Goal: Answer question/provide support: Share knowledge or assist other users

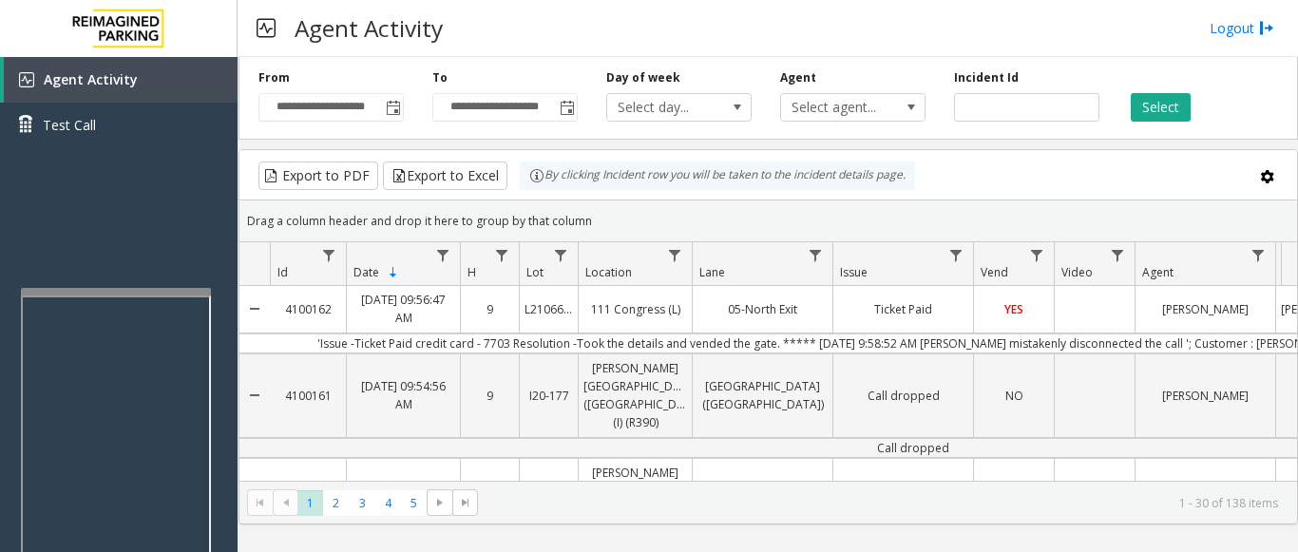
click at [133, 292] on div at bounding box center [116, 292] width 190 height 8
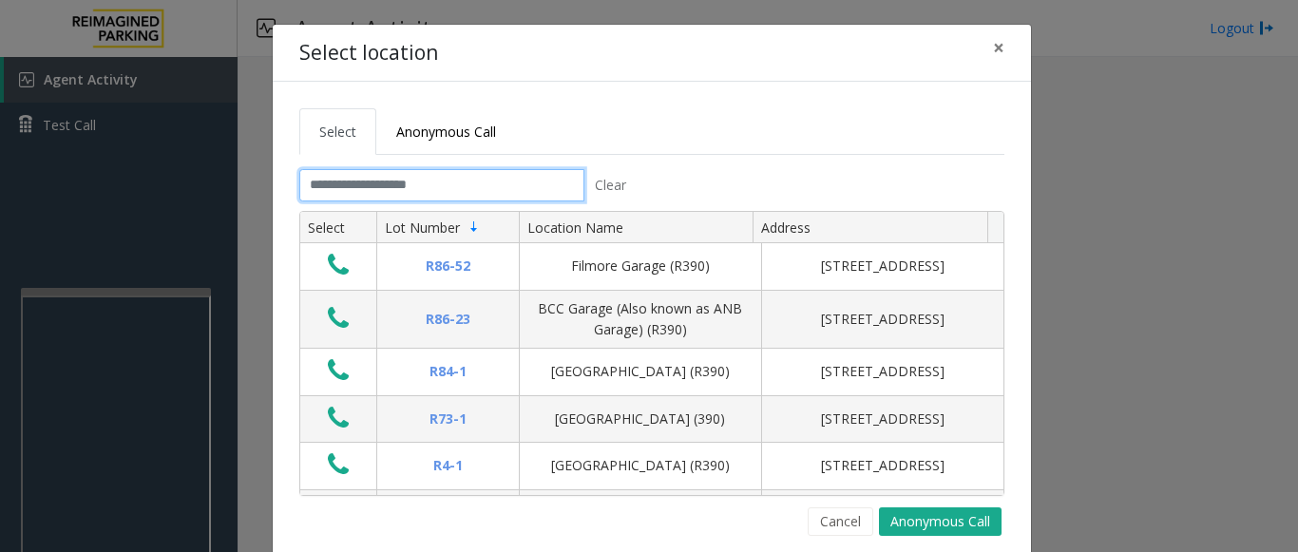
click at [541, 185] on input "text" at bounding box center [441, 185] width 285 height 32
click at [429, 190] on input "text" at bounding box center [441, 185] width 285 height 32
click at [993, 46] on span "×" at bounding box center [998, 47] width 11 height 27
click at [459, 188] on input "text" at bounding box center [441, 185] width 285 height 32
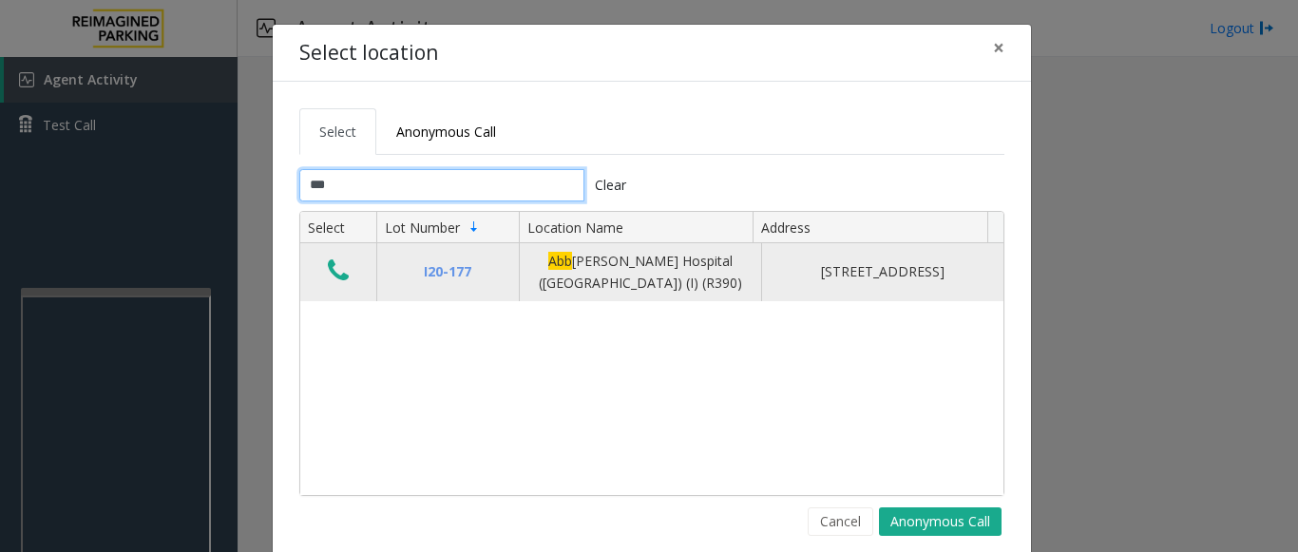
type input "***"
click at [563, 278] on div "Abb ott Hospital (Main Hospital) (I) (R390)" at bounding box center [640, 272] width 219 height 43
click at [332, 284] on icon "Data table" at bounding box center [338, 271] width 21 height 27
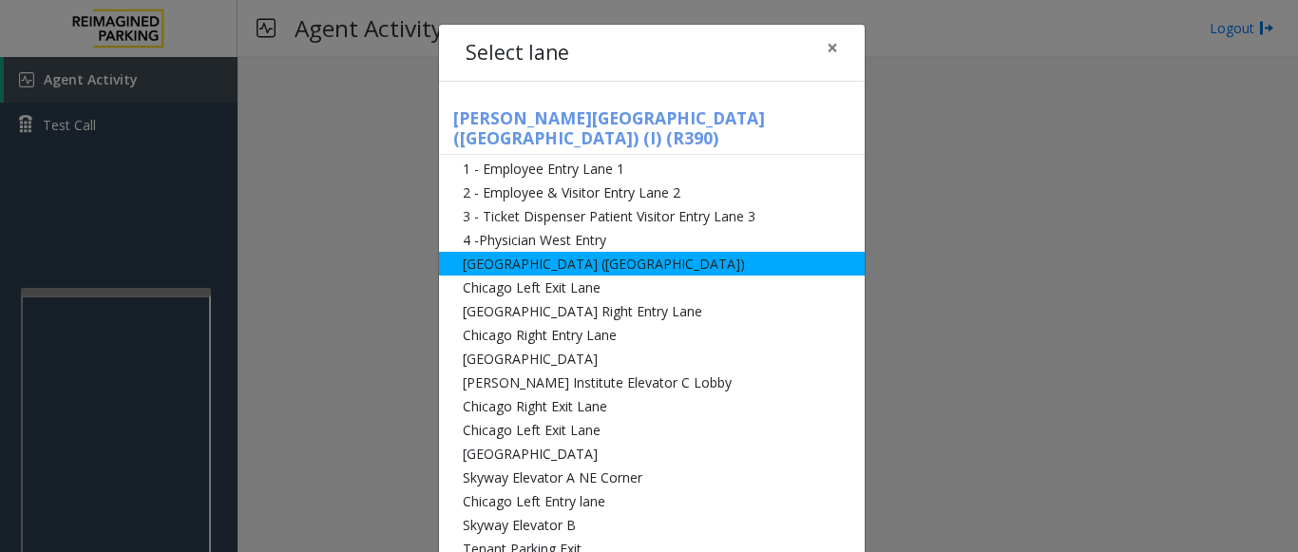
click at [570, 252] on li "[GEOGRAPHIC_DATA] ([GEOGRAPHIC_DATA])" at bounding box center [652, 264] width 426 height 24
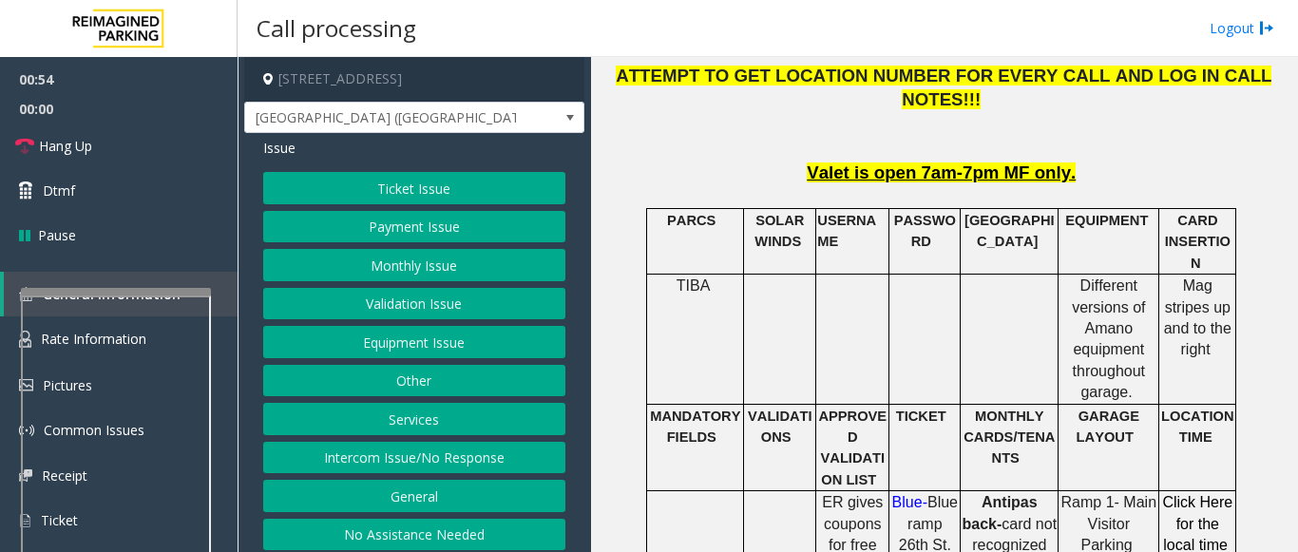
scroll to position [950, 0]
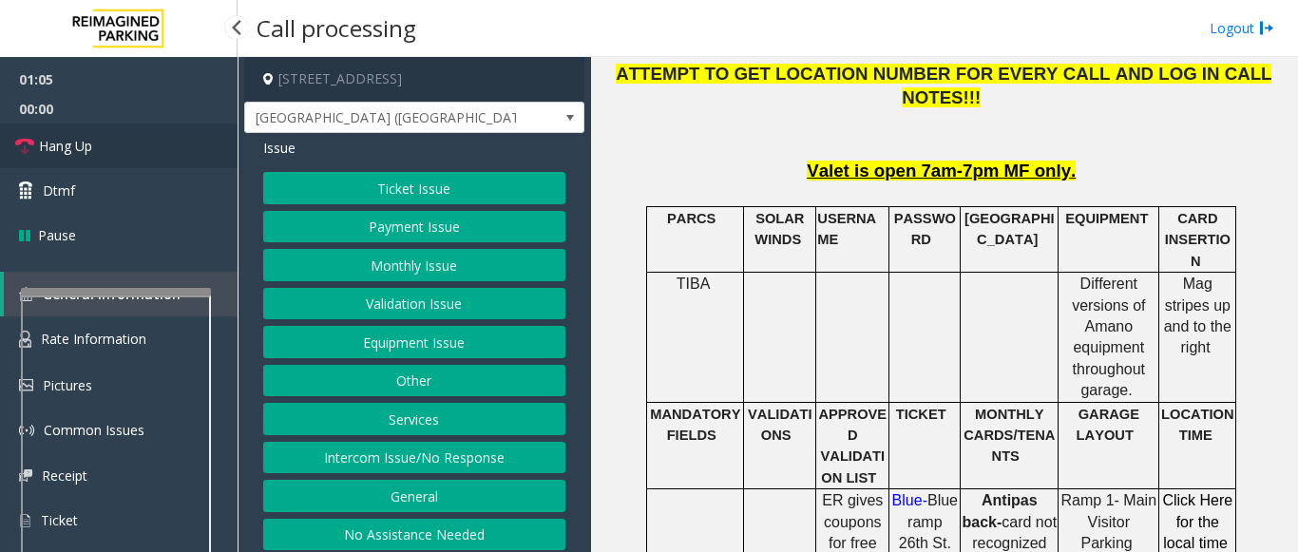
click at [119, 138] on link "Hang Up" at bounding box center [119, 146] width 238 height 45
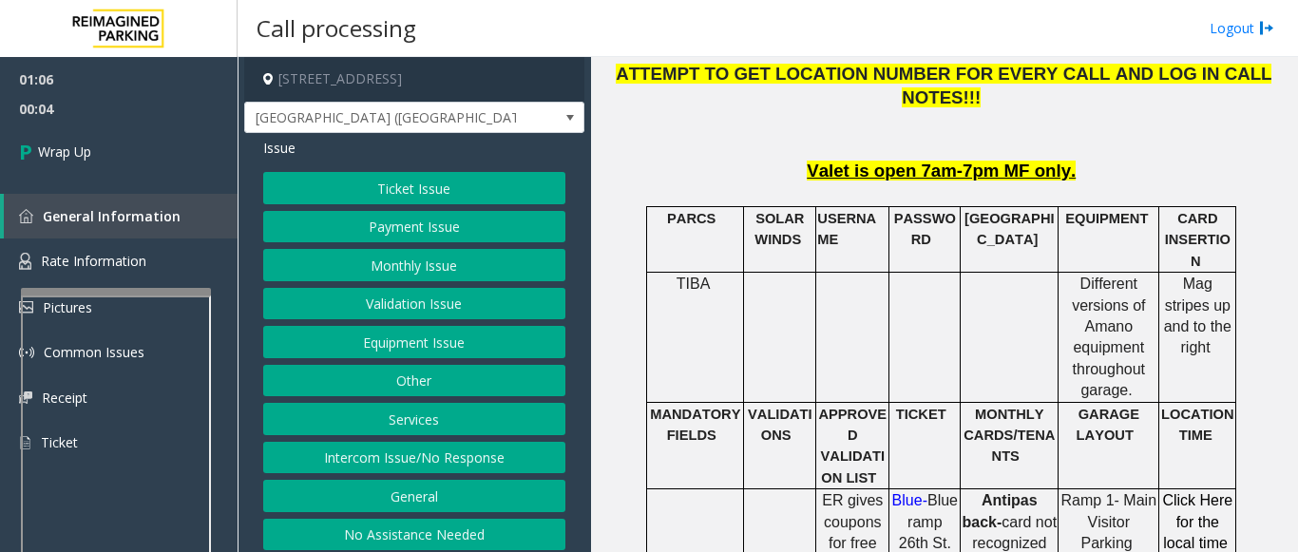
click at [433, 453] on button "Intercom Issue/No Response" at bounding box center [414, 458] width 302 height 32
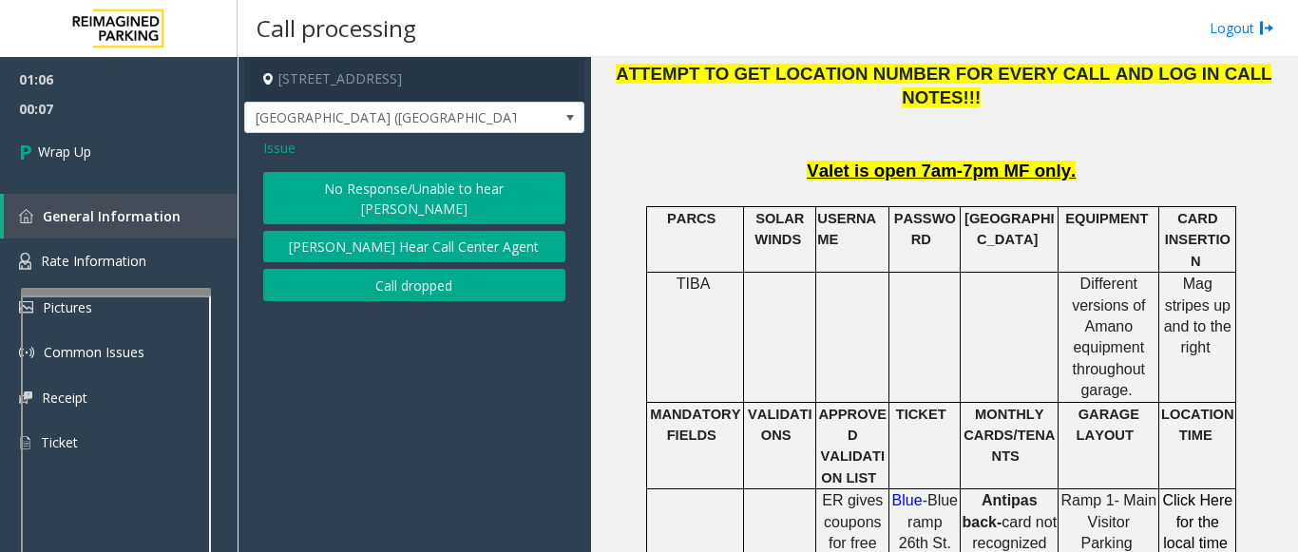
click at [344, 231] on button "[PERSON_NAME] Hear Call Center Agent" at bounding box center [414, 247] width 302 height 32
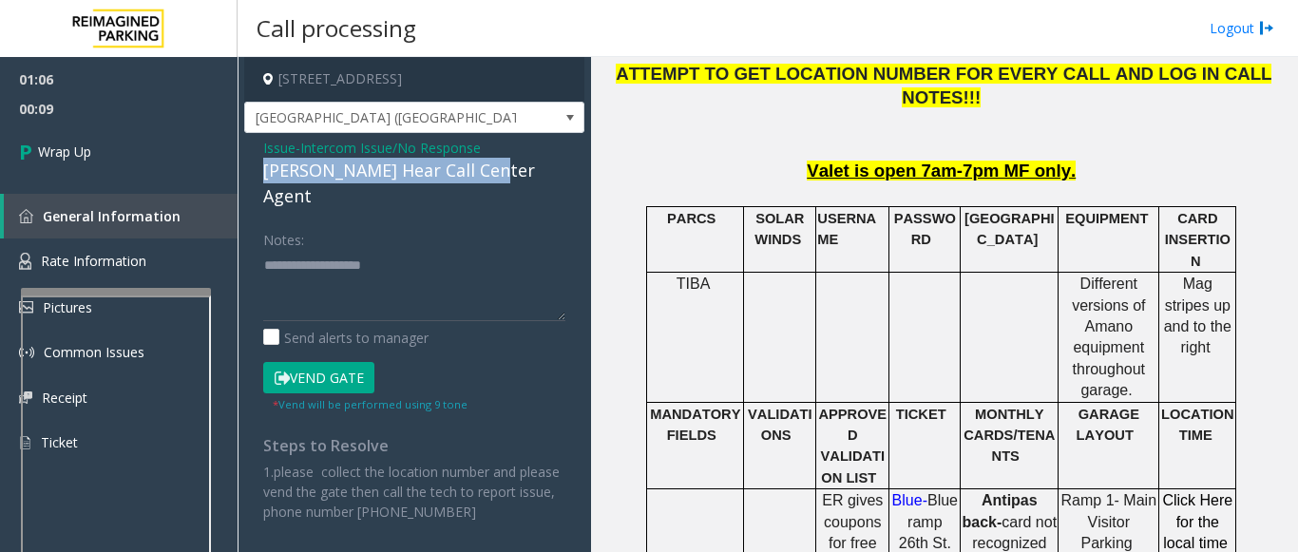
drag, startPoint x: 263, startPoint y: 167, endPoint x: 489, endPoint y: 165, distance: 226.2
click at [489, 165] on div "[PERSON_NAME] Hear Call Center Agent" at bounding box center [414, 183] width 302 height 51
click at [271, 143] on span "Issue" at bounding box center [279, 148] width 32 height 20
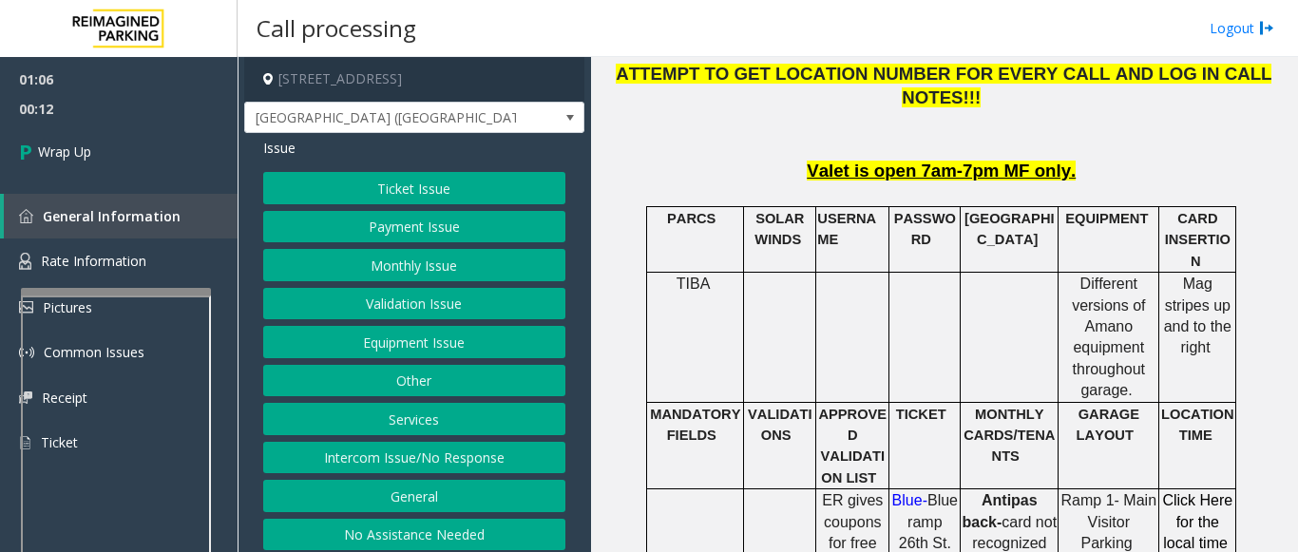
click at [372, 458] on button "Intercom Issue/No Response" at bounding box center [414, 458] width 302 height 32
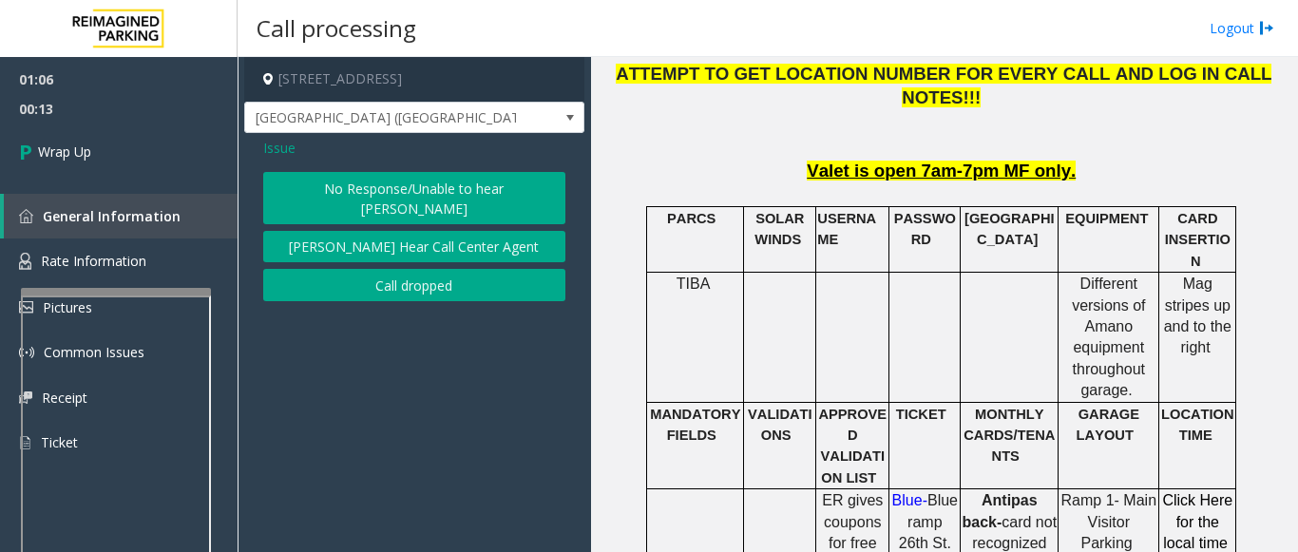
click at [327, 186] on button "No Response/Unable to hear [PERSON_NAME]" at bounding box center [414, 198] width 302 height 52
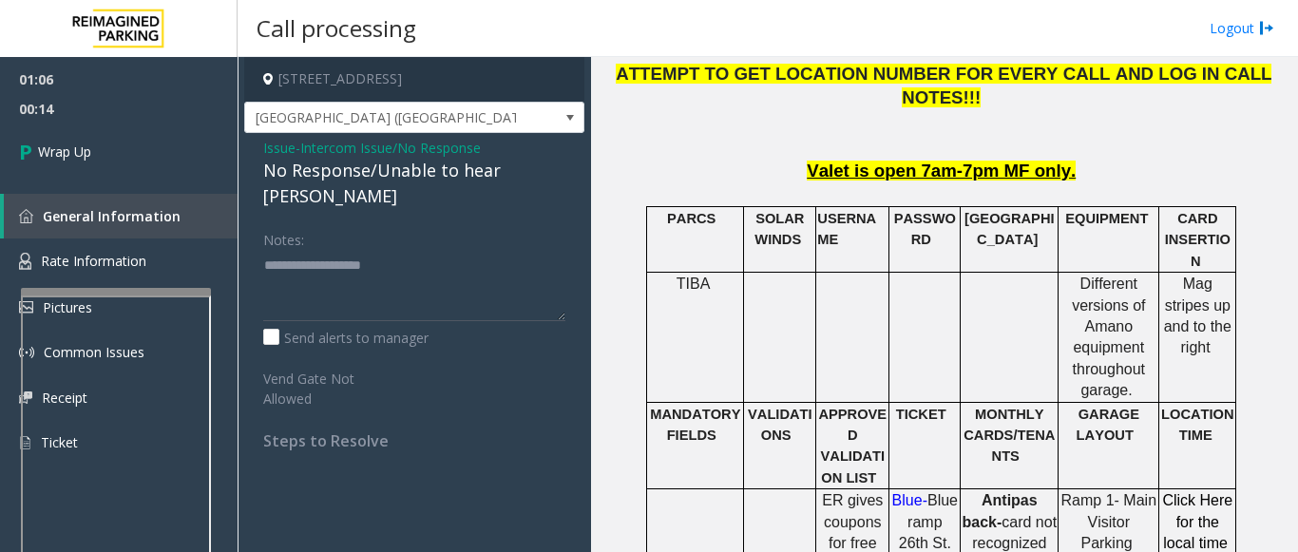
click at [265, 170] on div "Issue - Intercom Issue/No Response No Response/Unable to hear parker Notes: Sen…" at bounding box center [414, 301] width 340 height 336
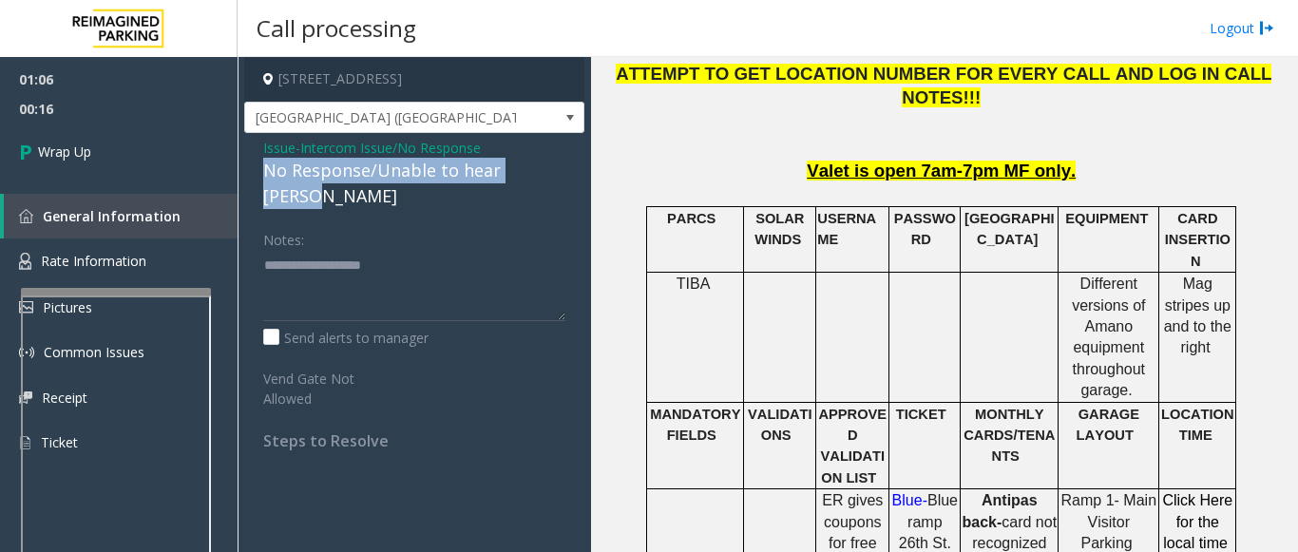
drag, startPoint x: 265, startPoint y: 172, endPoint x: 555, endPoint y: 168, distance: 289.8
click at [555, 168] on div "No Response/Unable to hear [PERSON_NAME]" at bounding box center [414, 183] width 302 height 51
copy div "No Response/Unable to hear [PERSON_NAME]"
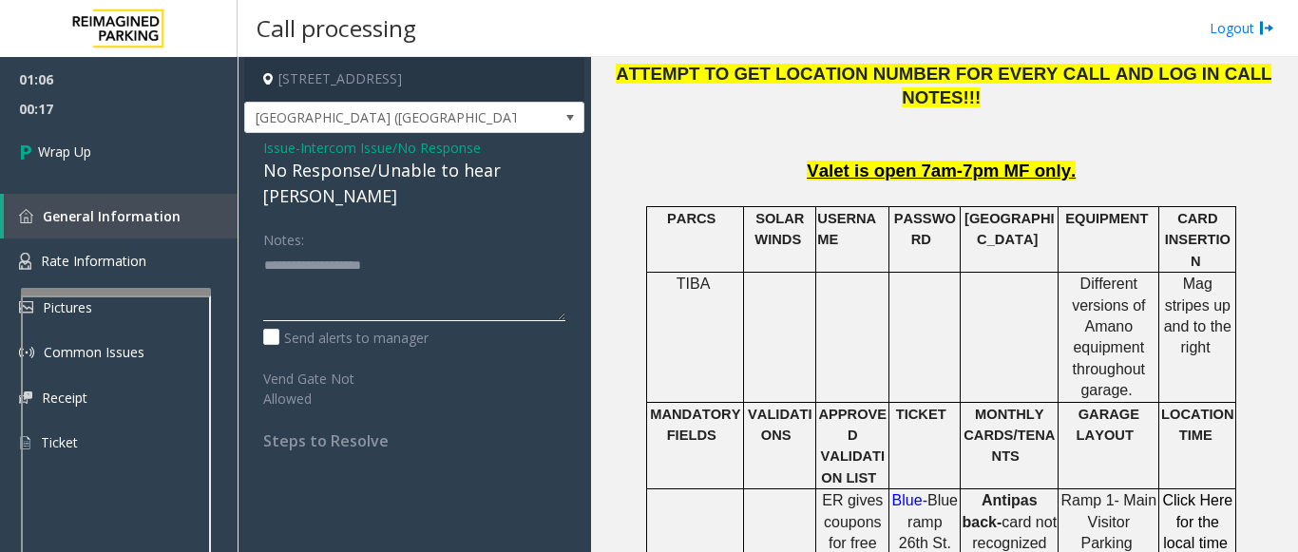
click at [381, 258] on textarea at bounding box center [414, 285] width 302 height 71
paste textarea "**********"
type textarea "**********"
click at [83, 158] on span "Wrap Up" at bounding box center [64, 152] width 53 height 20
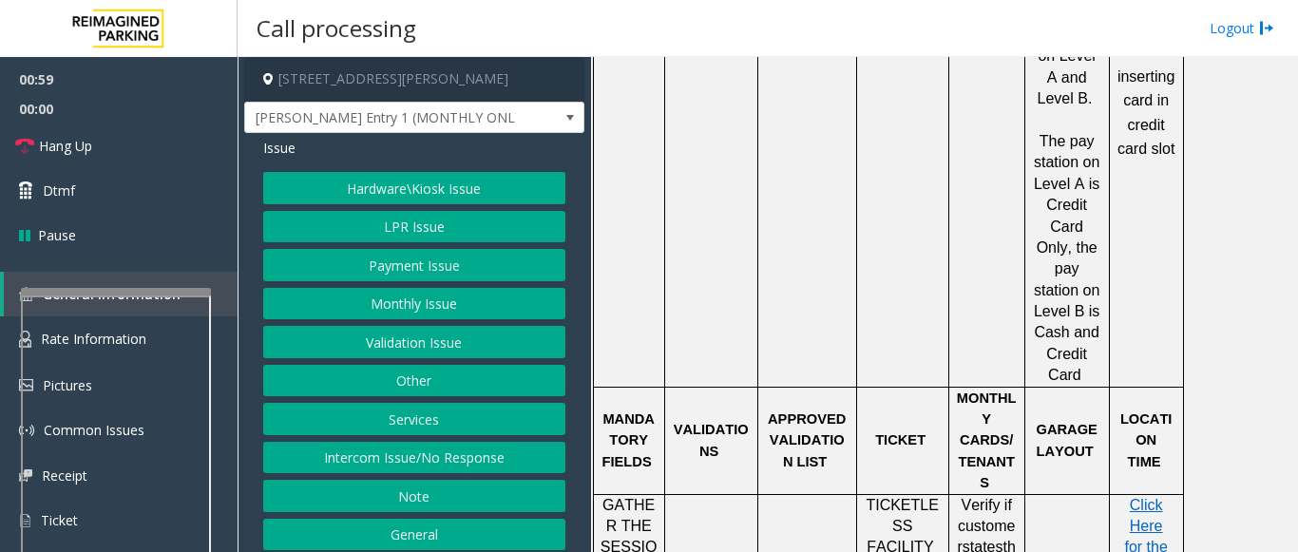
scroll to position [1805, 0]
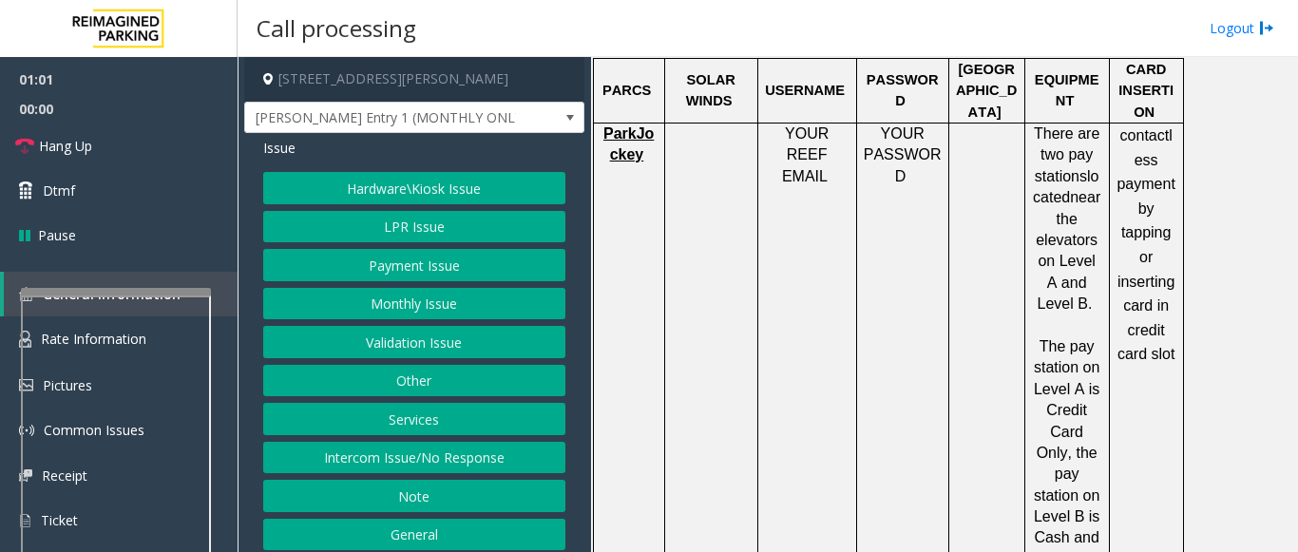
click at [397, 296] on button "Monthly Issue" at bounding box center [414, 304] width 302 height 32
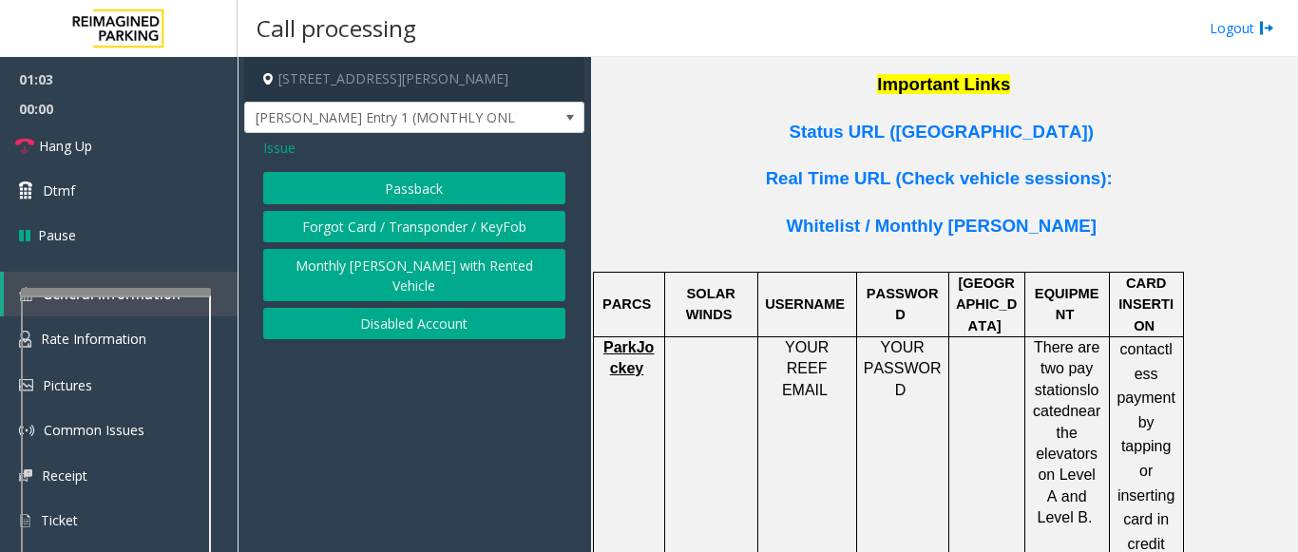
scroll to position [1615, 0]
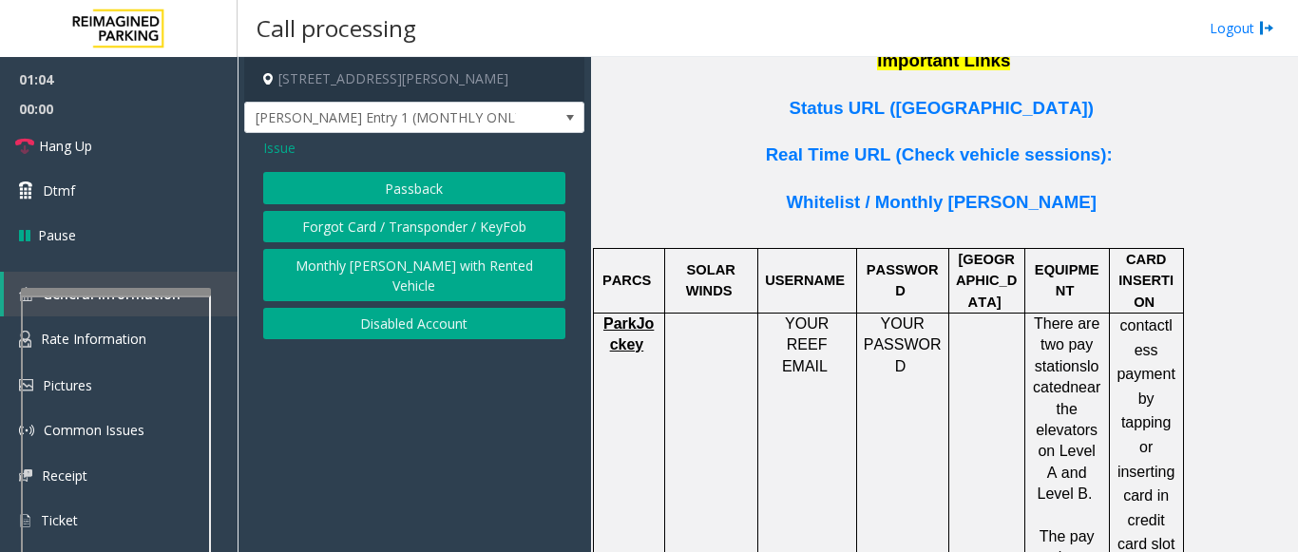
click at [639, 315] on span "ParkJockey" at bounding box center [628, 333] width 50 height 37
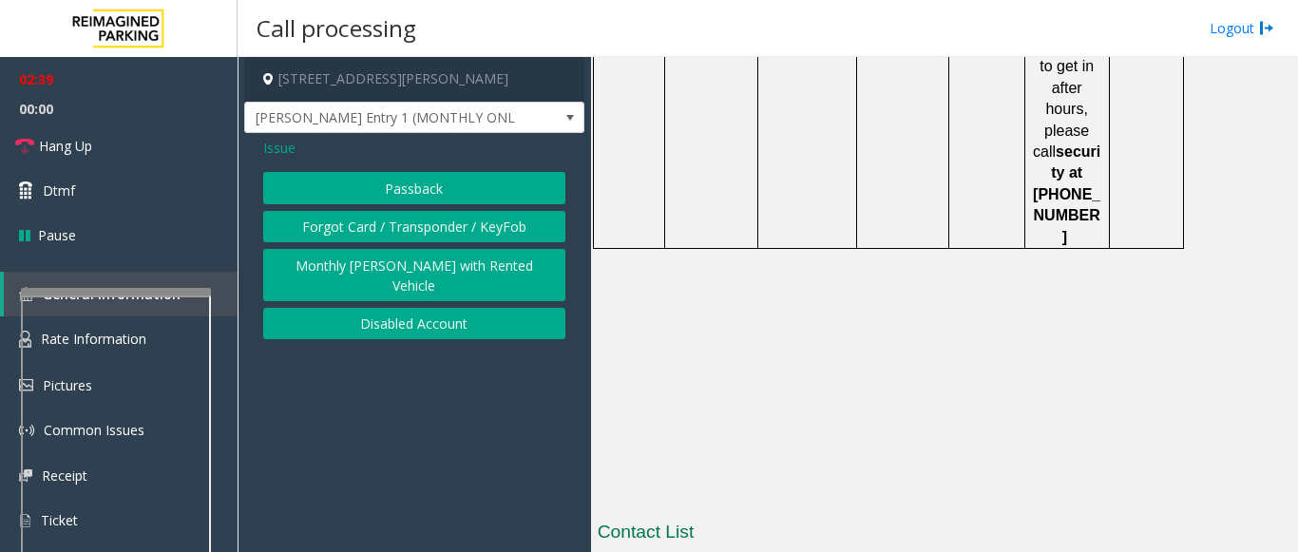
scroll to position [3422, 0]
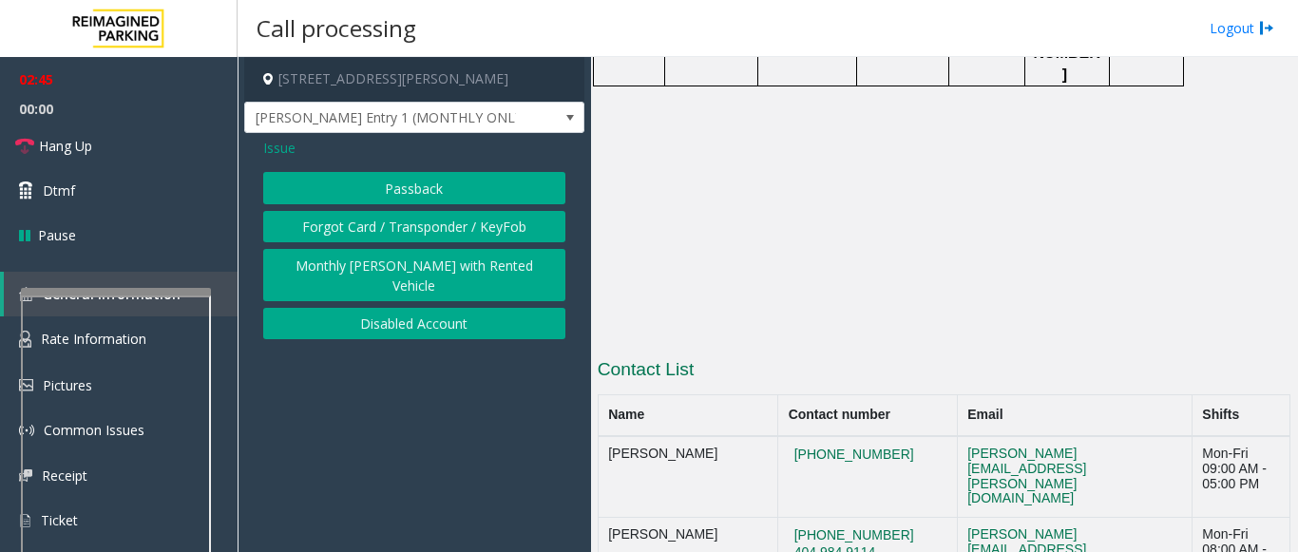
click at [282, 147] on span "Issue" at bounding box center [279, 148] width 32 height 20
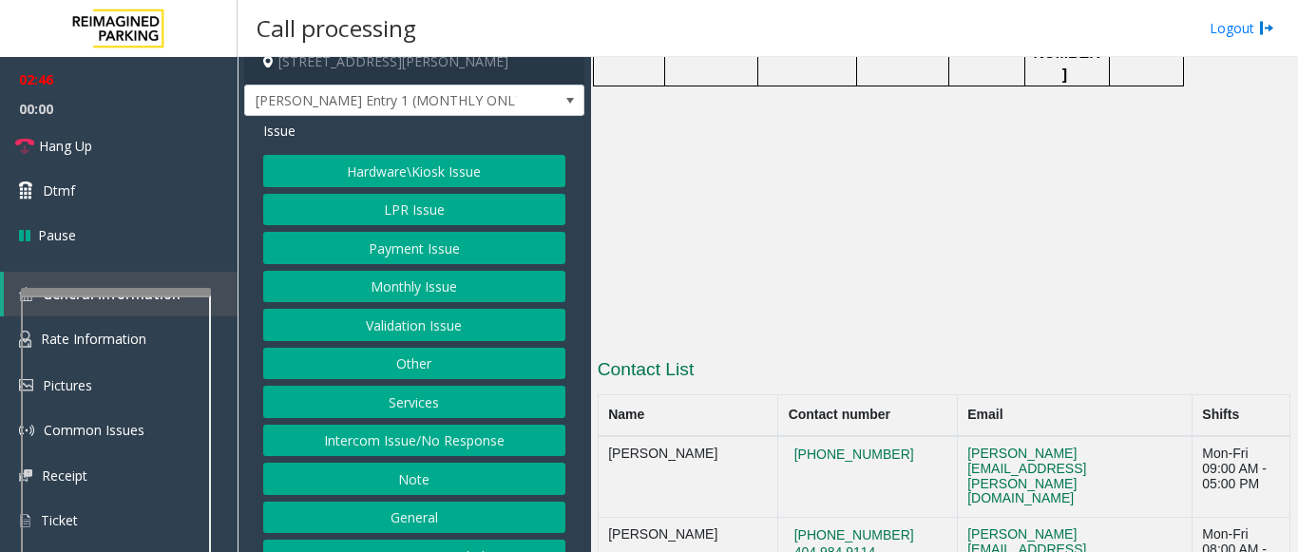
scroll to position [47, 0]
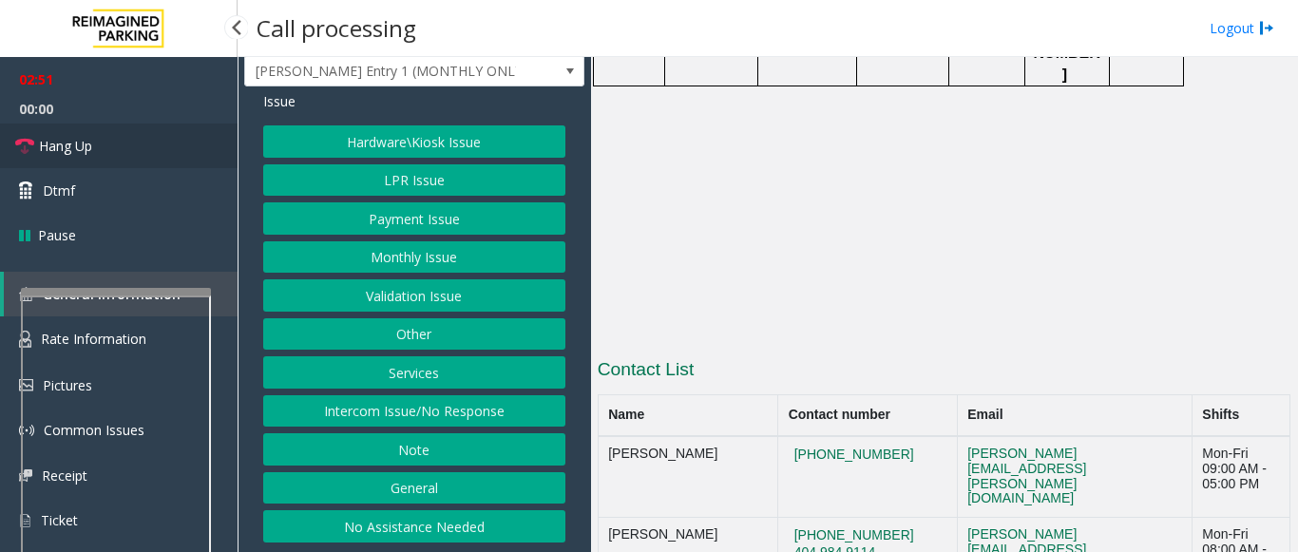
click at [98, 155] on link "Hang Up" at bounding box center [119, 146] width 238 height 45
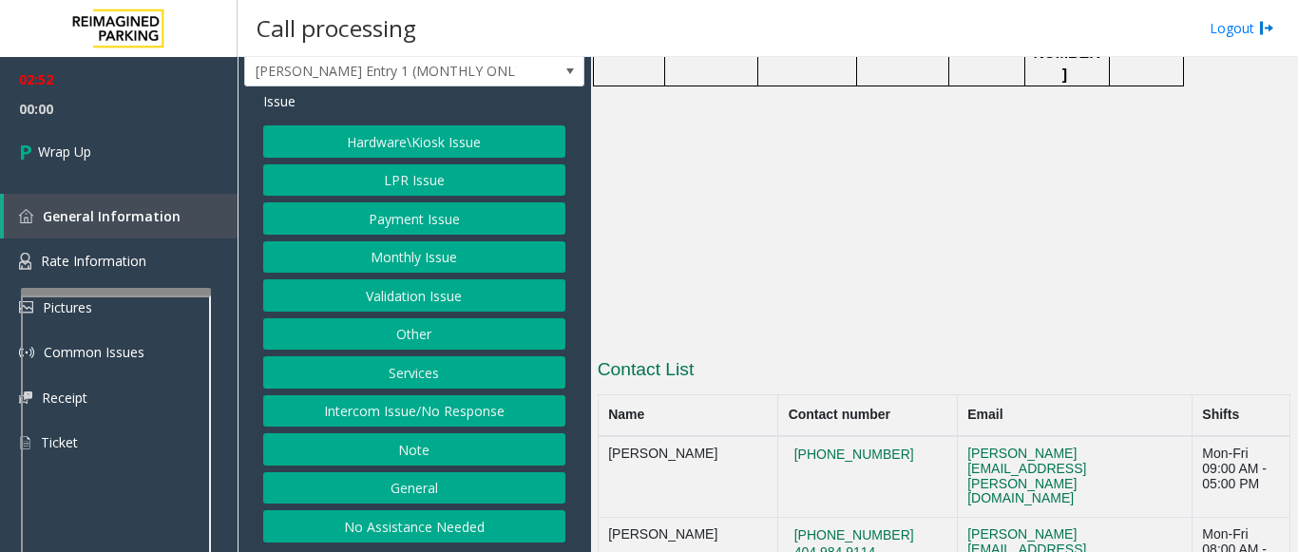
click at [390, 531] on button "No Assistance Needed" at bounding box center [414, 526] width 302 height 32
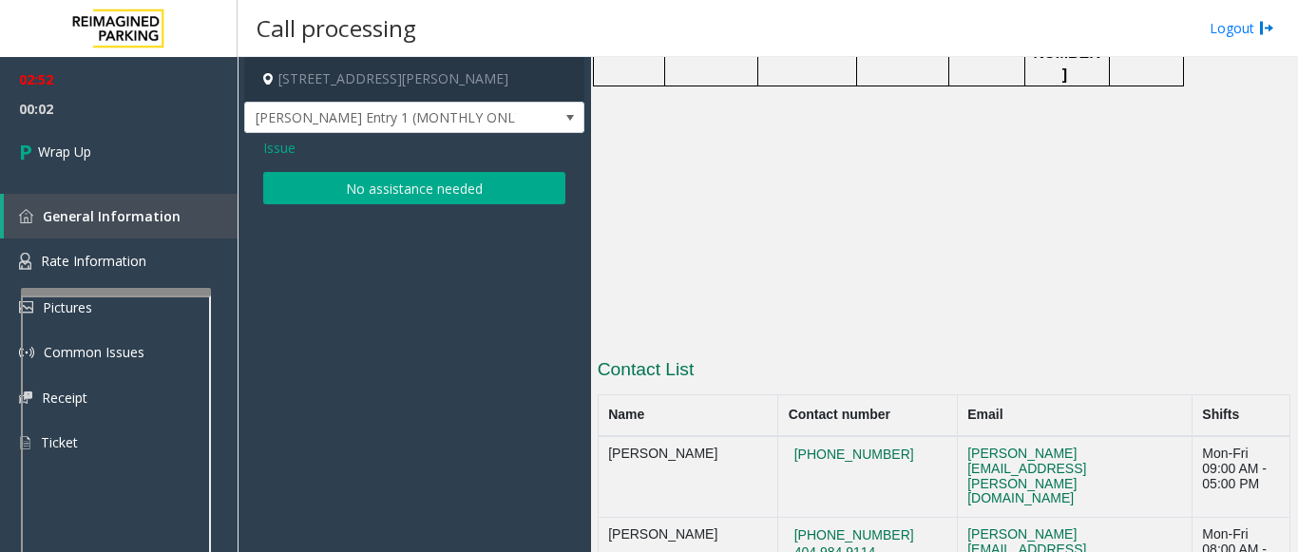
click at [344, 188] on button "No assistance needed" at bounding box center [414, 188] width 302 height 32
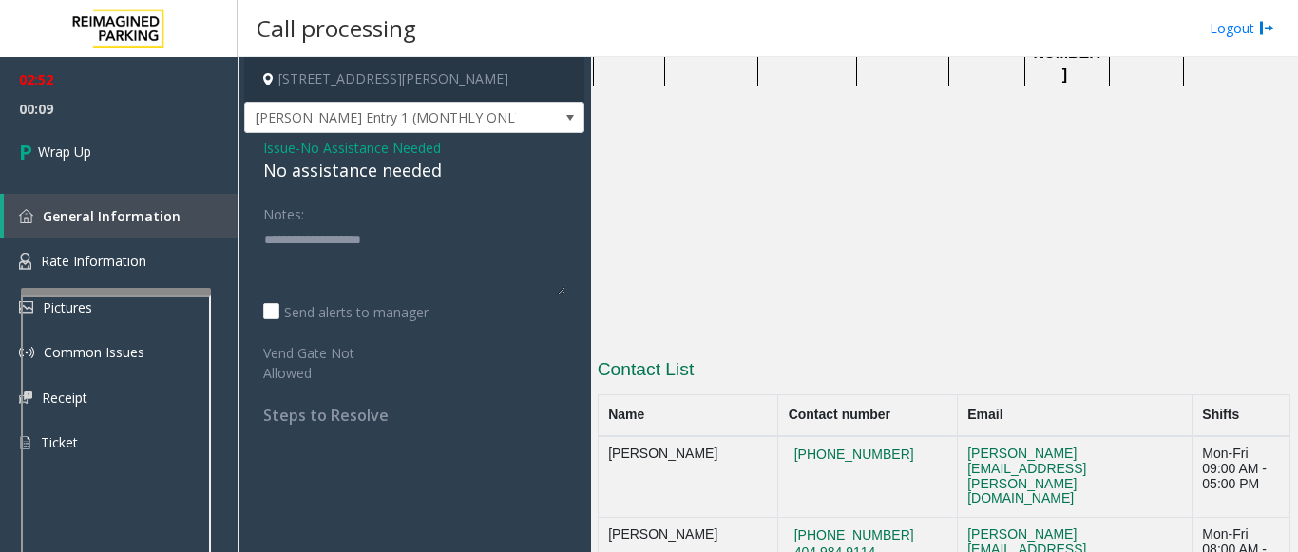
click at [366, 148] on span "No Assistance Needed" at bounding box center [370, 148] width 141 height 20
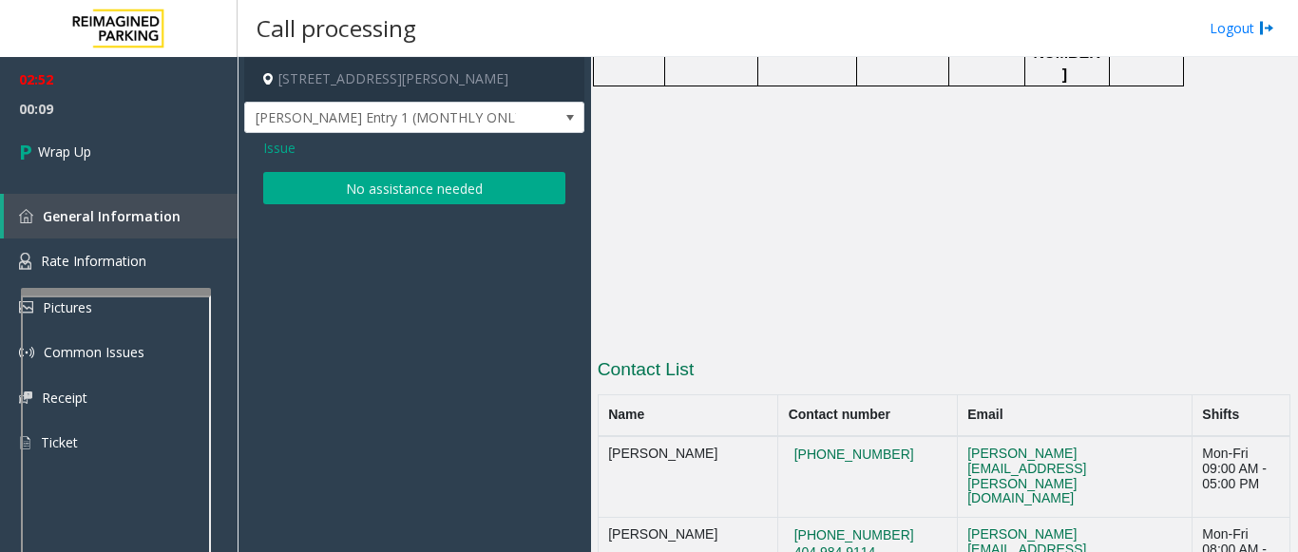
click at [262, 145] on div "Issue No assistance needed" at bounding box center [414, 173] width 340 height 81
click at [278, 148] on span "Issue" at bounding box center [279, 148] width 32 height 20
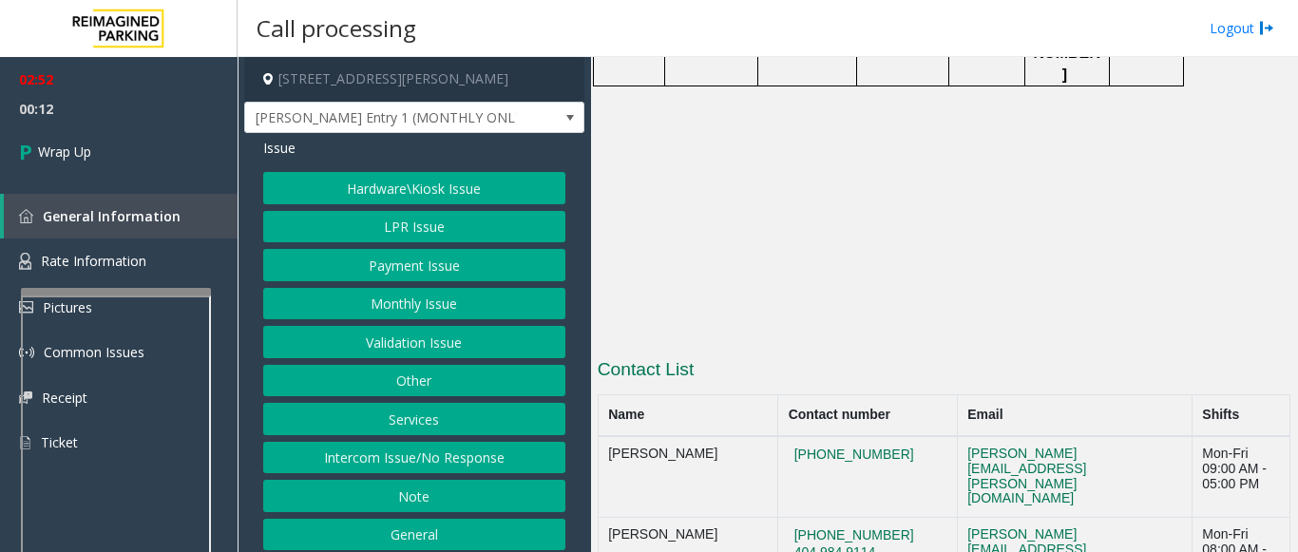
click at [372, 196] on button "Hardware\Kiosk Issue" at bounding box center [414, 188] width 302 height 32
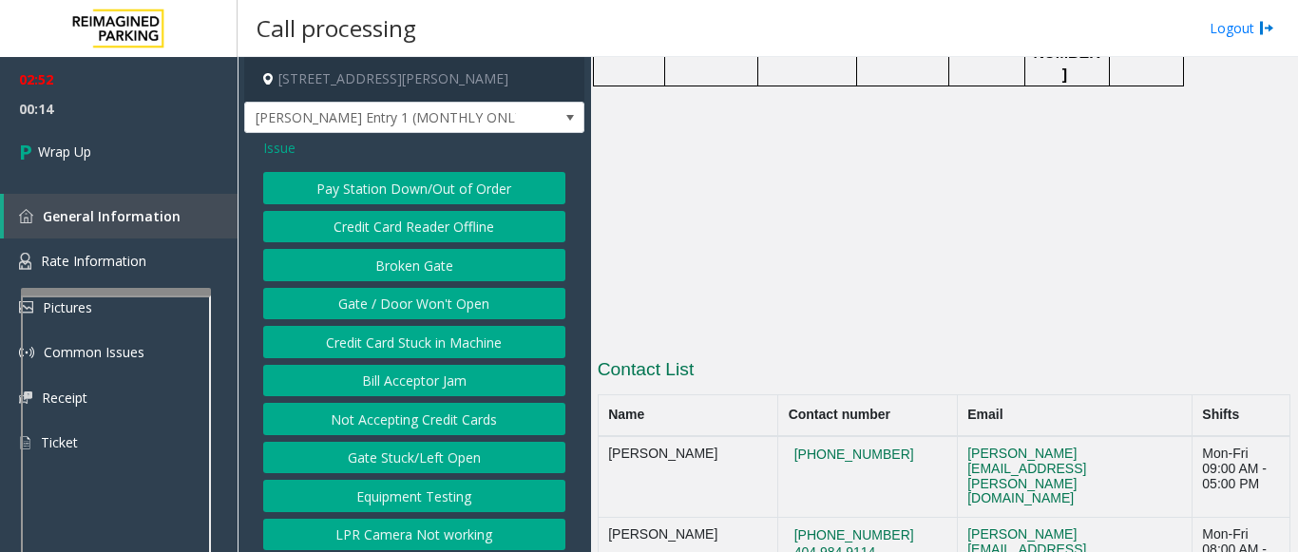
click at [413, 296] on button "Gate / Door Won't Open" at bounding box center [414, 304] width 302 height 32
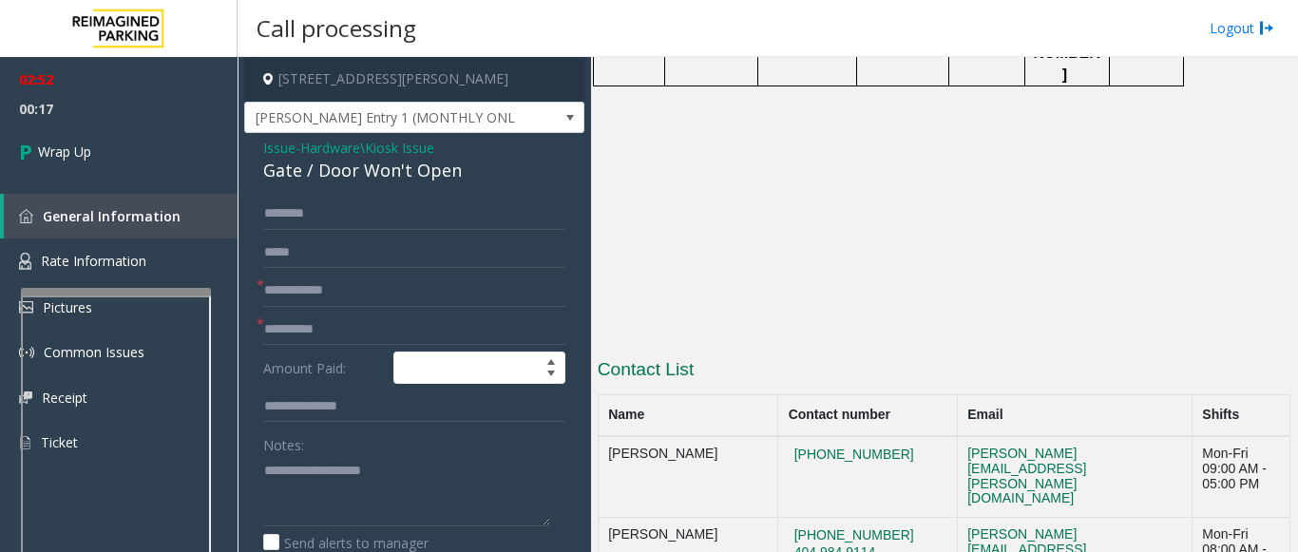
click at [311, 442] on div "Notes:" at bounding box center [414, 478] width 302 height 98
click at [288, 460] on textarea at bounding box center [406, 490] width 287 height 71
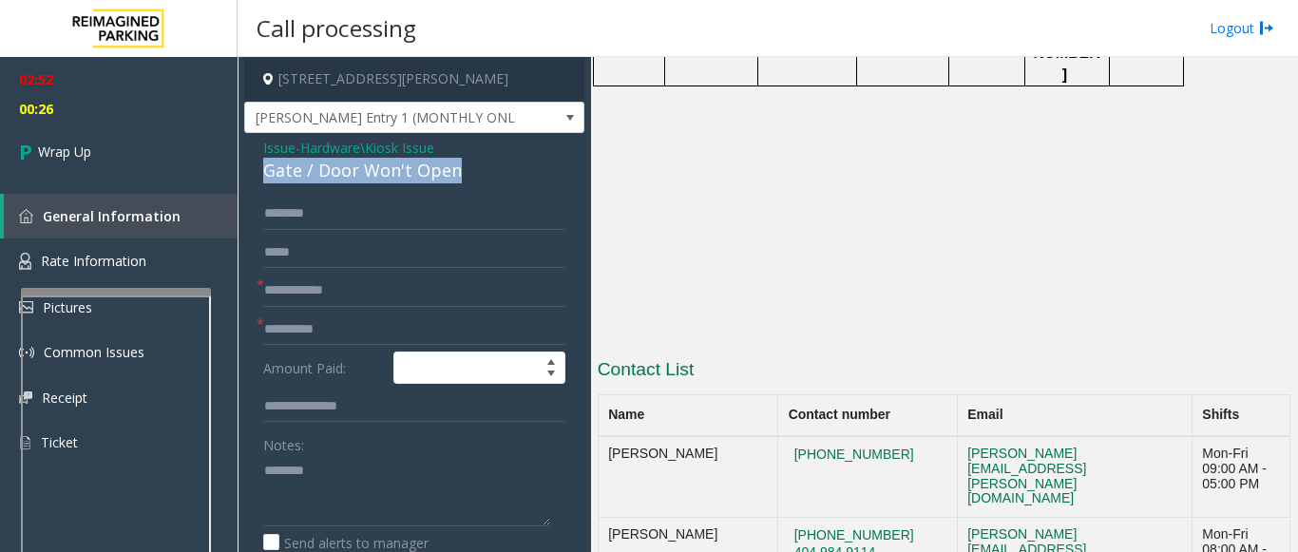
drag, startPoint x: 263, startPoint y: 171, endPoint x: 429, endPoint y: 170, distance: 166.3
click at [429, 170] on div "Gate / Door Won't Open" at bounding box center [414, 171] width 302 height 26
copy div "Gate / Door Won't Open"
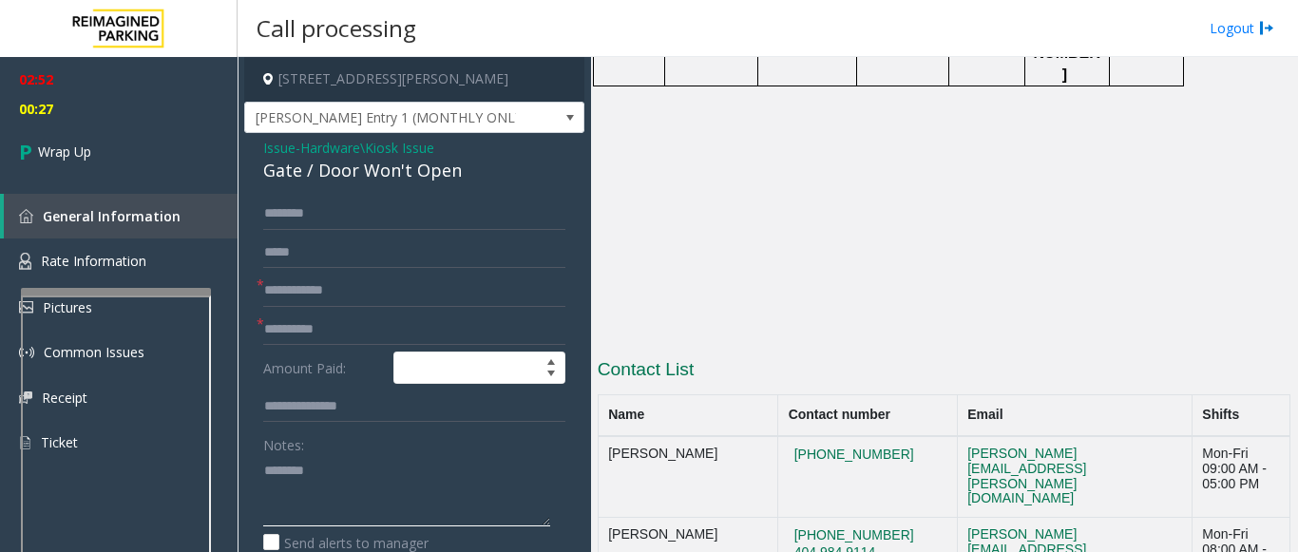
click at [340, 475] on textarea at bounding box center [406, 490] width 287 height 71
paste textarea "**********"
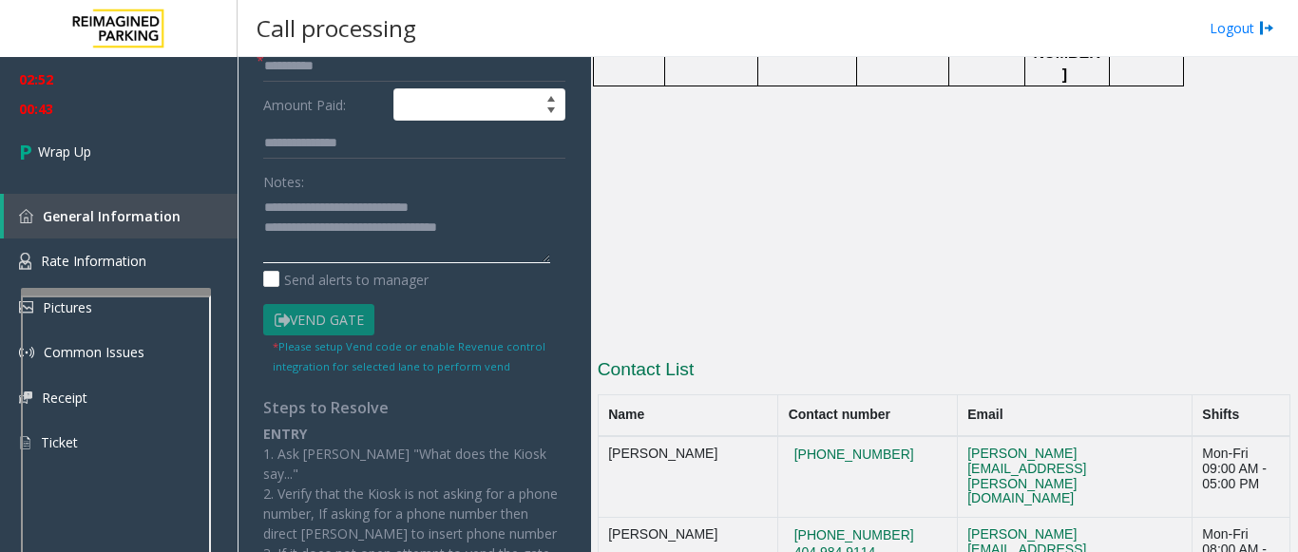
scroll to position [285, 0]
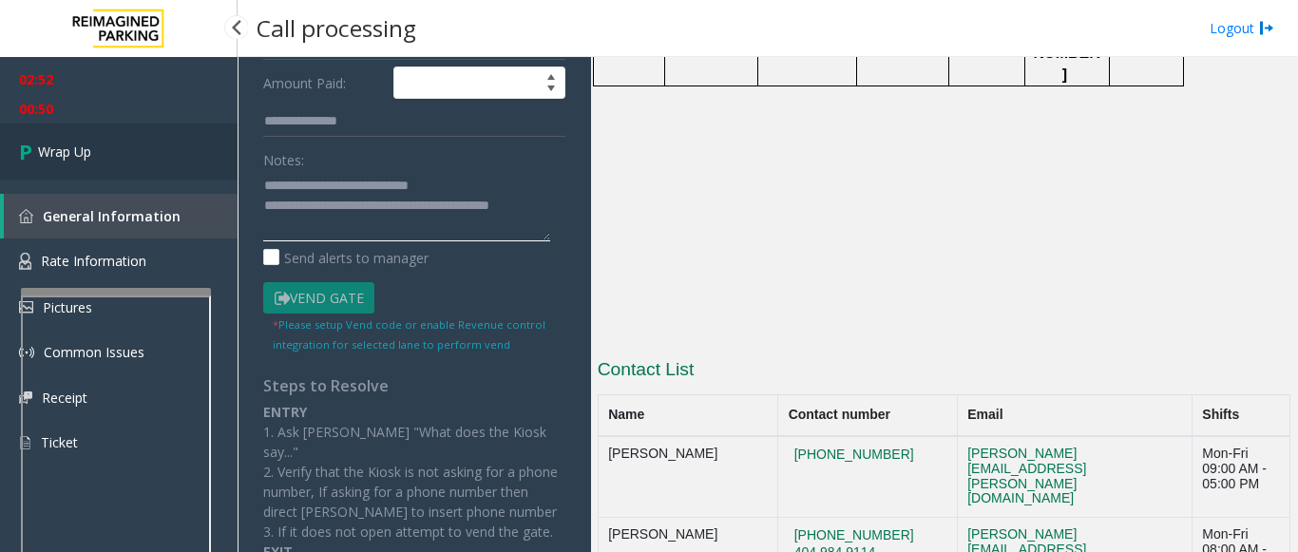
type textarea "**********"
click at [71, 148] on span "Wrap Up" at bounding box center [64, 152] width 53 height 20
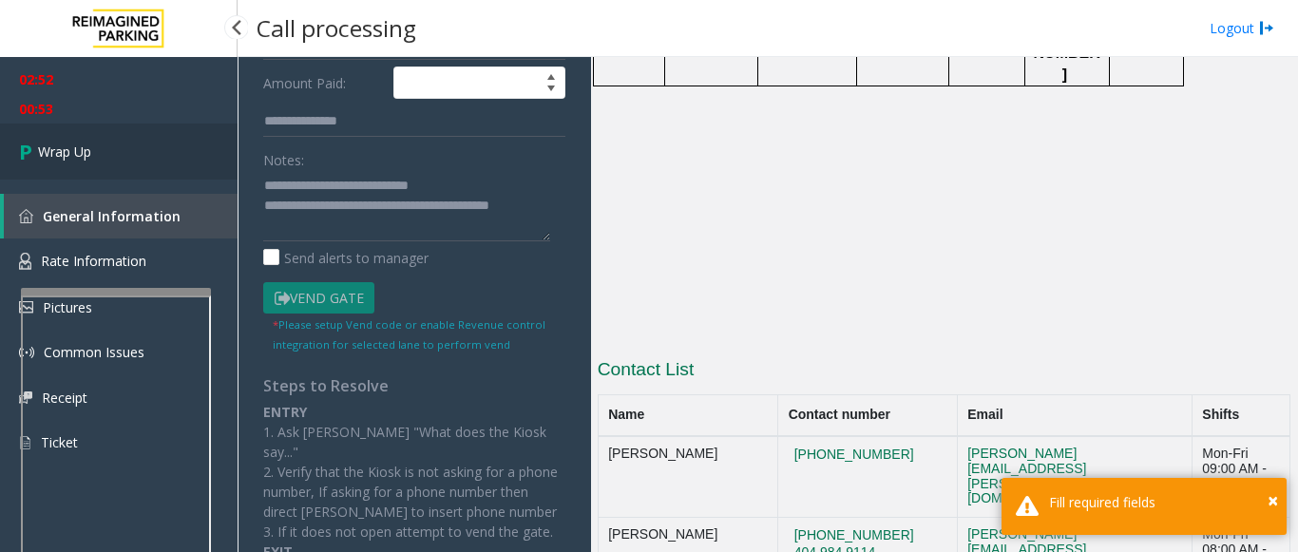
click at [108, 160] on link "Wrap Up" at bounding box center [119, 152] width 238 height 56
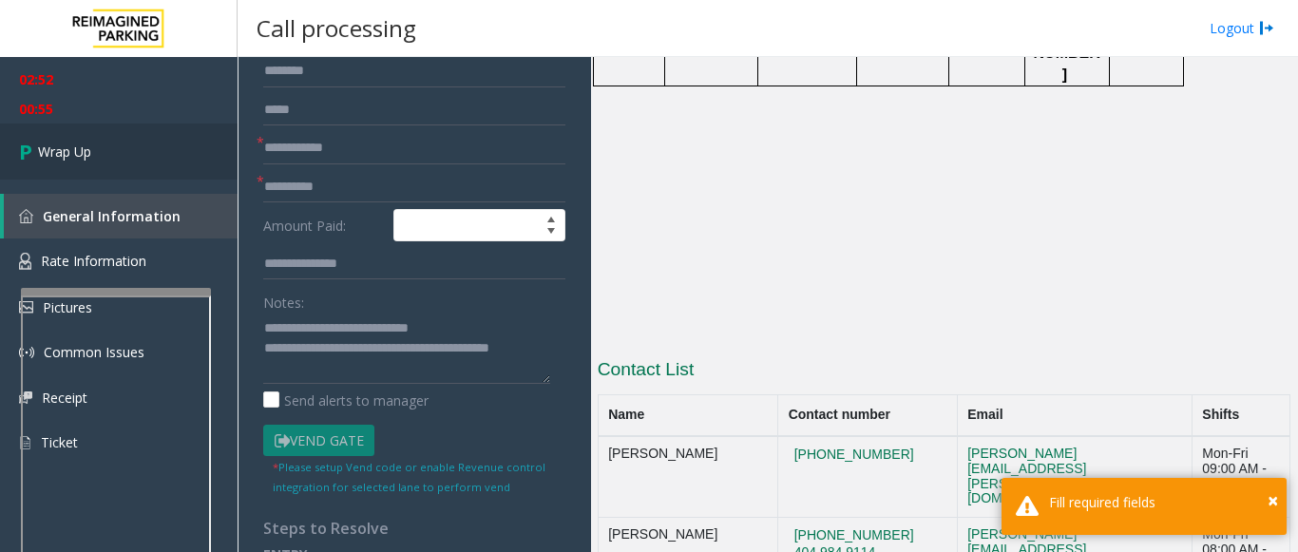
scroll to position [0, 0]
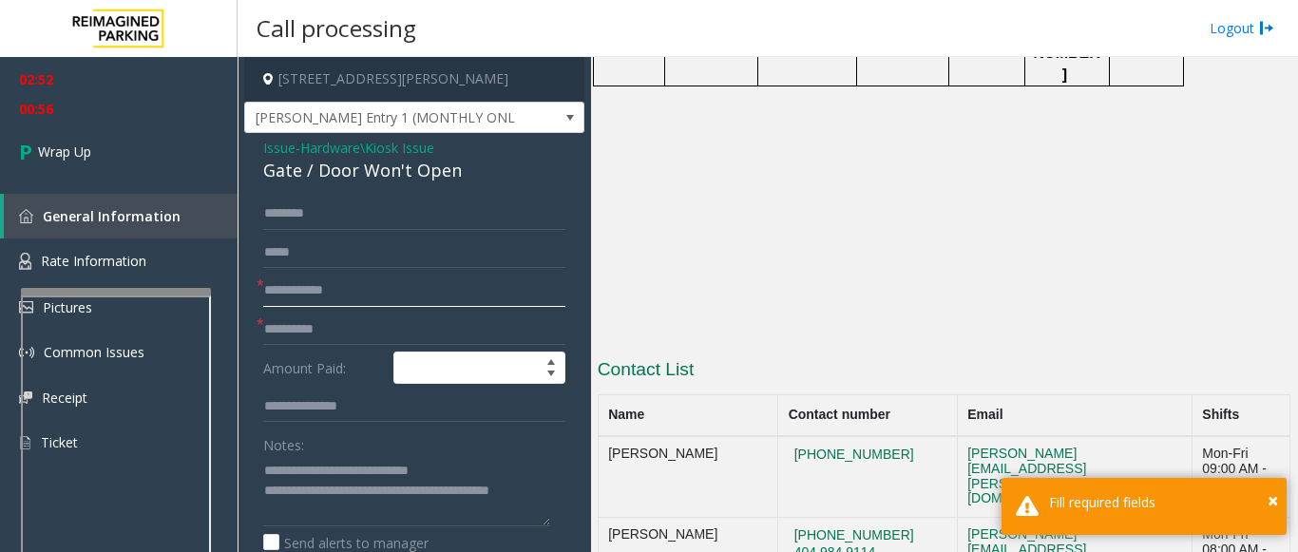
click at [348, 285] on input "text" at bounding box center [414, 291] width 302 height 32
type input "**"
click at [315, 350] on form "* ** * Amount Paid: Notes: Send alerts to manager Vend Gate * Please setup Vend…" at bounding box center [414, 418] width 302 height 441
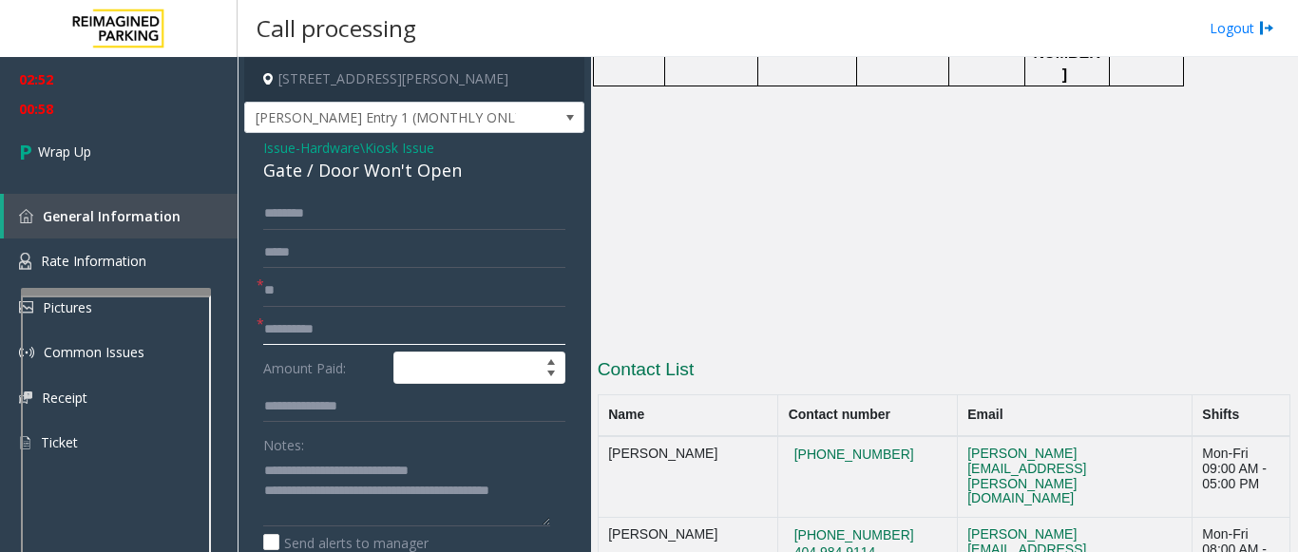
click at [316, 340] on input "text" at bounding box center [414, 330] width 302 height 32
type input "**"
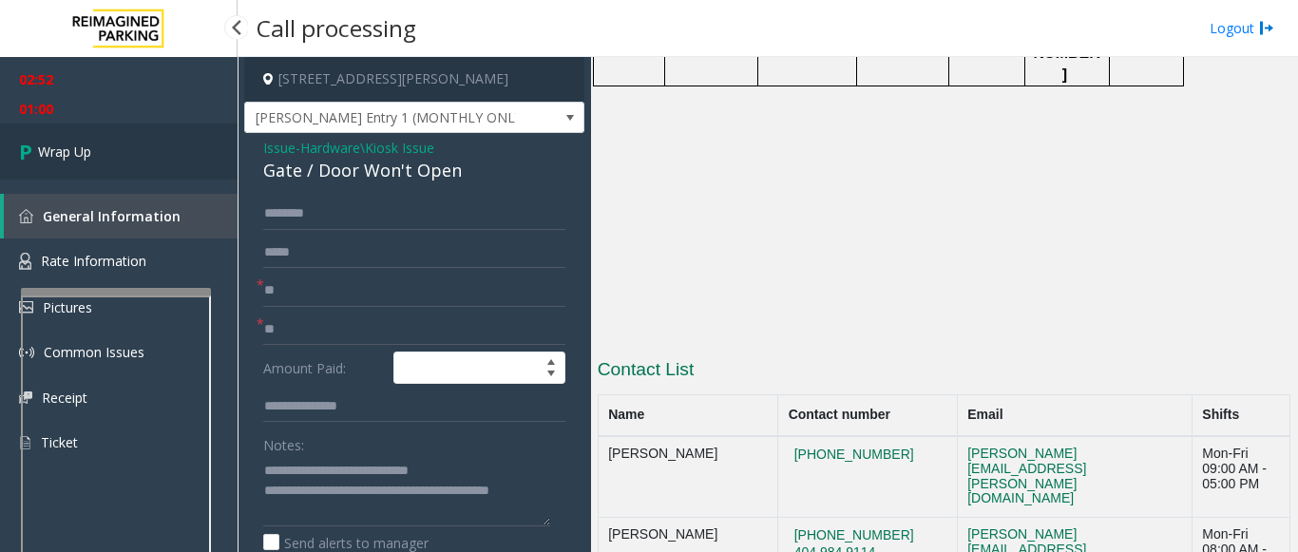
click at [98, 156] on link "Wrap Up" at bounding box center [119, 152] width 238 height 56
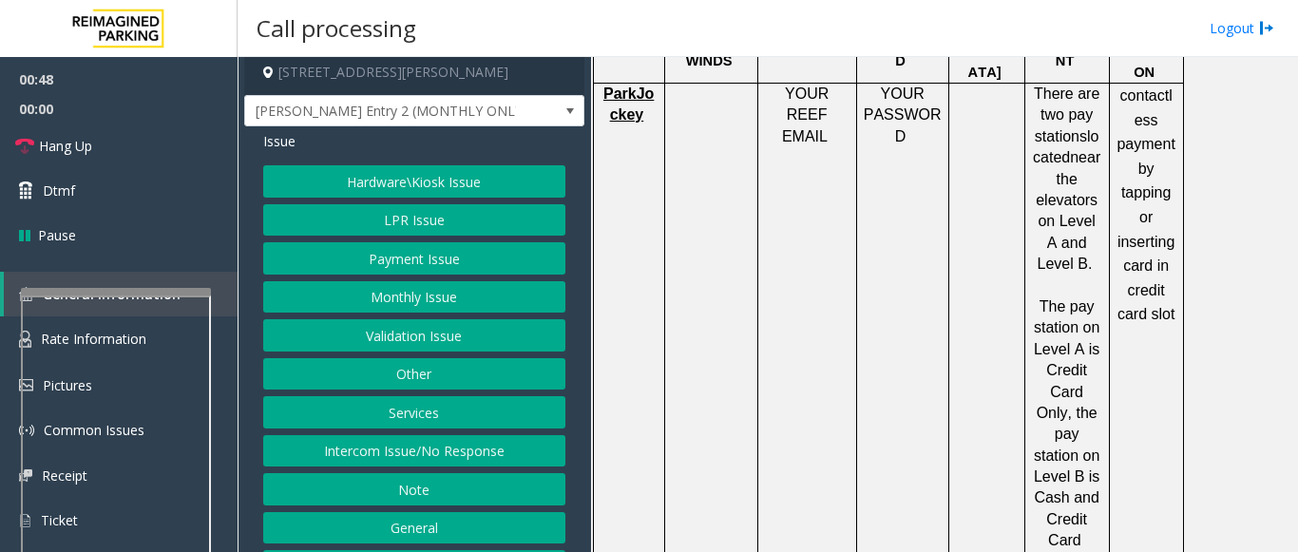
scroll to position [1900, 0]
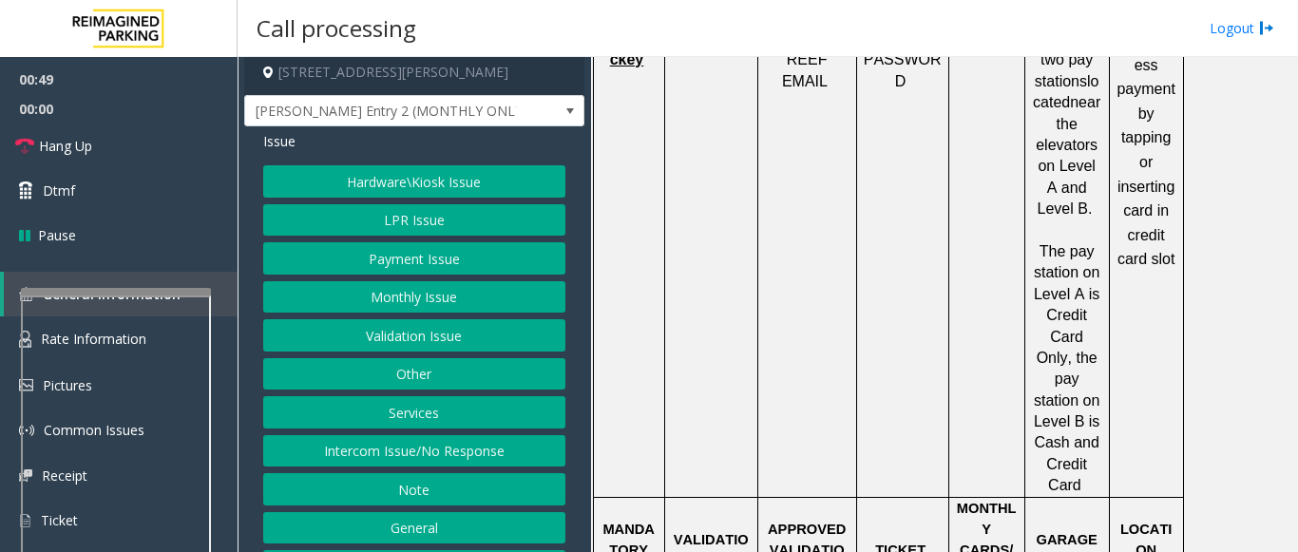
drag, startPoint x: 574, startPoint y: 353, endPoint x: 579, endPoint y: 394, distance: 41.1
click at [579, 394] on app-call-processing-form "230 Harris Street Northeast, Atlanta, GA J. Portman Entry 2 (MONTHLY ONLY) Issu…" at bounding box center [414, 304] width 353 height 495
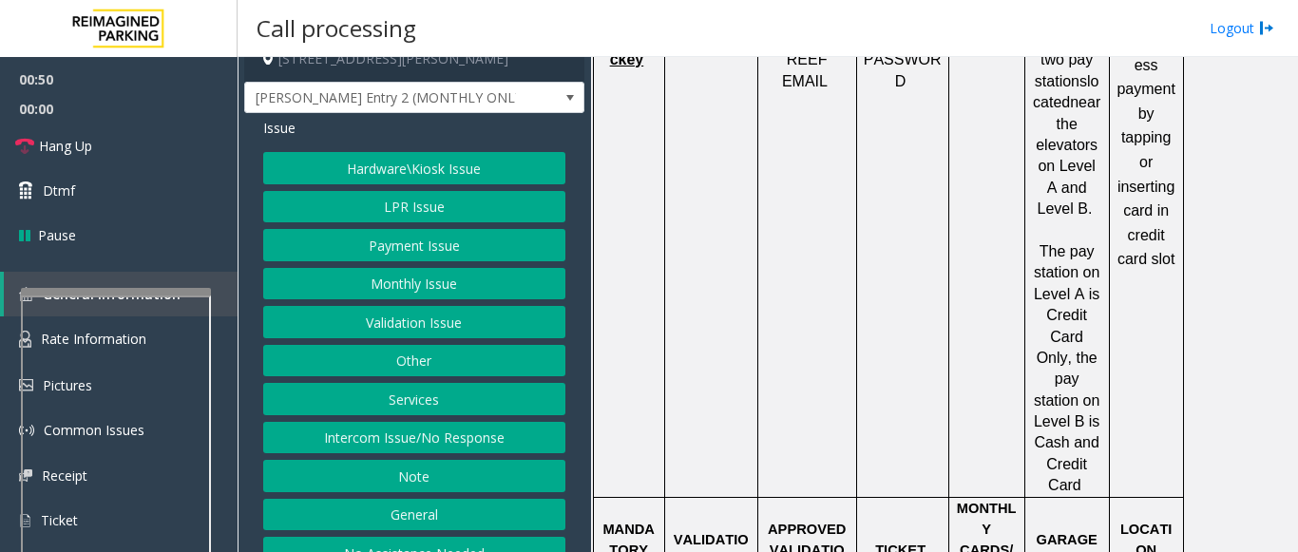
scroll to position [47, 0]
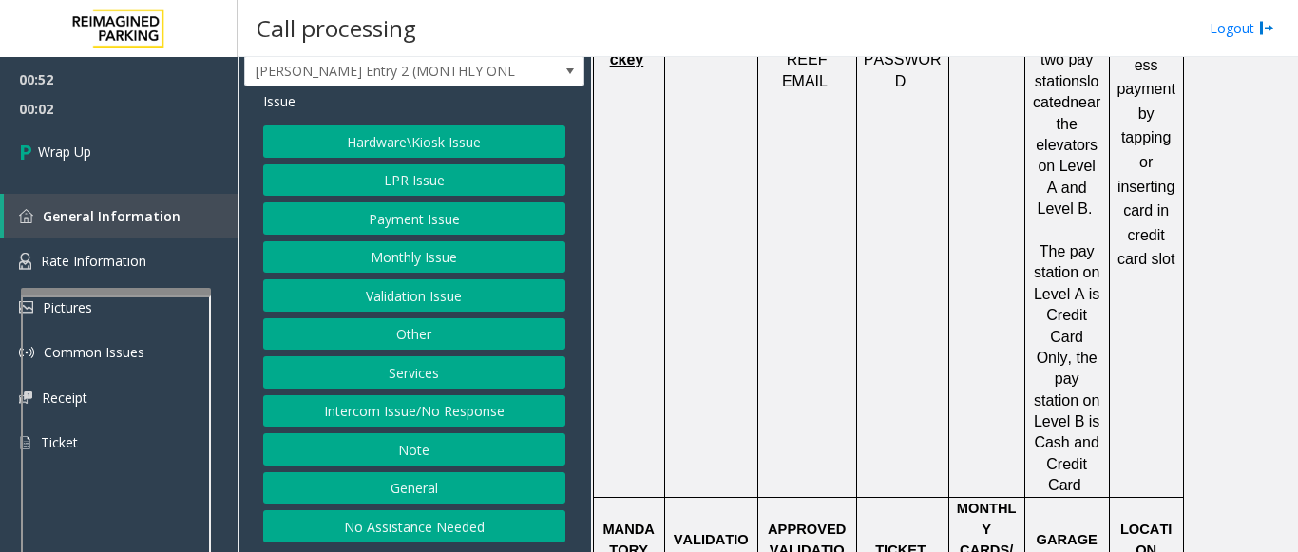
click at [380, 531] on button "No Assistance Needed" at bounding box center [414, 526] width 302 height 32
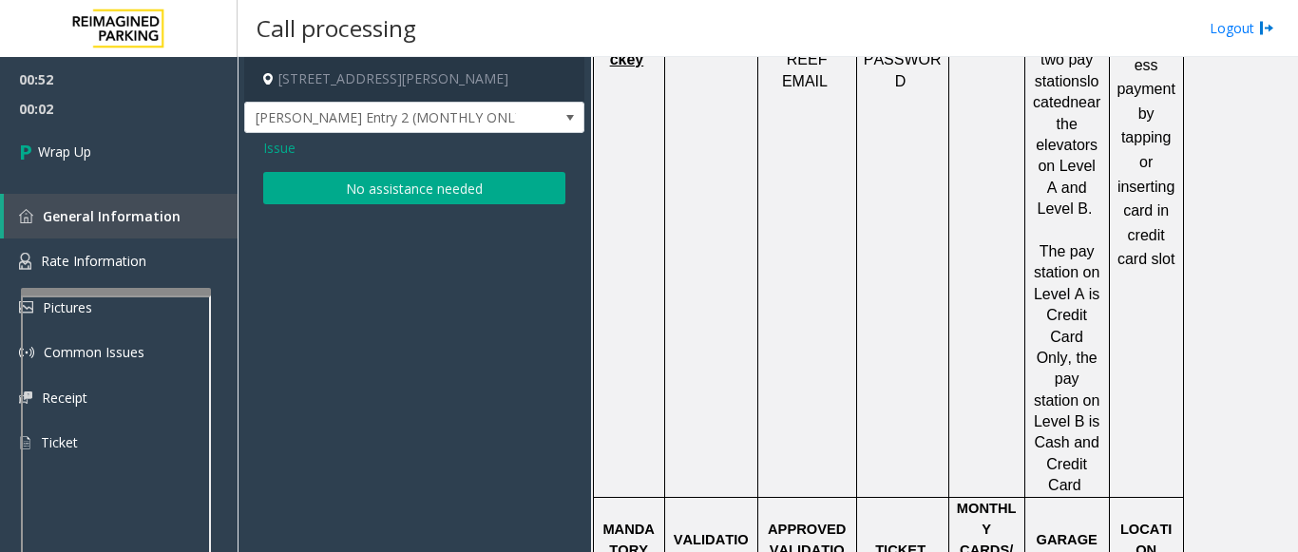
scroll to position [0, 0]
click at [446, 186] on button "No assistance needed" at bounding box center [414, 188] width 302 height 32
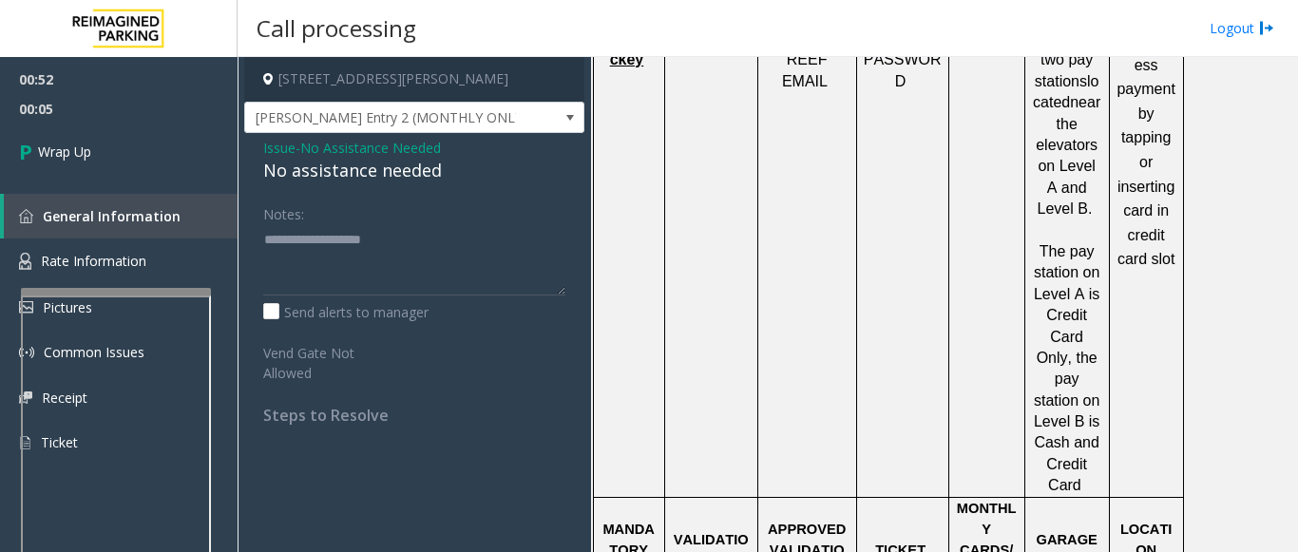
drag, startPoint x: 263, startPoint y: 165, endPoint x: 468, endPoint y: 157, distance: 205.4
click at [468, 157] on div "Issue - No Assistance Needed No assistance needed" at bounding box center [414, 161] width 302 height 46
click at [316, 148] on span "No Assistance Needed" at bounding box center [370, 148] width 141 height 20
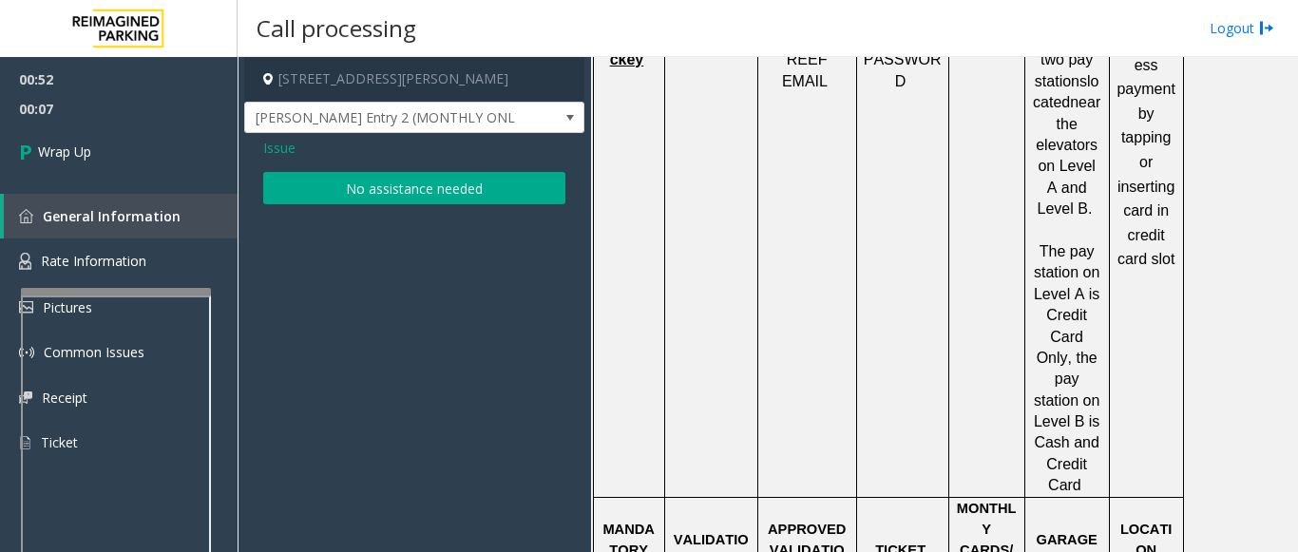
click at [285, 142] on span "Issue" at bounding box center [279, 148] width 32 height 20
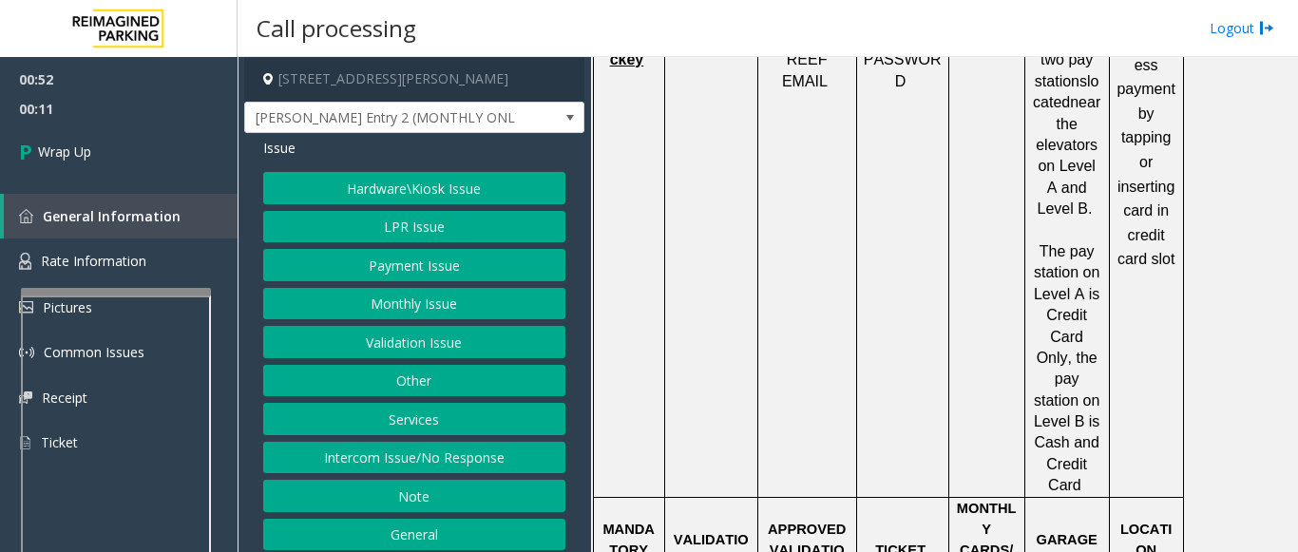
click at [391, 466] on button "Intercom Issue/No Response" at bounding box center [414, 458] width 302 height 32
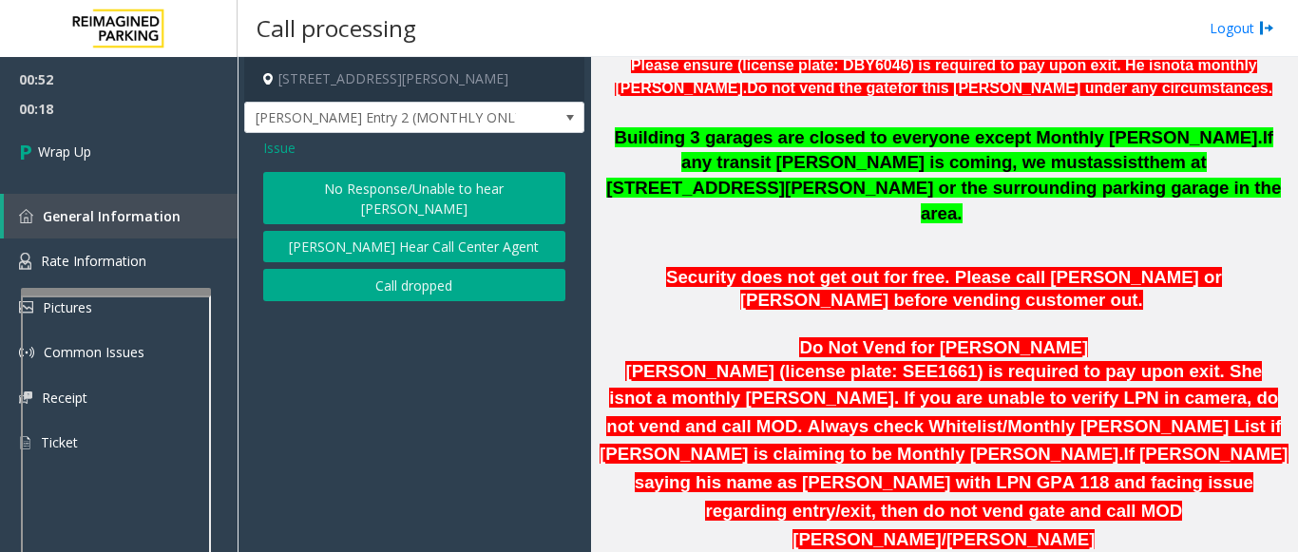
scroll to position [475, 0]
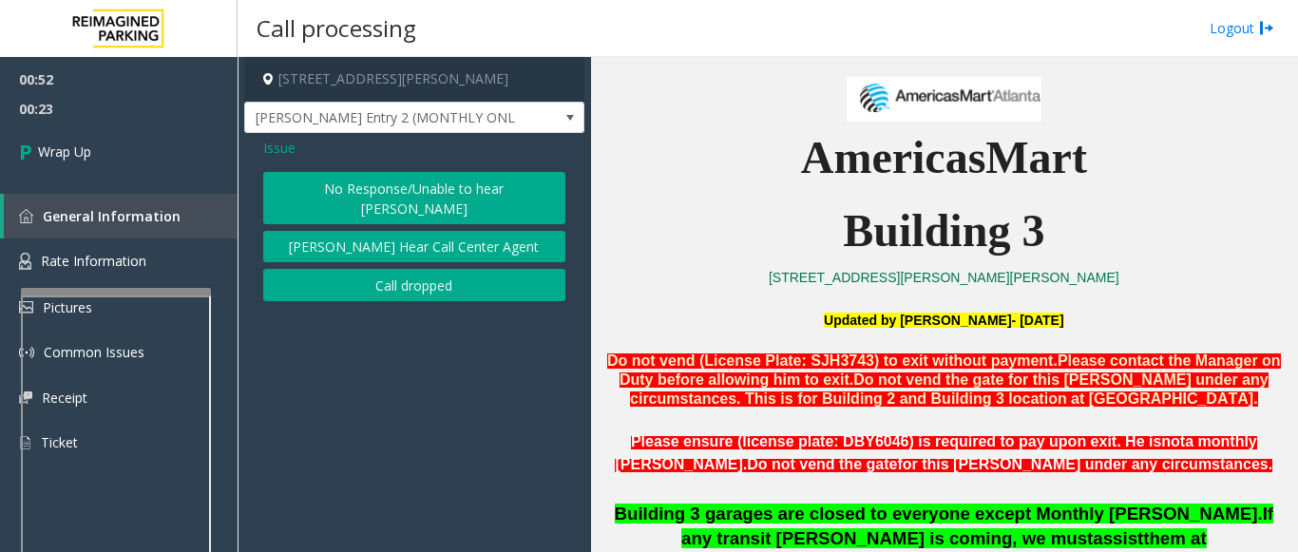
click at [289, 146] on span "Issue" at bounding box center [279, 148] width 32 height 20
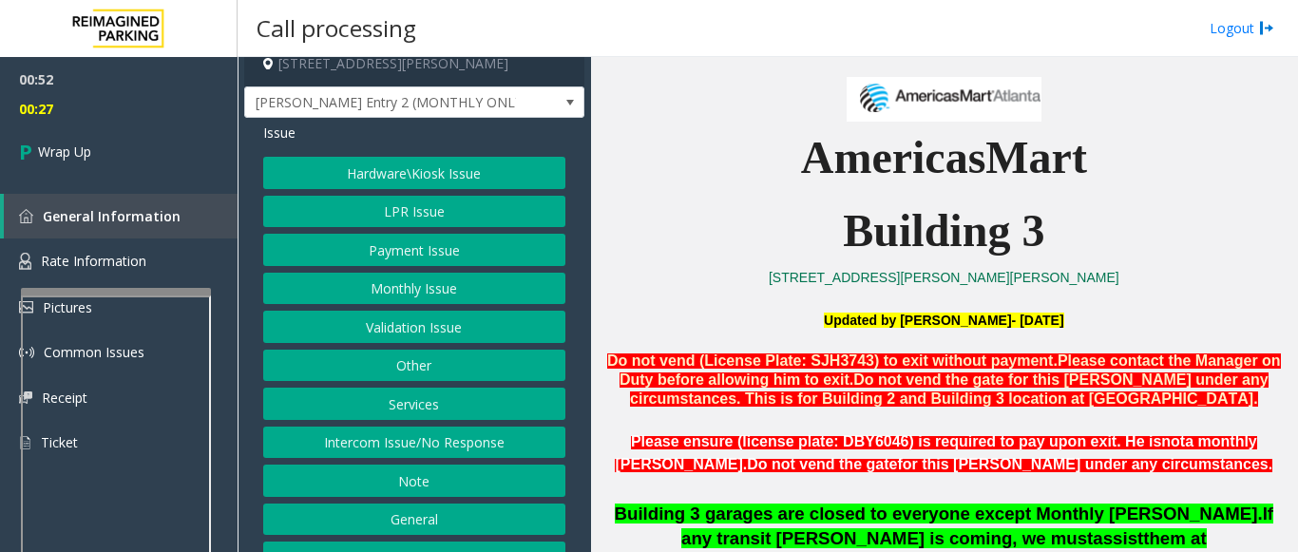
scroll to position [0, 0]
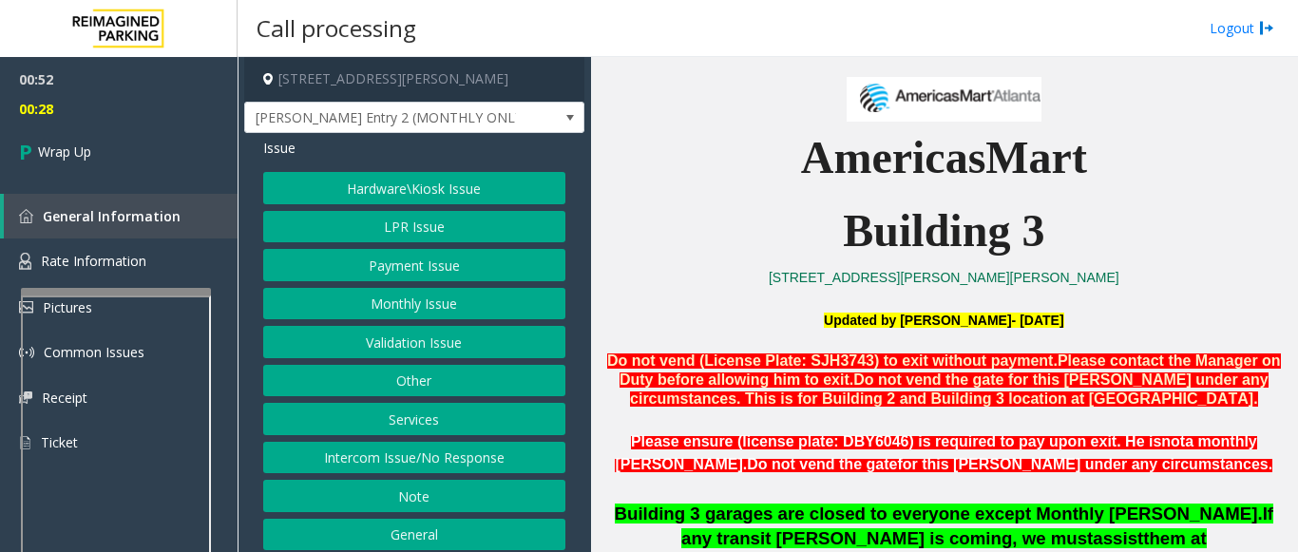
click at [456, 195] on button "Hardware\Kiosk Issue" at bounding box center [414, 188] width 302 height 32
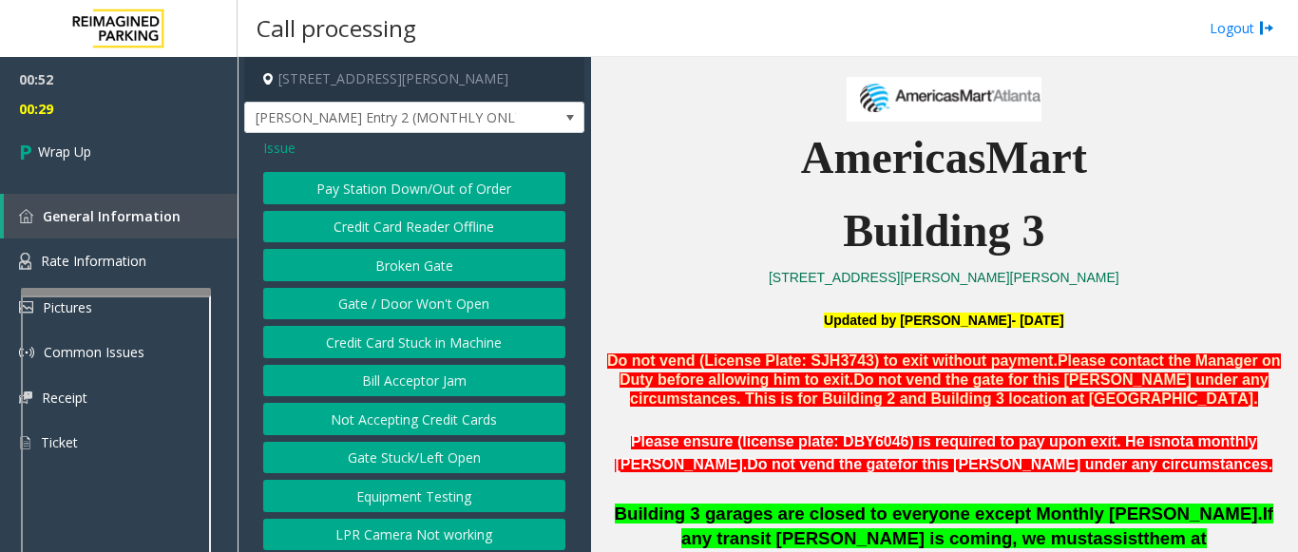
click at [433, 311] on button "Gate / Door Won't Open" at bounding box center [414, 304] width 302 height 32
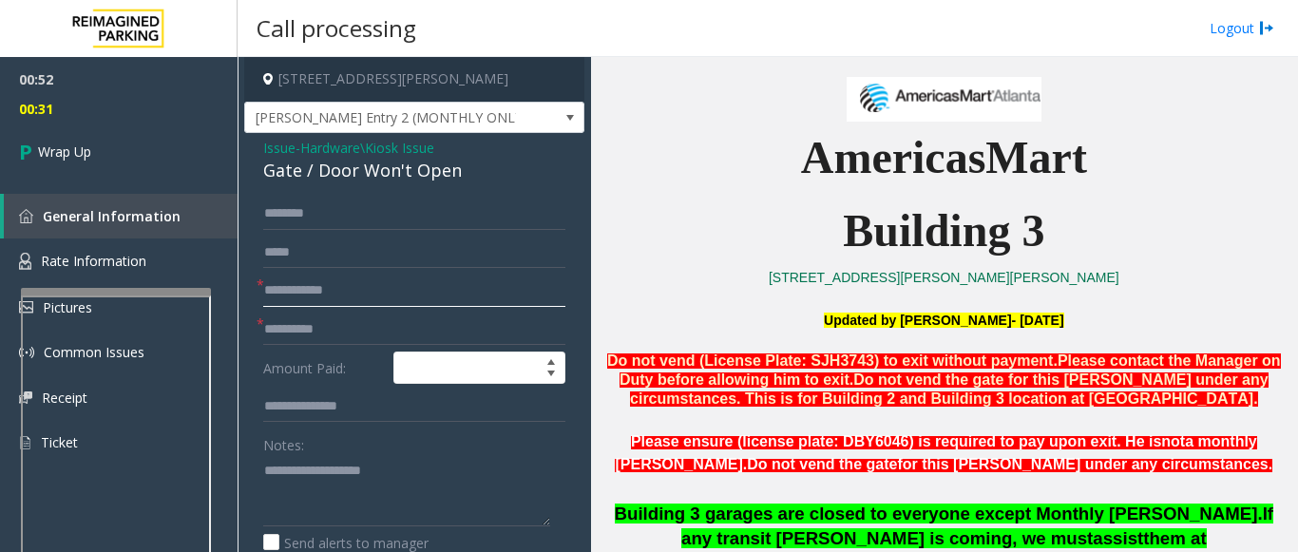
click at [318, 292] on input "text" at bounding box center [414, 291] width 302 height 32
type input "**"
click at [300, 328] on input "text" at bounding box center [414, 330] width 302 height 32
type input "**"
click at [317, 438] on div "Notes:" at bounding box center [414, 478] width 302 height 98
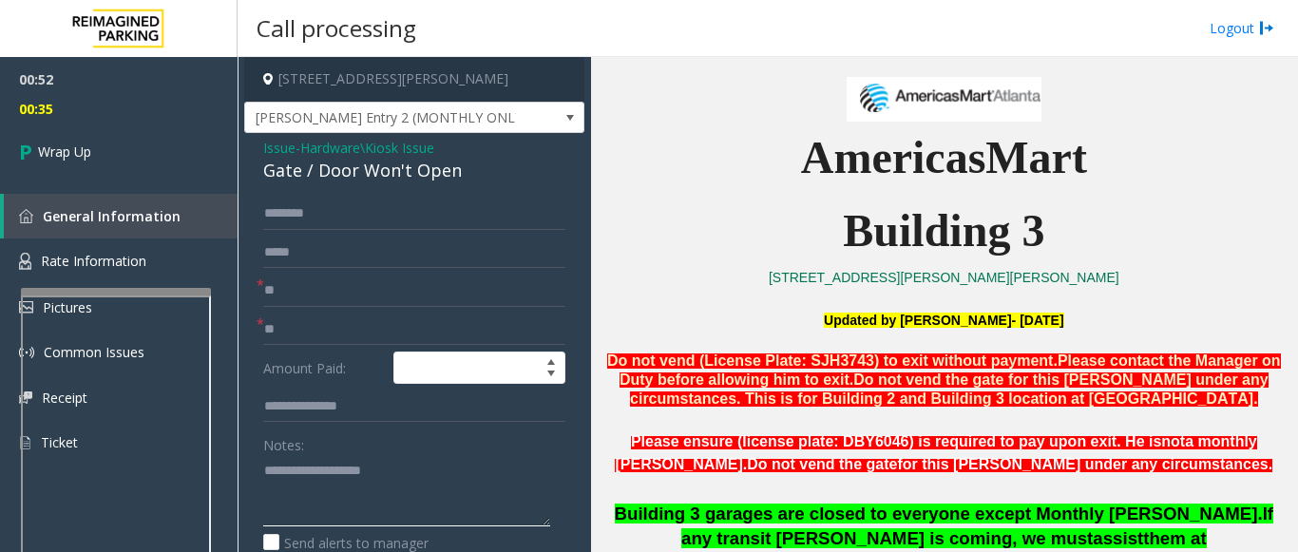
click at [320, 480] on textarea at bounding box center [406, 490] width 287 height 71
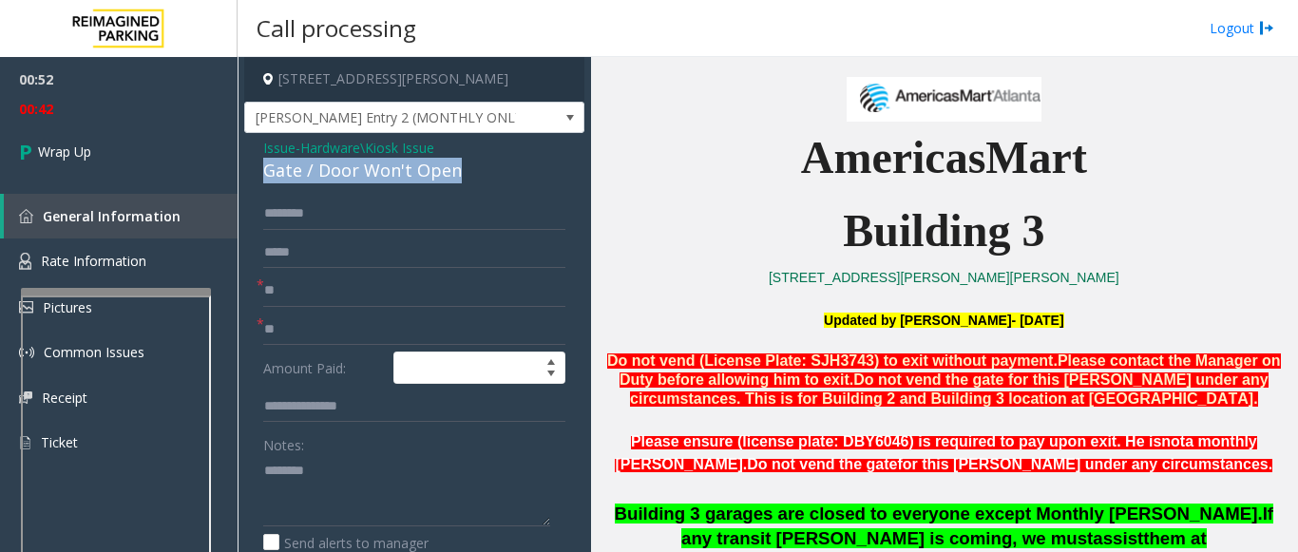
drag, startPoint x: 264, startPoint y: 164, endPoint x: 453, endPoint y: 179, distance: 189.6
click at [453, 179] on div "Gate / Door Won't Open" at bounding box center [414, 171] width 302 height 26
copy div "Gate / Door Won't Open"
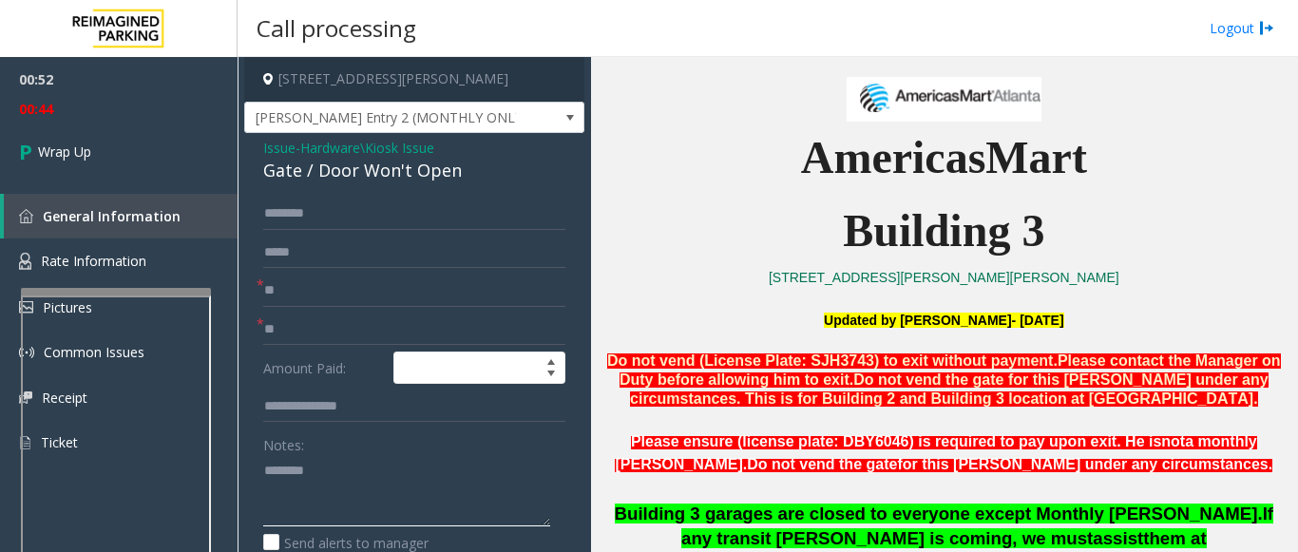
click at [343, 490] on textarea at bounding box center [406, 490] width 287 height 71
paste textarea "**********"
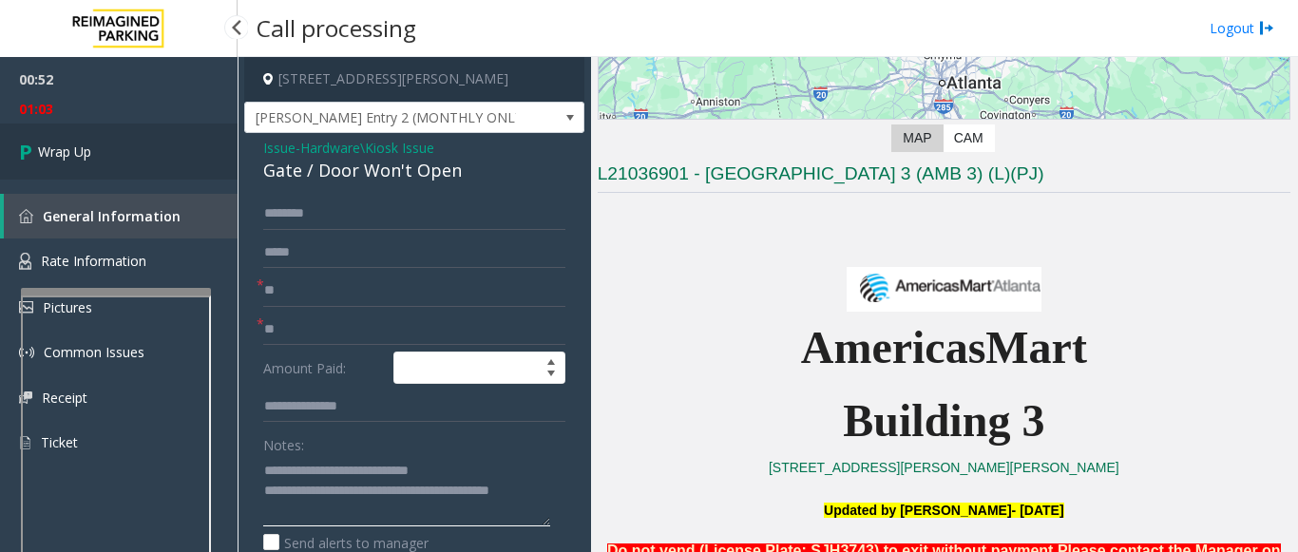
type textarea "**********"
click at [62, 139] on link "Wrap Up" at bounding box center [119, 152] width 238 height 56
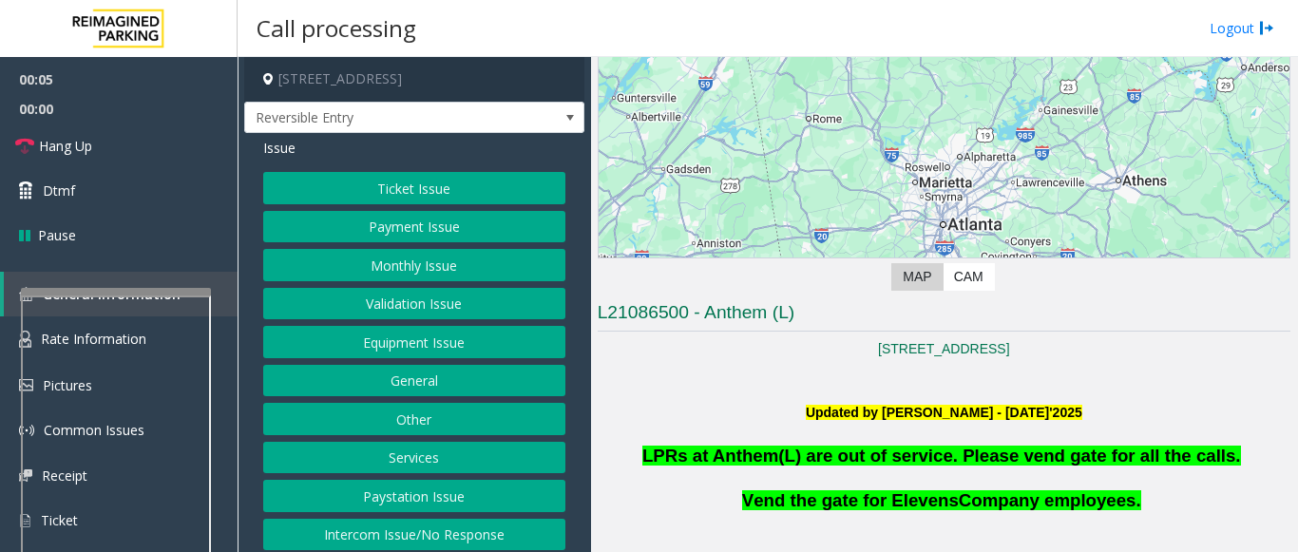
scroll to position [380, 0]
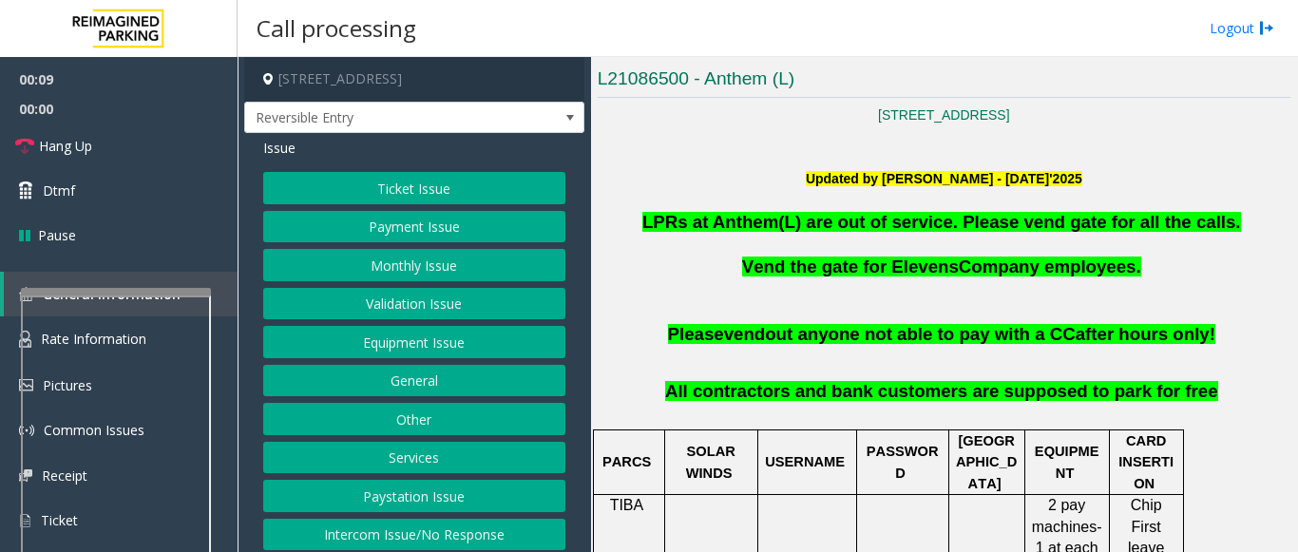
click at [462, 549] on button "Intercom Issue/No Response" at bounding box center [414, 535] width 302 height 32
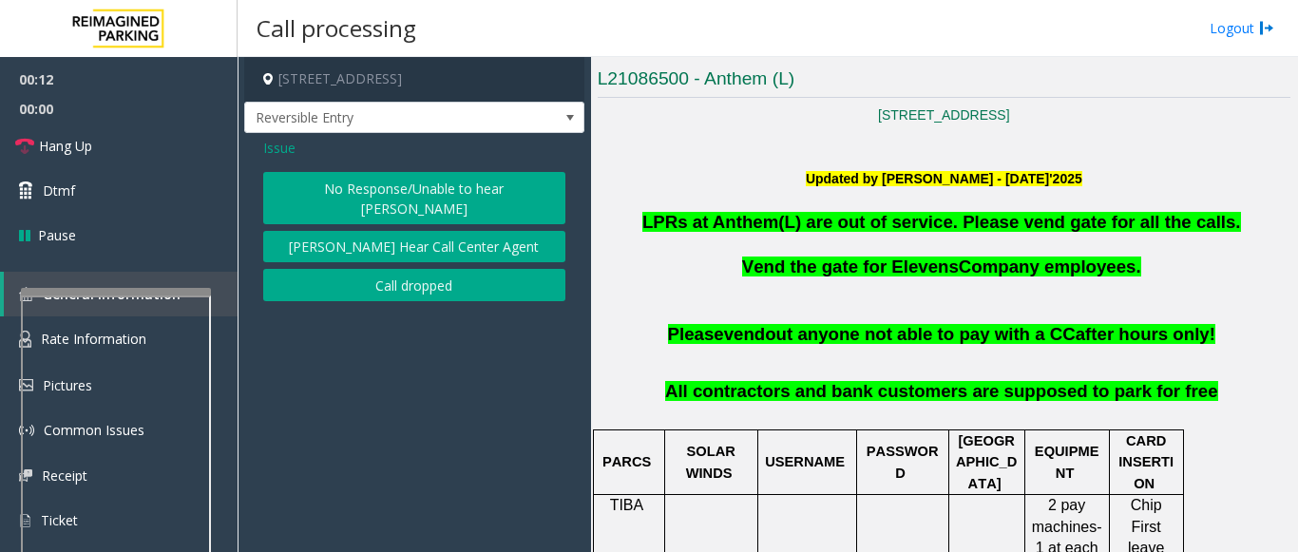
click at [496, 209] on button "No Response/Unable to hear [PERSON_NAME]" at bounding box center [414, 198] width 302 height 52
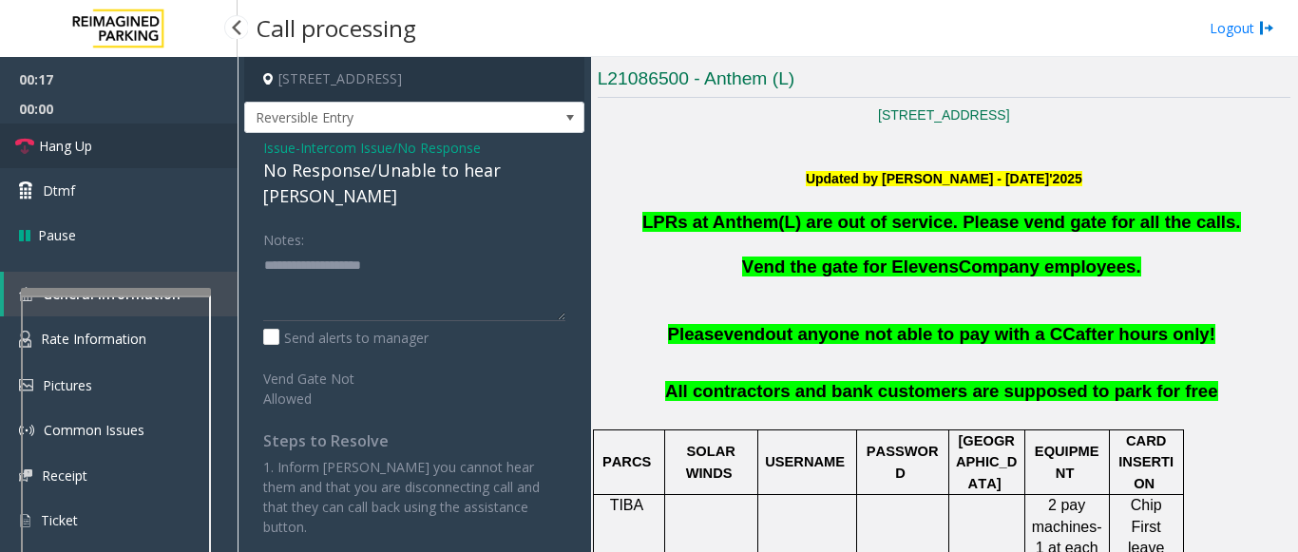
click at [129, 135] on link "Hang Up" at bounding box center [119, 146] width 238 height 45
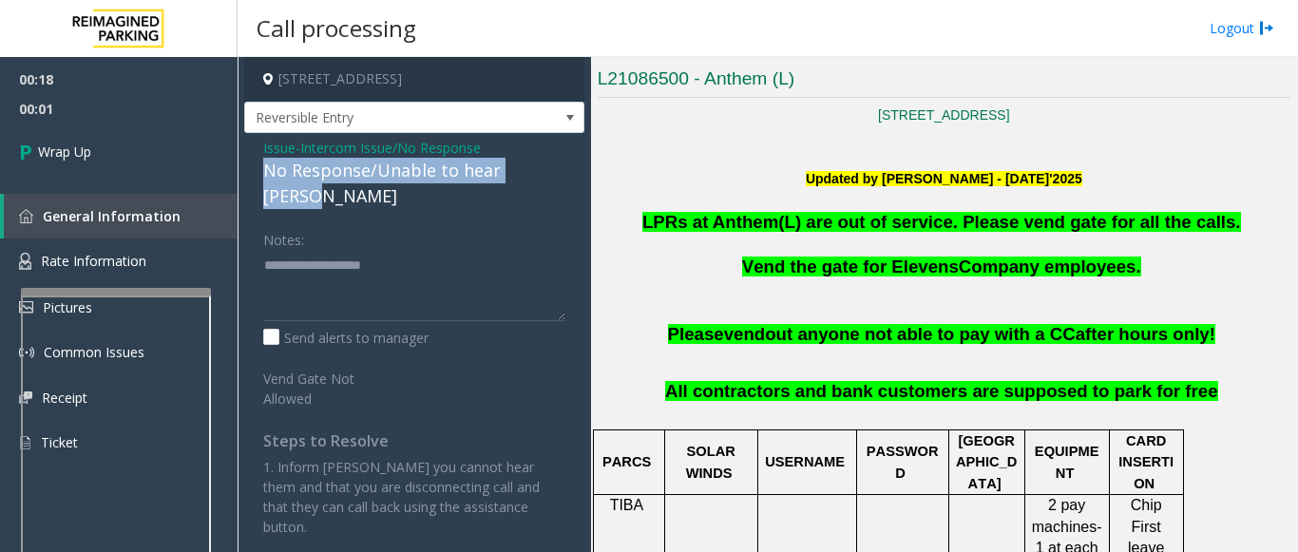
drag, startPoint x: 268, startPoint y: 189, endPoint x: 548, endPoint y: 184, distance: 280.4
click at [548, 184] on div "No Response/Unable to hear [PERSON_NAME]" at bounding box center [414, 183] width 302 height 51
copy div "No Response/Unable to hear [PERSON_NAME]"
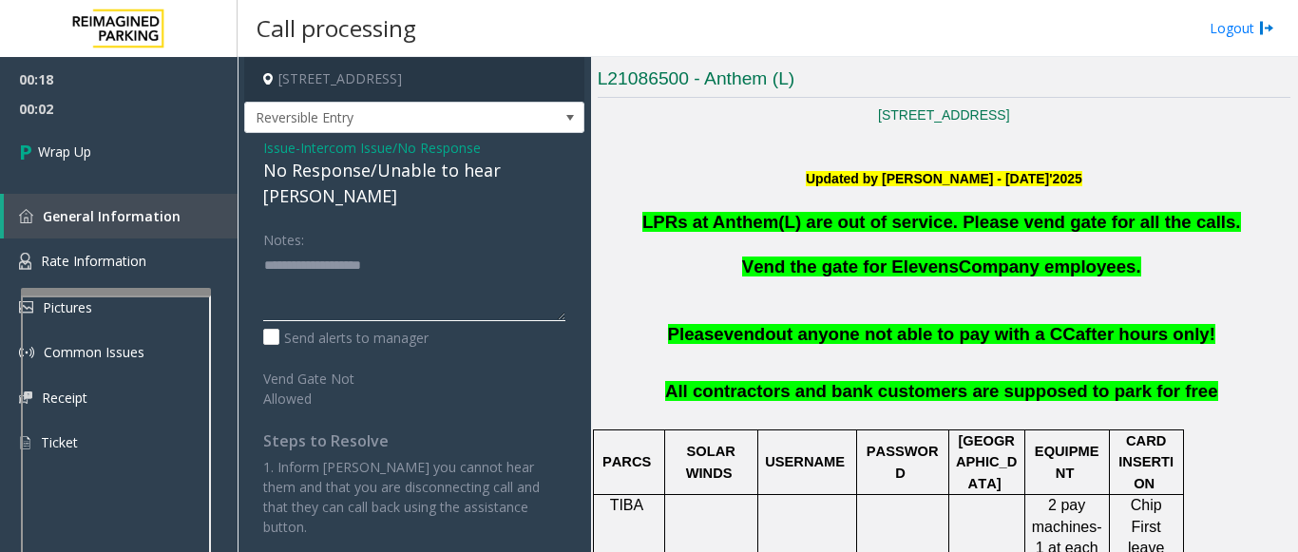
click at [399, 250] on textarea at bounding box center [414, 285] width 302 height 71
paste textarea "**********"
type textarea "**********"
click at [121, 151] on link "Wrap Up" at bounding box center [119, 152] width 238 height 56
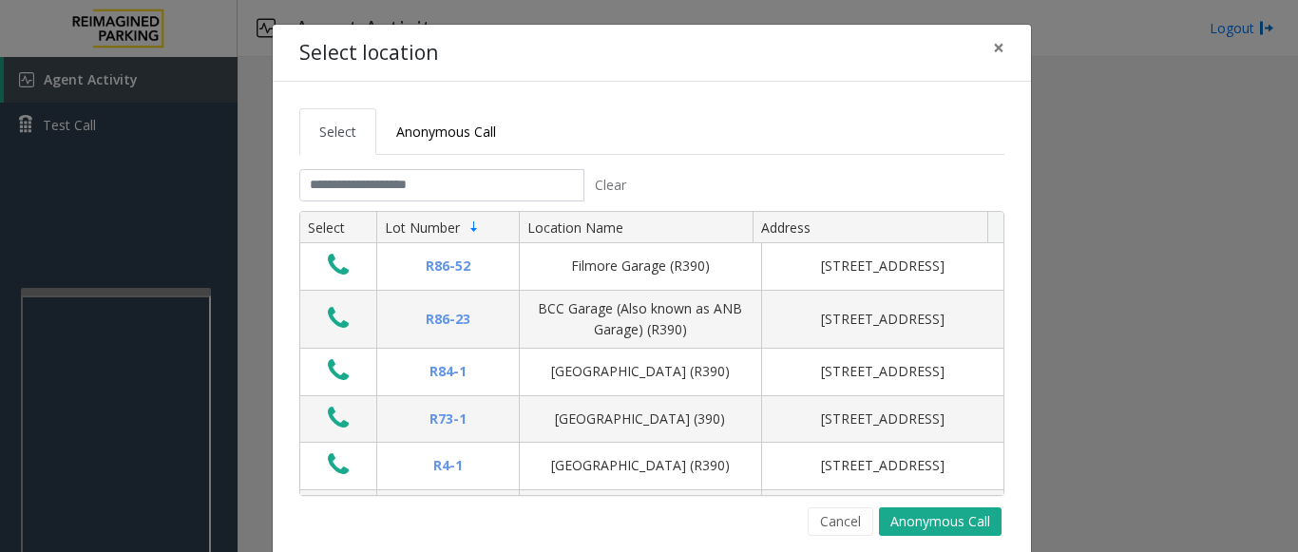
drag, startPoint x: 915, startPoint y: 525, endPoint x: 996, endPoint y: 468, distance: 98.9
click at [918, 524] on button "Anonymous Call" at bounding box center [940, 521] width 123 height 29
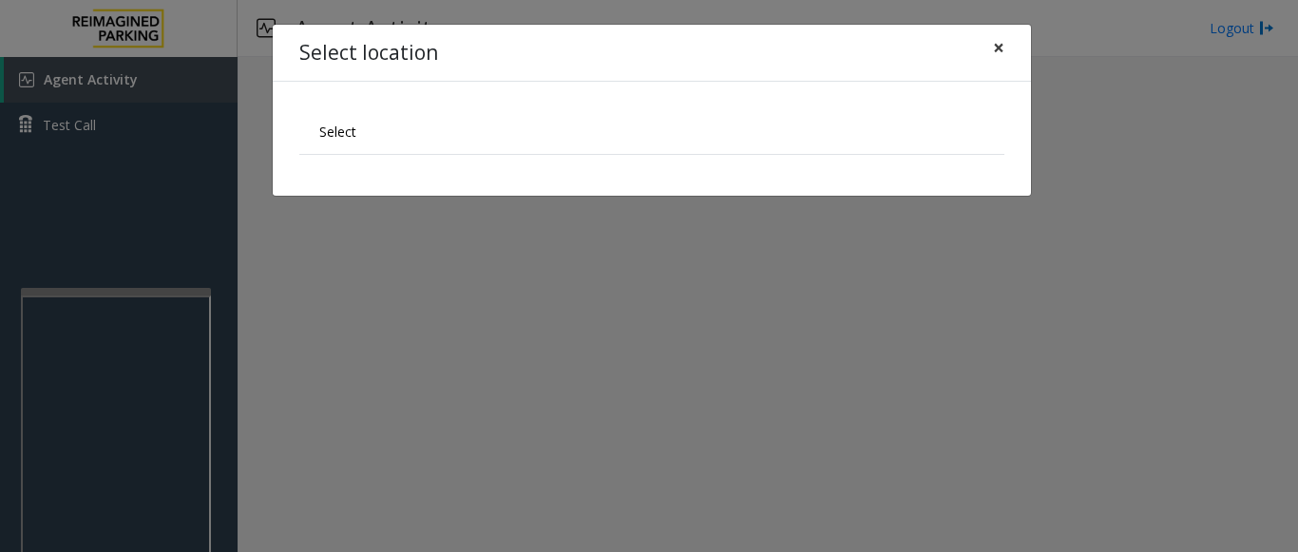
click at [984, 46] on button "×" at bounding box center [999, 48] width 38 height 47
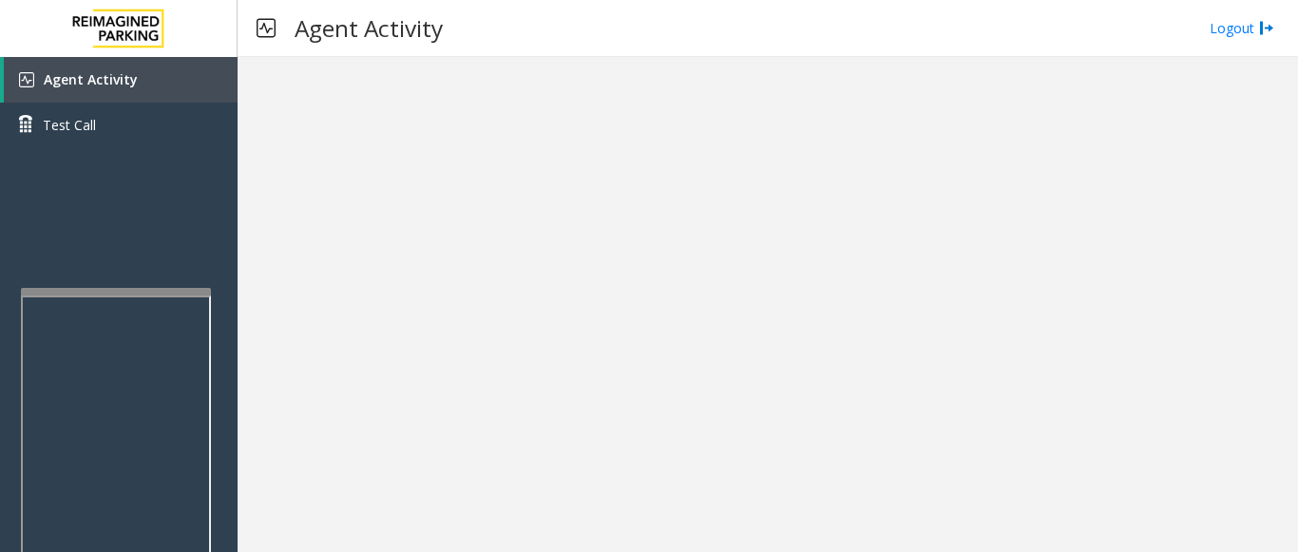
click at [453, 245] on div at bounding box center [768, 304] width 1060 height 495
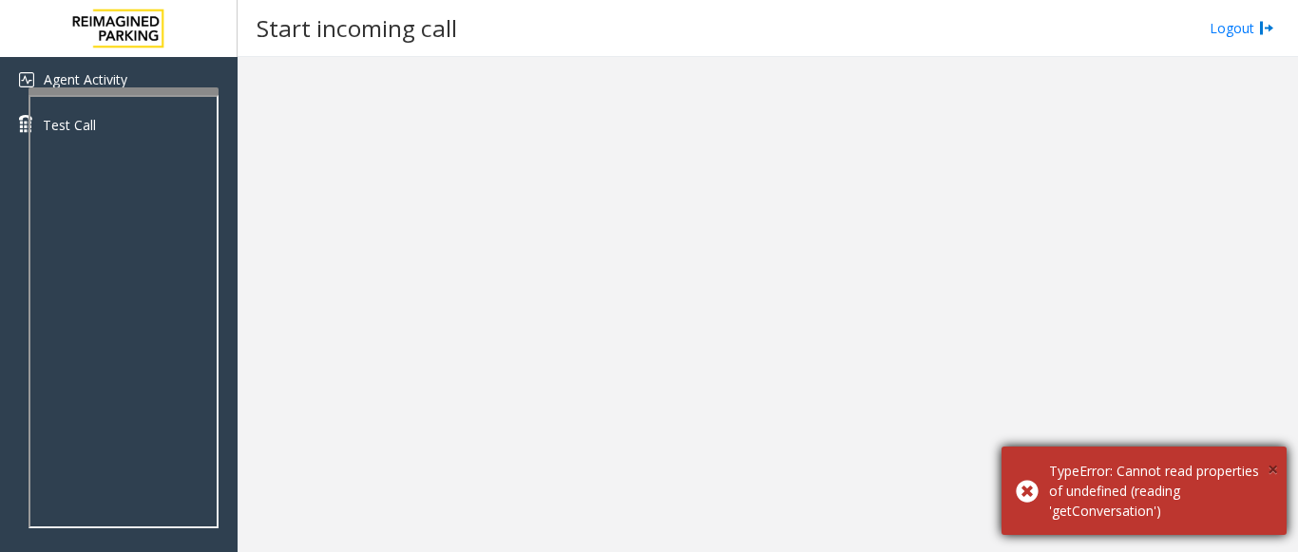
click at [1270, 459] on span "×" at bounding box center [1273, 469] width 10 height 26
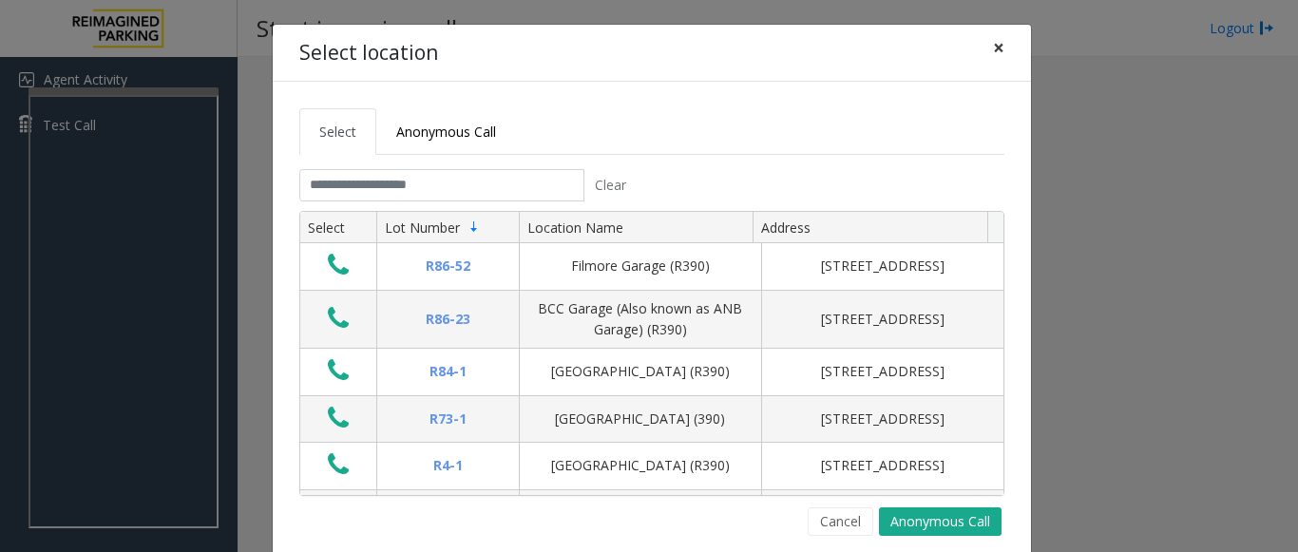
click at [993, 48] on span "×" at bounding box center [998, 47] width 11 height 27
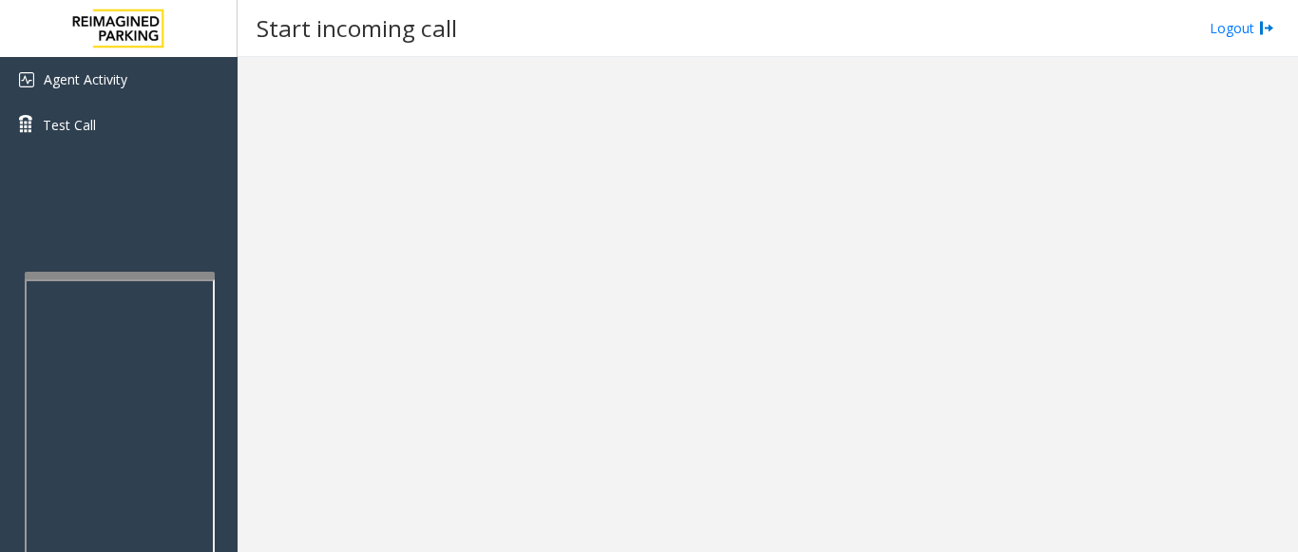
click at [86, 280] on div at bounding box center [120, 495] width 190 height 446
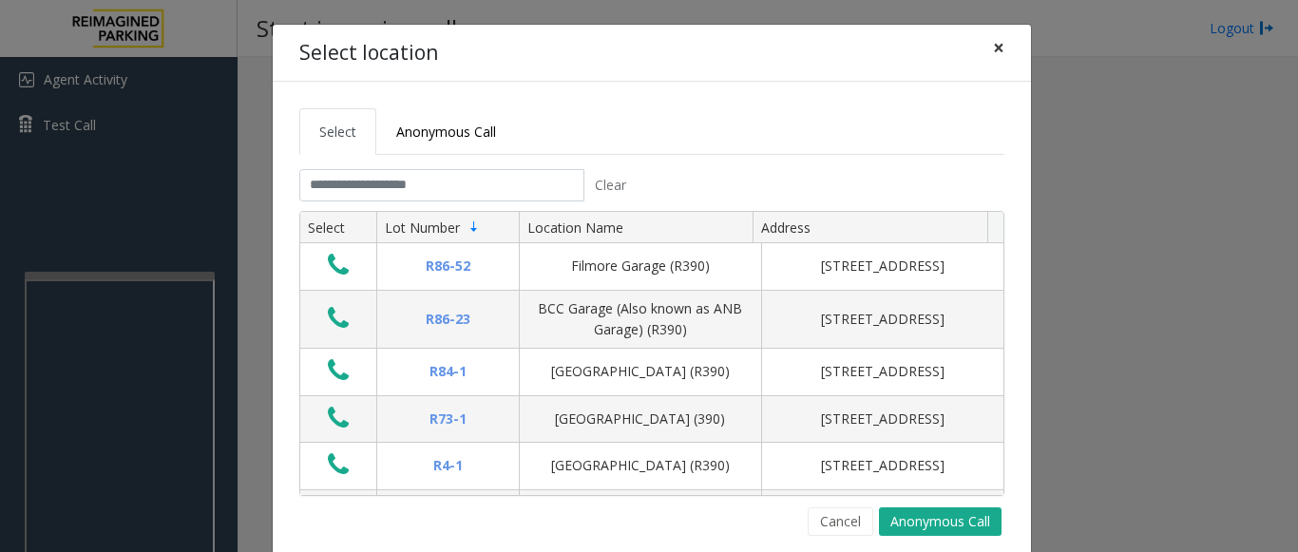
click at [994, 54] on span "×" at bounding box center [998, 47] width 11 height 27
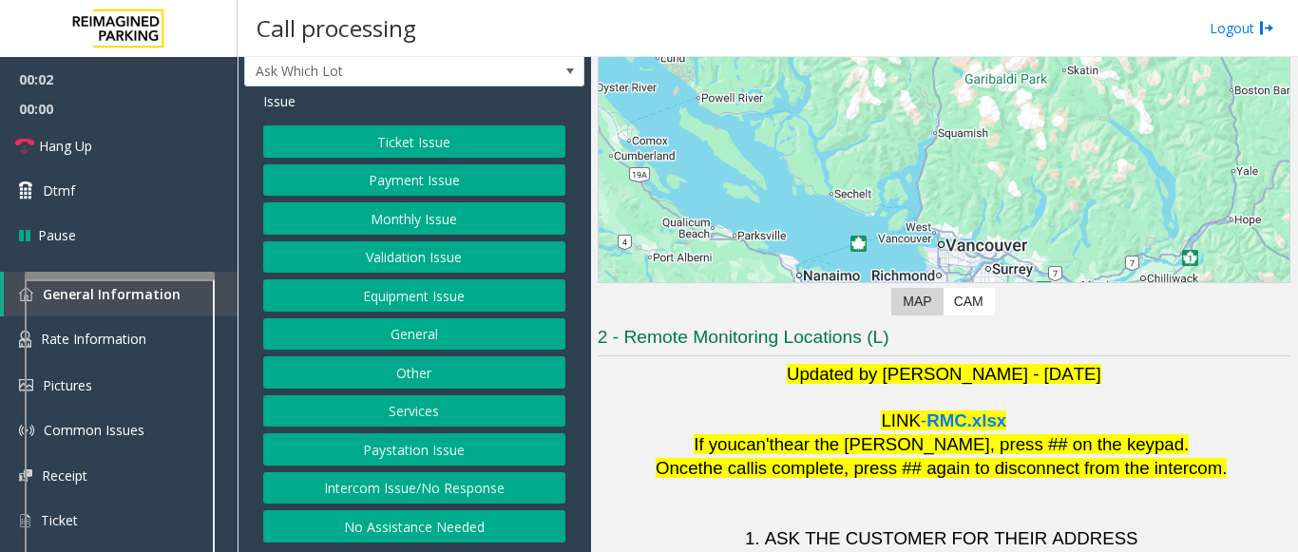
scroll to position [304, 0]
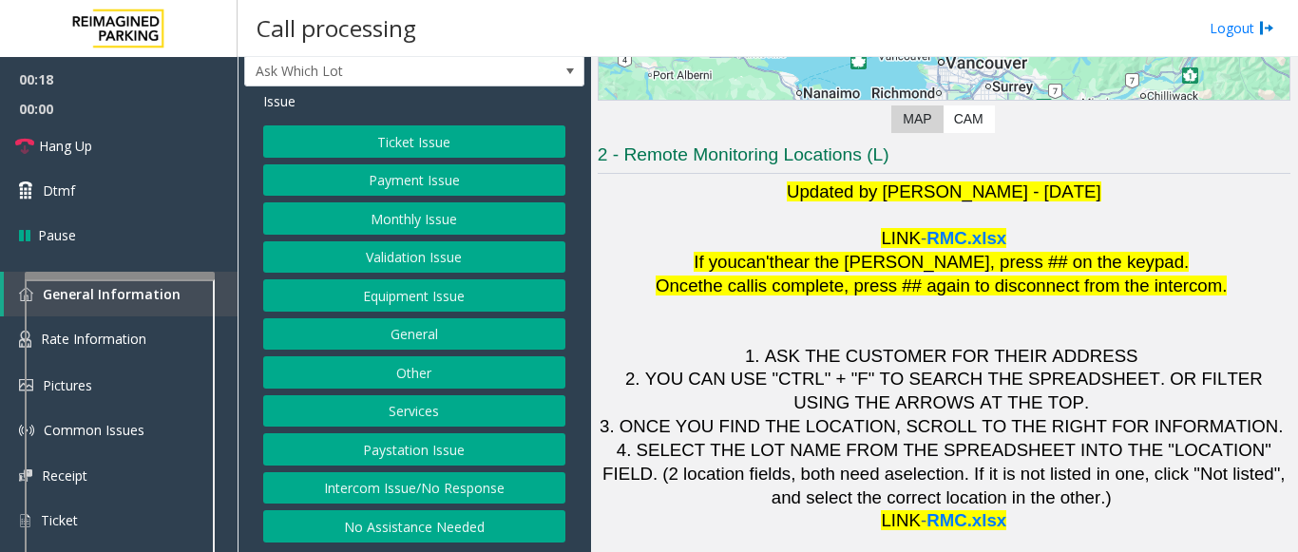
click at [398, 137] on button "Ticket Issue" at bounding box center [414, 141] width 302 height 32
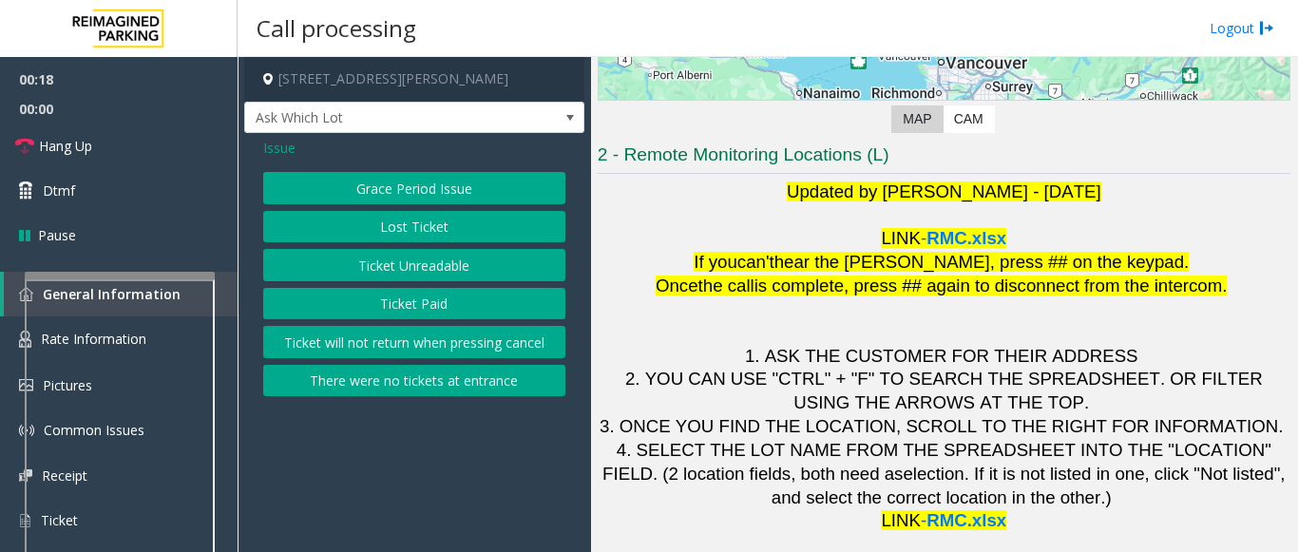
scroll to position [0, 0]
click at [467, 269] on button "Ticket Unreadable" at bounding box center [414, 265] width 302 height 32
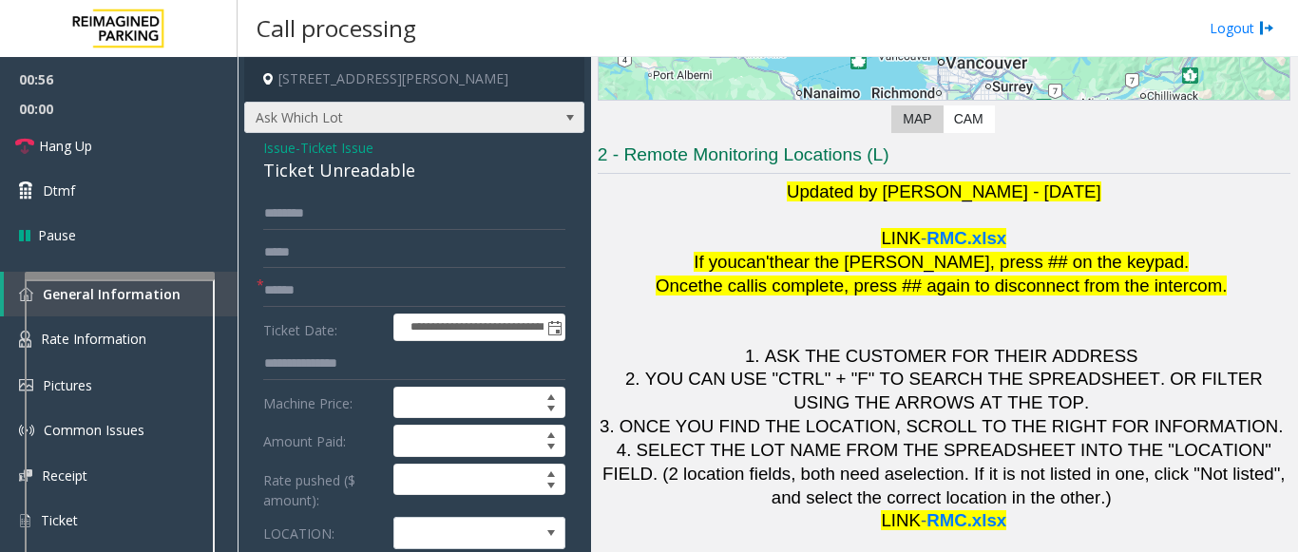
click at [516, 114] on span "Ask Which Lot" at bounding box center [414, 118] width 340 height 32
click at [453, 218] on input "text" at bounding box center [414, 214] width 302 height 32
type input "******"
click at [331, 306] on input "text" at bounding box center [414, 291] width 302 height 32
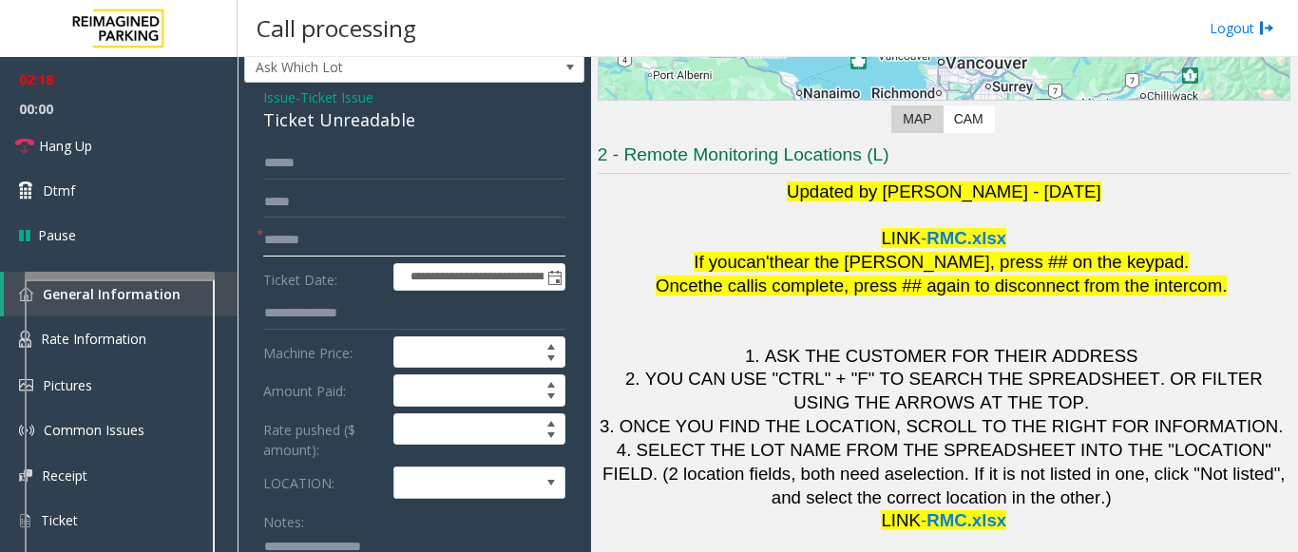
scroll to position [41, 0]
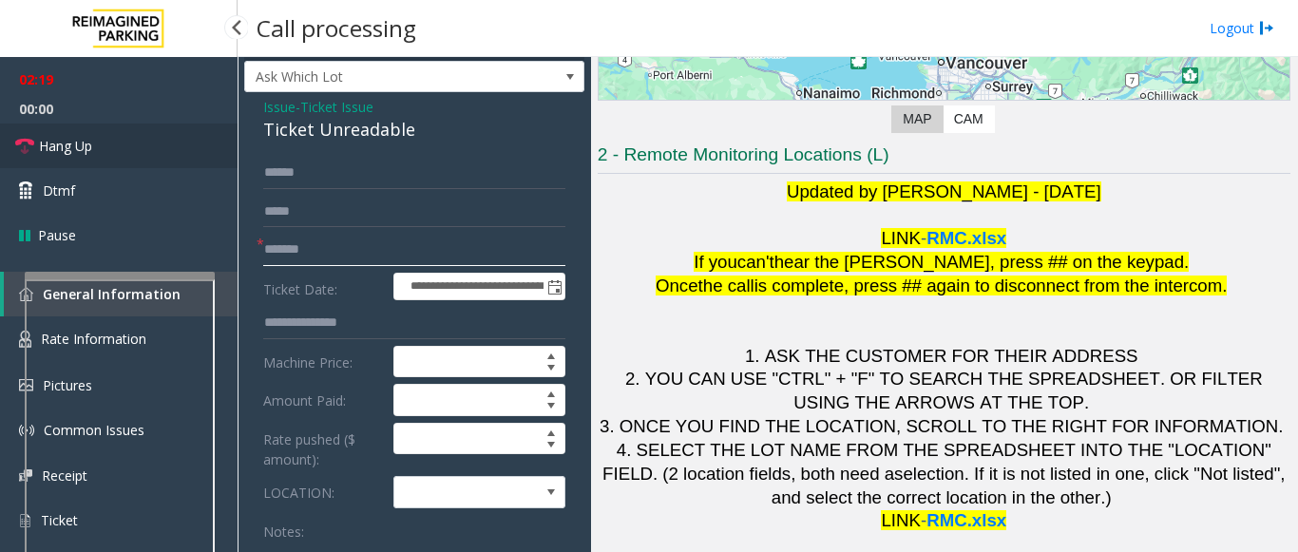
type input "*******"
click at [152, 138] on link "Hang Up" at bounding box center [119, 146] width 238 height 45
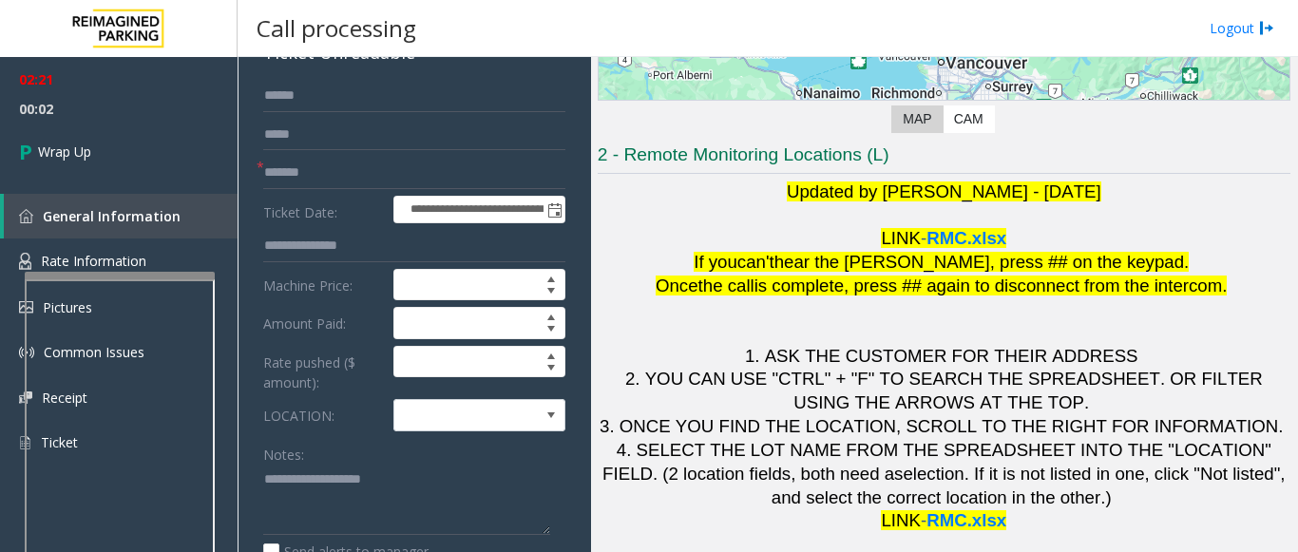
scroll to position [120, 0]
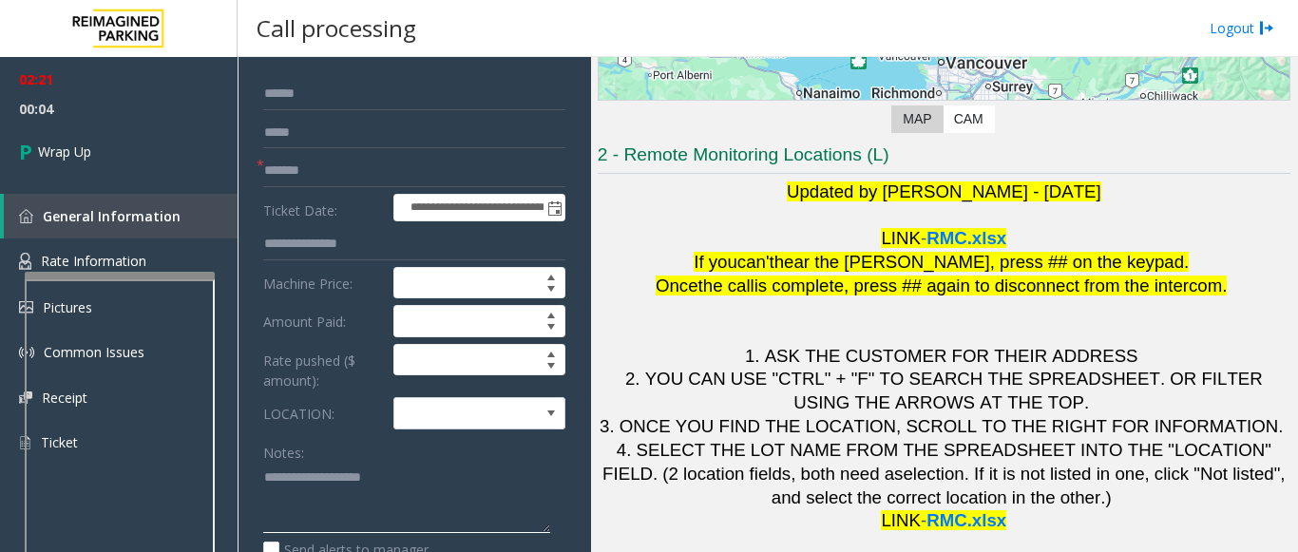
click at [328, 487] on textarea at bounding box center [406, 498] width 287 height 71
click at [476, 415] on span at bounding box center [462, 413] width 136 height 30
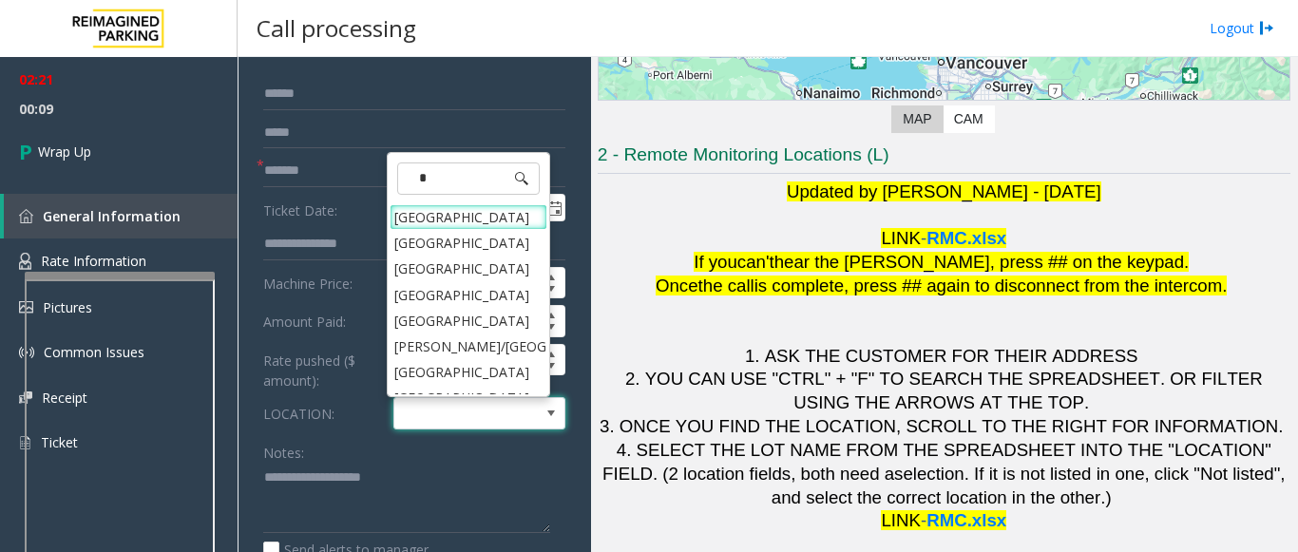
type input "**"
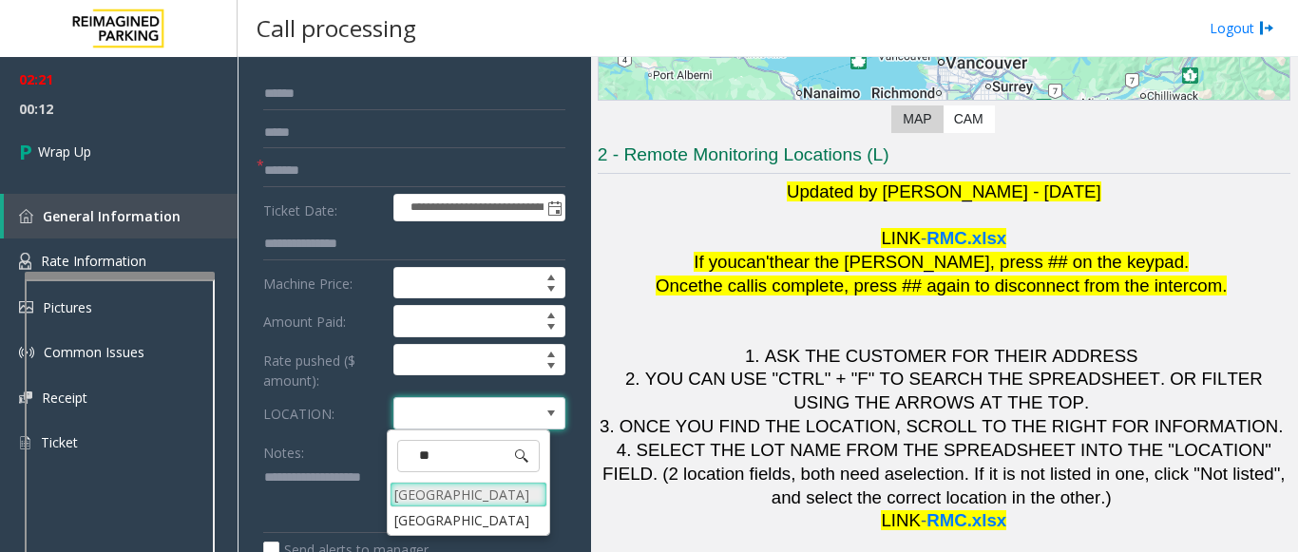
click at [460, 498] on Village "[GEOGRAPHIC_DATA]" at bounding box center [469, 495] width 158 height 26
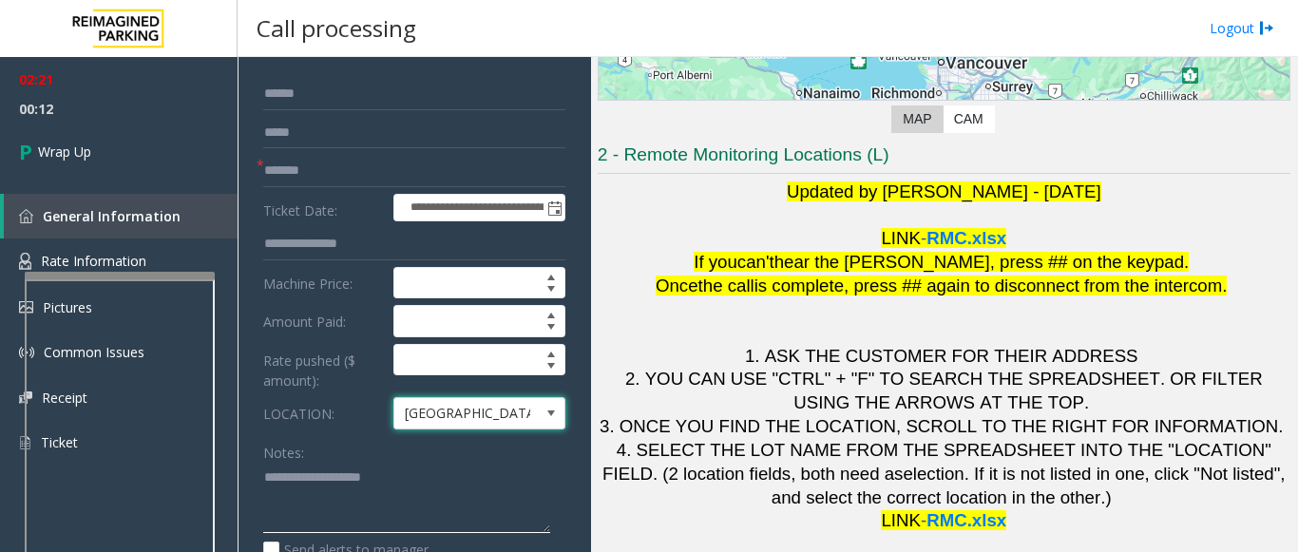
click at [360, 513] on textarea at bounding box center [406, 498] width 287 height 71
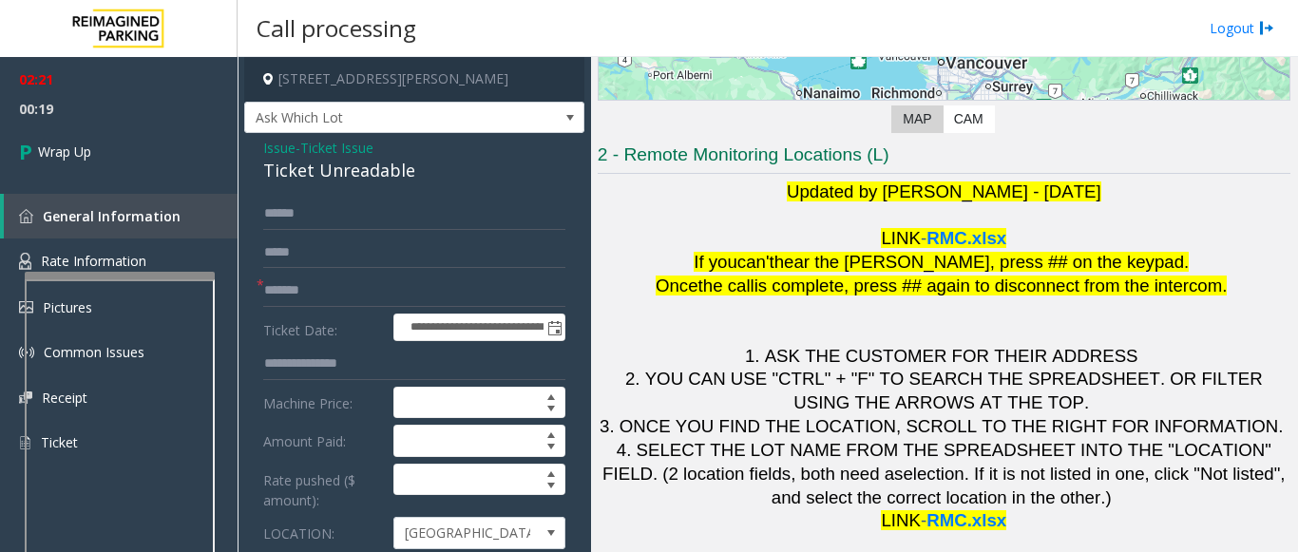
click at [405, 176] on div "Ticket Unreadable" at bounding box center [414, 171] width 302 height 26
drag, startPoint x: 407, startPoint y: 173, endPoint x: 254, endPoint y: 173, distance: 153.0
copy div "Ticket Unreadable"
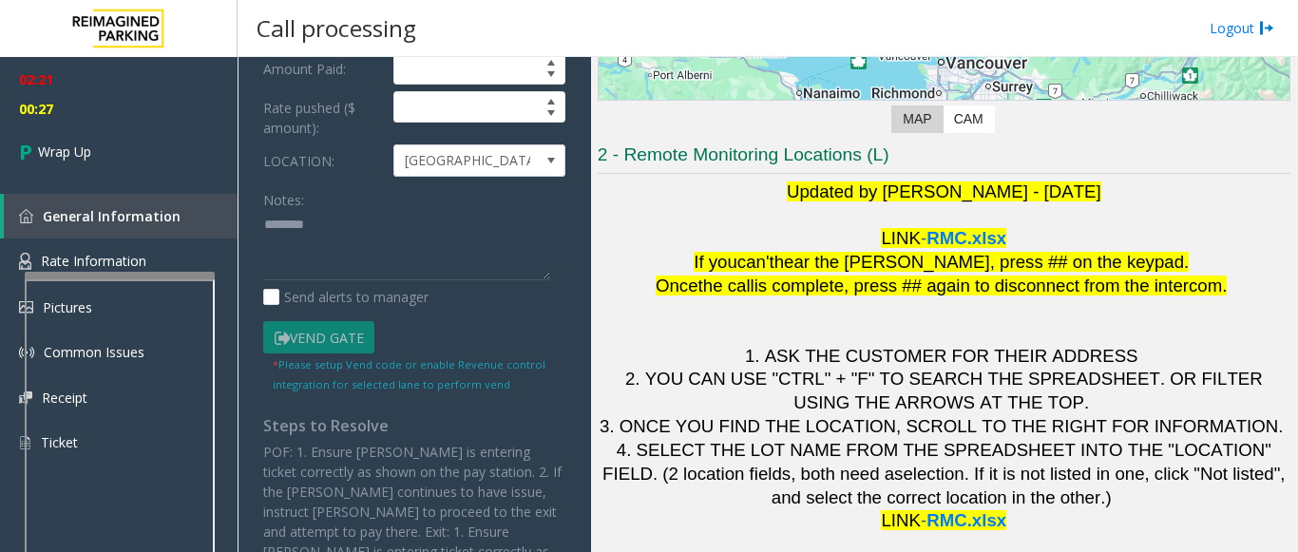
scroll to position [371, 0]
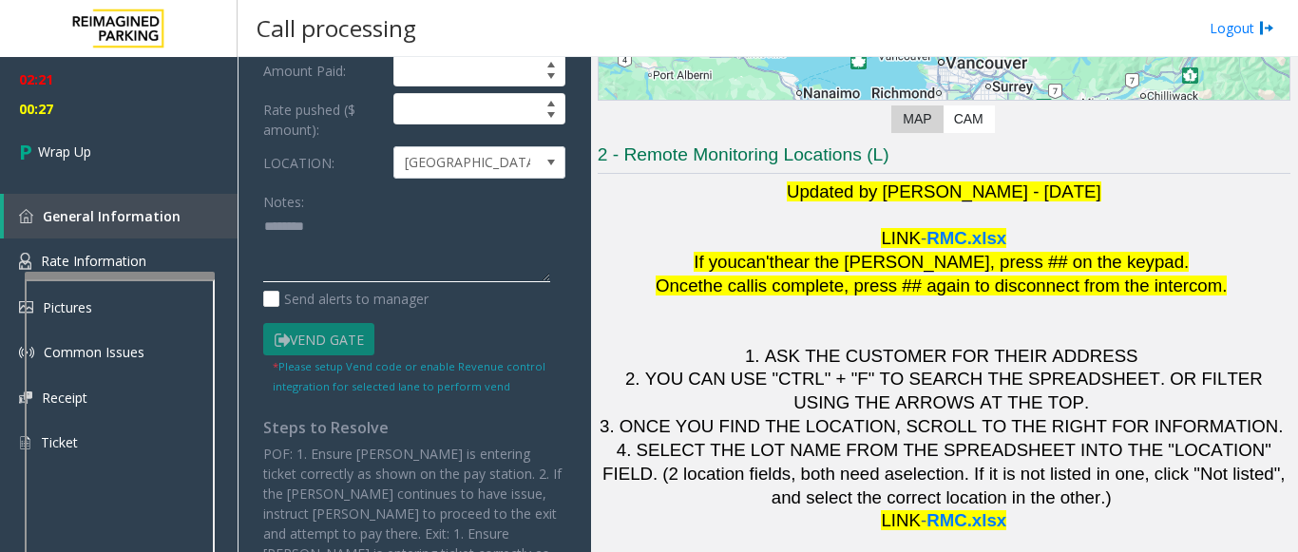
click at [334, 240] on textarea at bounding box center [406, 247] width 287 height 71
paste textarea "**********"
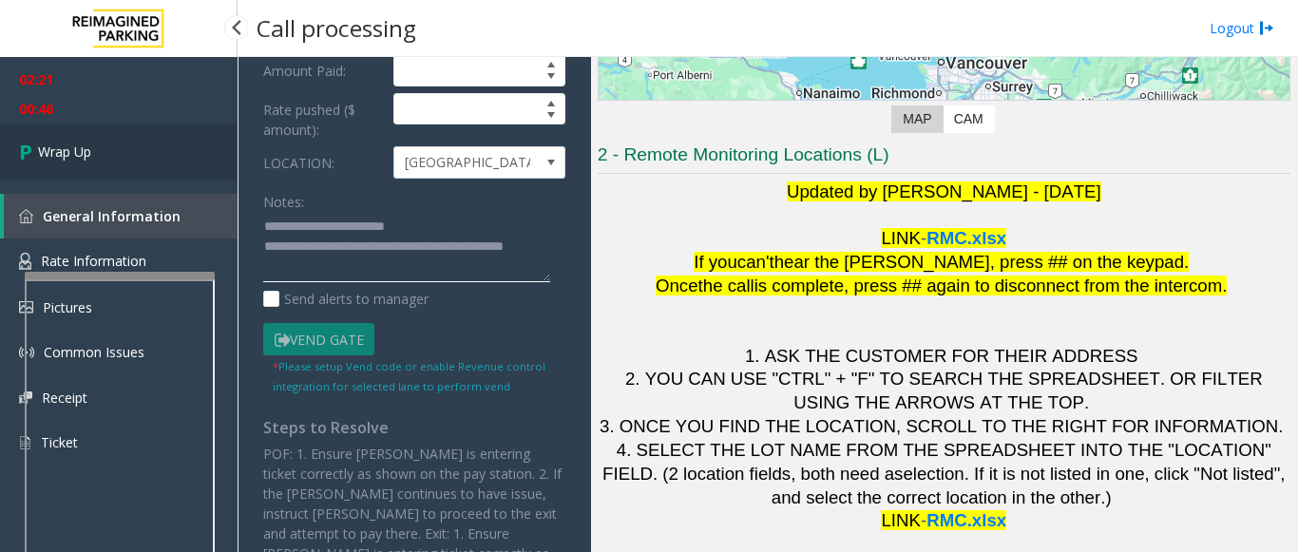
type textarea "**********"
click at [61, 157] on span "Wrap Up" at bounding box center [64, 152] width 53 height 20
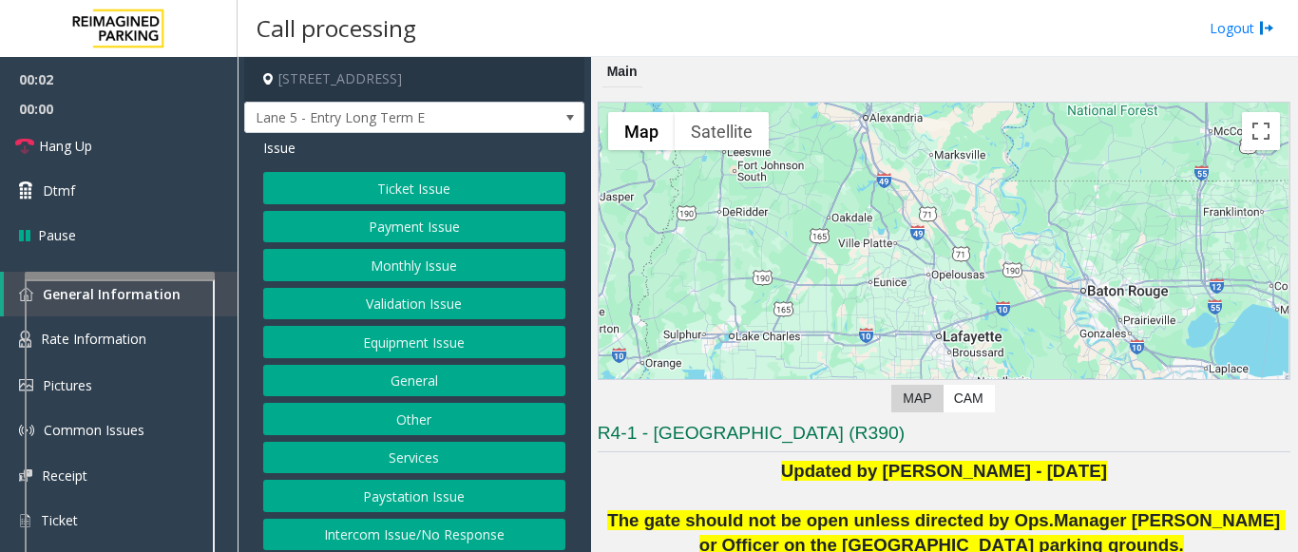
scroll to position [380, 0]
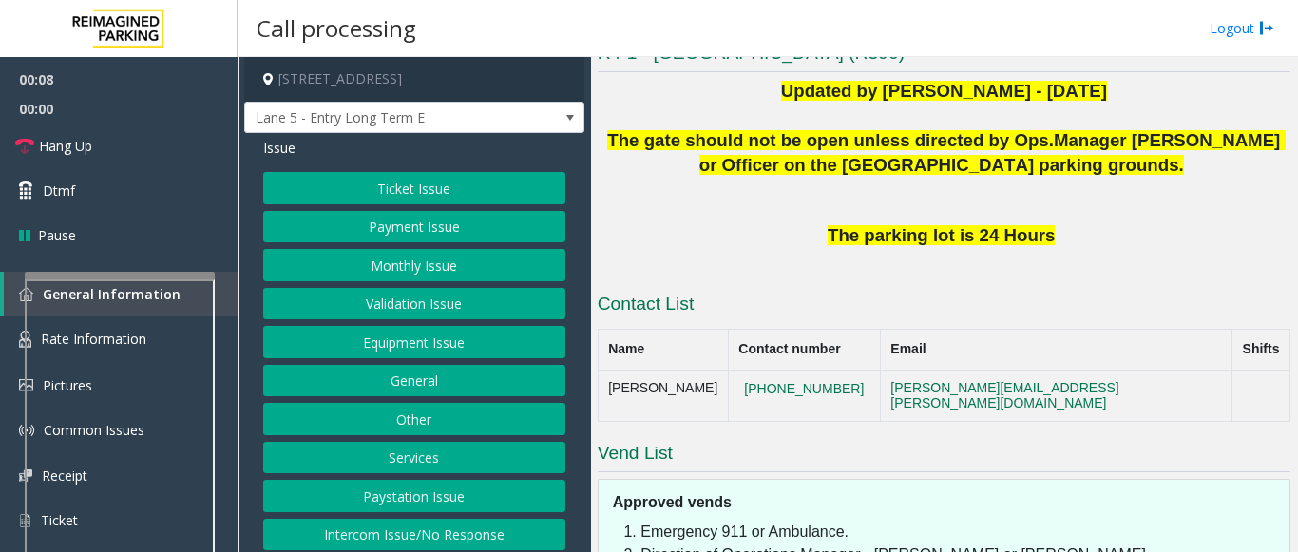
click at [423, 527] on button "Intercom Issue/No Response" at bounding box center [414, 535] width 302 height 32
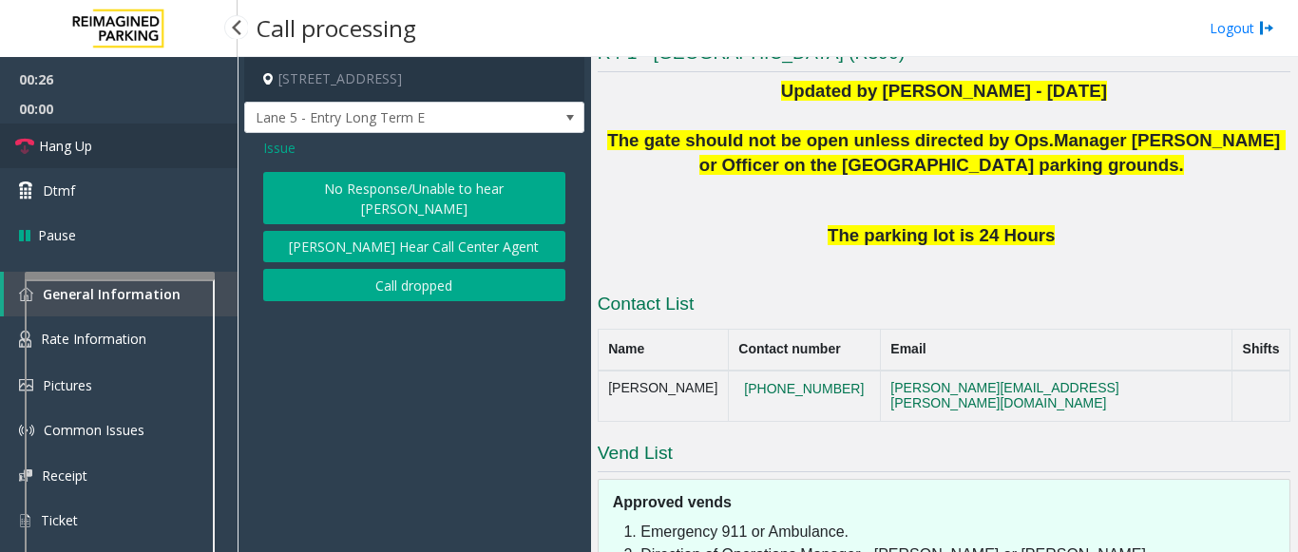
click at [178, 146] on link "Hang Up" at bounding box center [119, 146] width 238 height 45
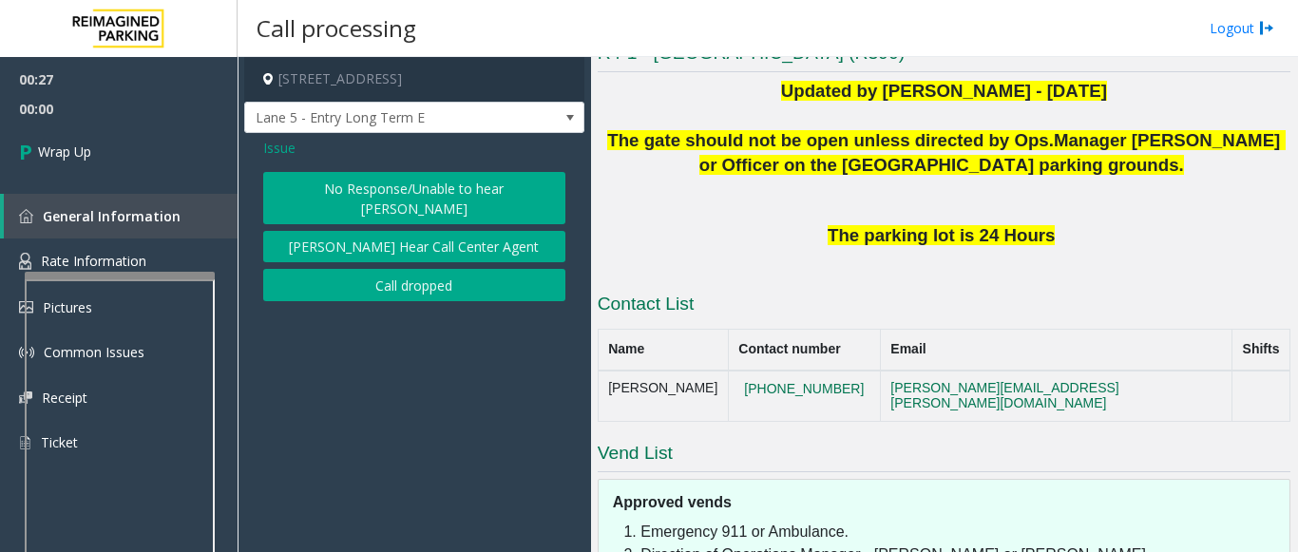
click at [382, 192] on button "No Response/Unable to hear [PERSON_NAME]" at bounding box center [414, 198] width 302 height 52
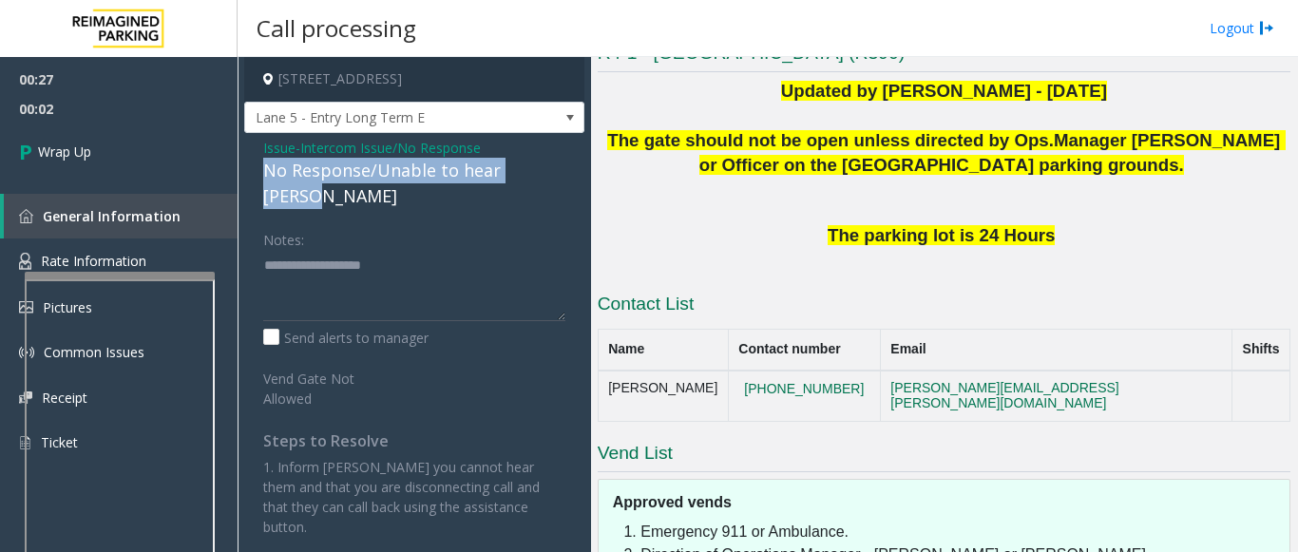
drag, startPoint x: 267, startPoint y: 175, endPoint x: 557, endPoint y: 176, distance: 289.8
click at [557, 176] on div "No Response/Unable to hear [PERSON_NAME]" at bounding box center [414, 183] width 302 height 51
copy div "No Response/Unable to hear [PERSON_NAME]"
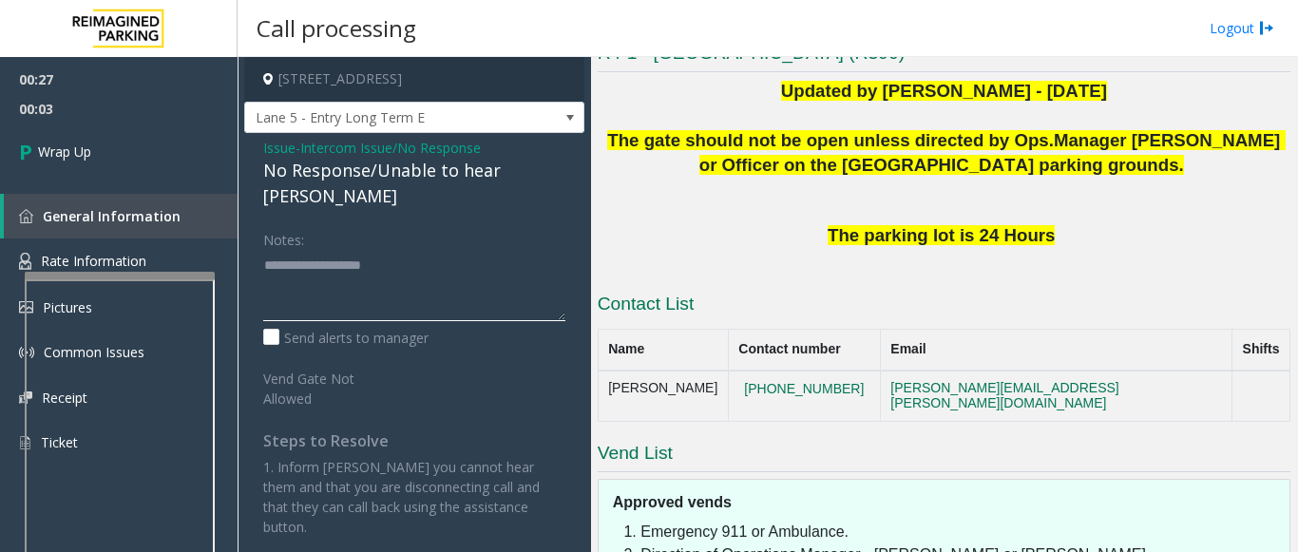
click at [332, 250] on textarea at bounding box center [414, 285] width 302 height 71
paste textarea "**********"
type textarea "**********"
click at [53, 153] on span "Wrap Up" at bounding box center [64, 152] width 53 height 20
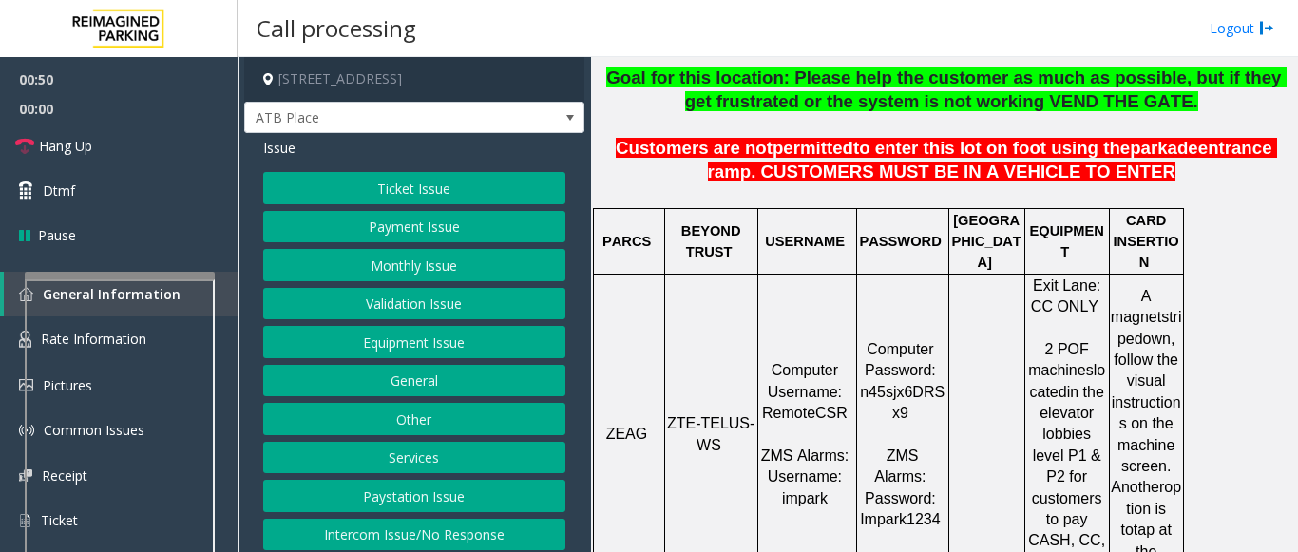
scroll to position [570, 0]
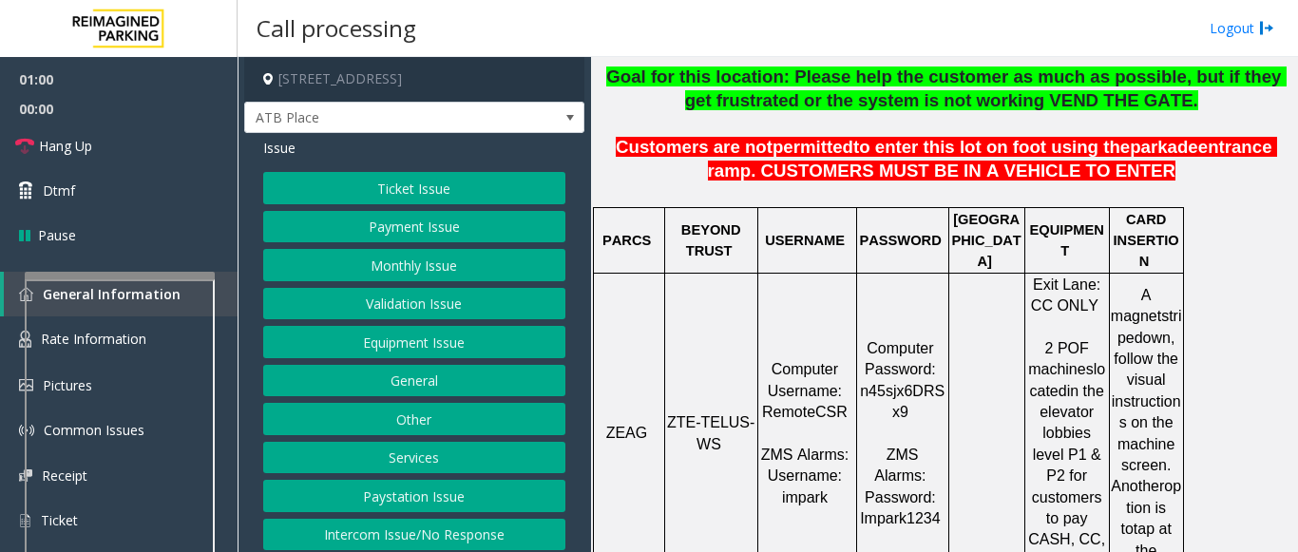
click at [377, 189] on button "Ticket Issue" at bounding box center [414, 188] width 302 height 32
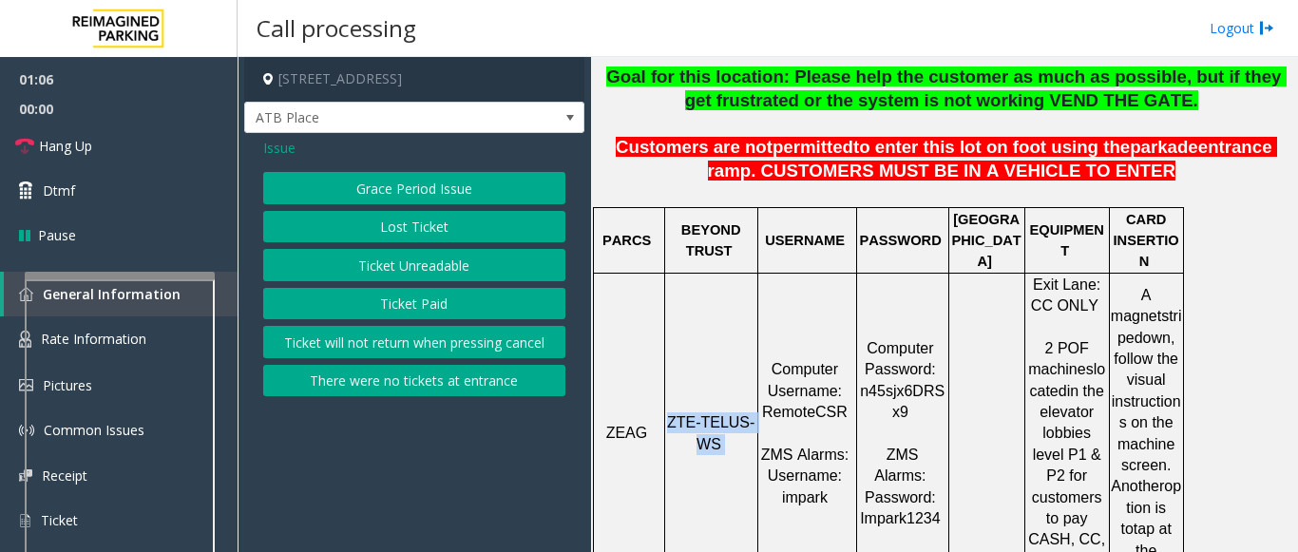
drag, startPoint x: 675, startPoint y: 380, endPoint x: 729, endPoint y: 400, distance: 57.7
click at [729, 412] on p "ZTE-TELUS-WS" at bounding box center [711, 433] width 90 height 43
copy p "ZTE-TELUS-WS"
click at [412, 264] on button "Ticket Unreadable" at bounding box center [414, 265] width 302 height 32
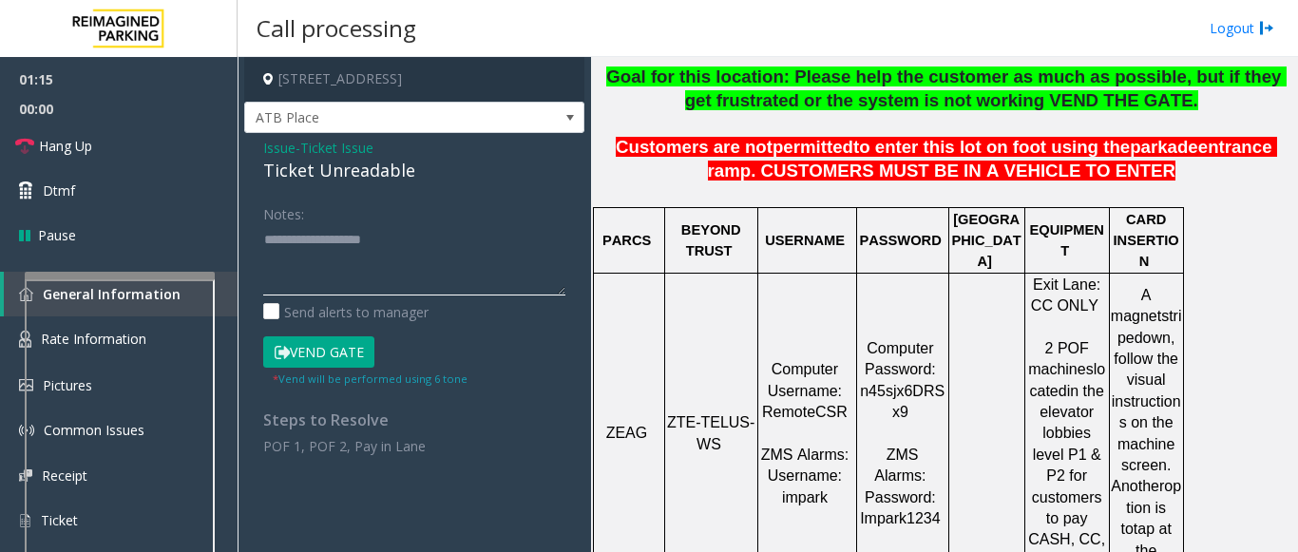
click at [322, 258] on textarea at bounding box center [414, 259] width 302 height 71
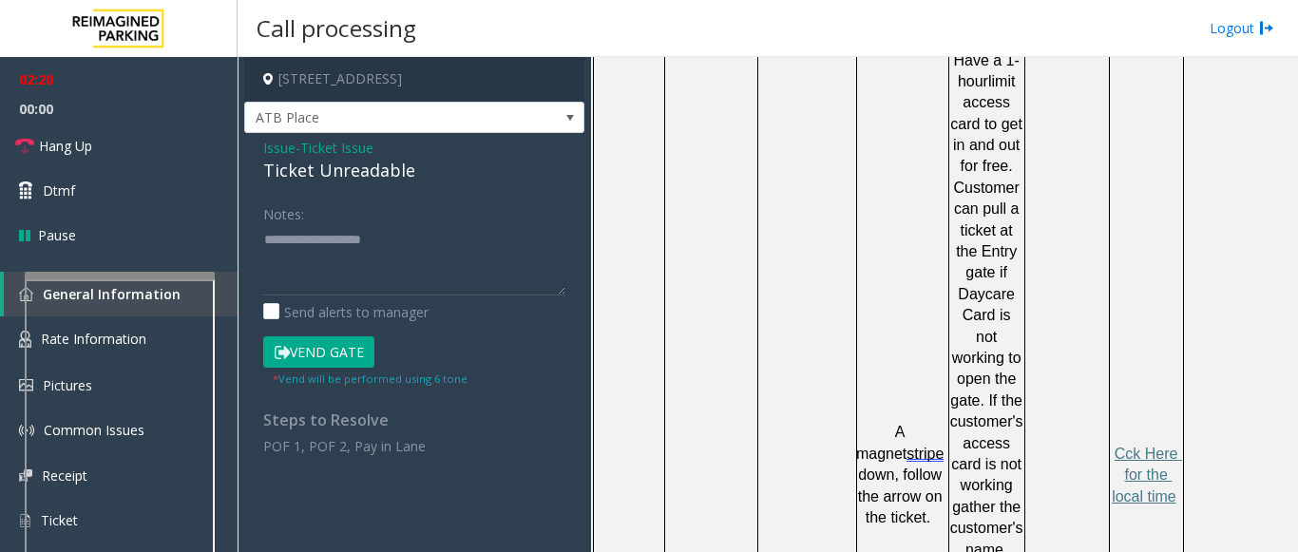
scroll to position [1379, 0]
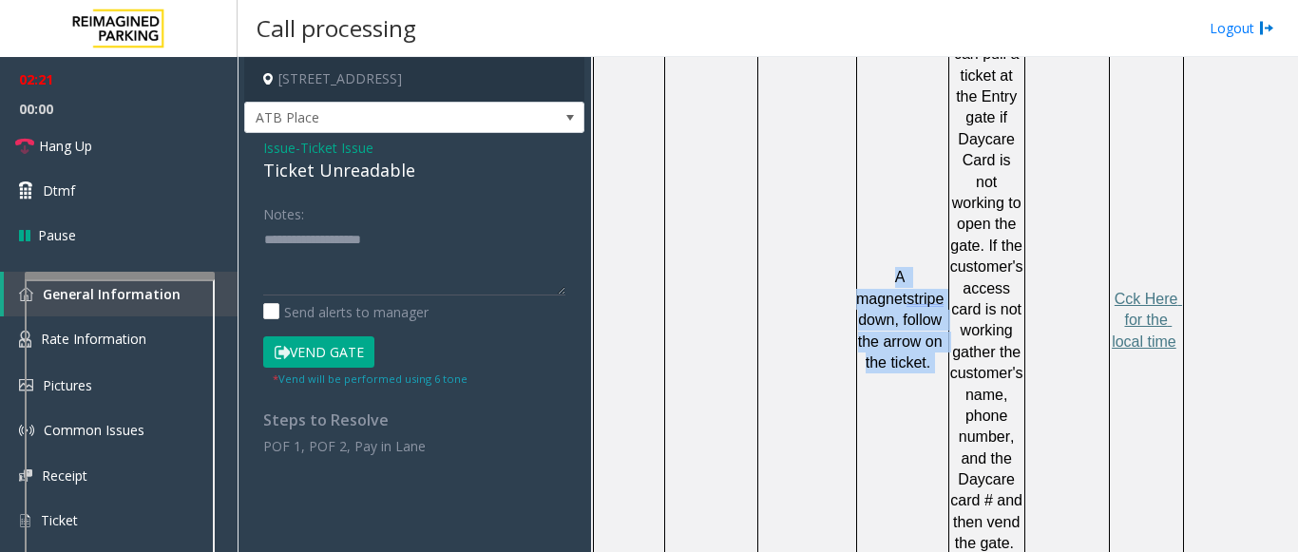
drag, startPoint x: 871, startPoint y: 194, endPoint x: 927, endPoint y: 285, distance: 107.1
click at [927, 285] on p "A magnet stripe down, follow the arrow on the ticket." at bounding box center [900, 320] width 94 height 106
click at [326, 347] on button "Vend Gate" at bounding box center [318, 352] width 111 height 32
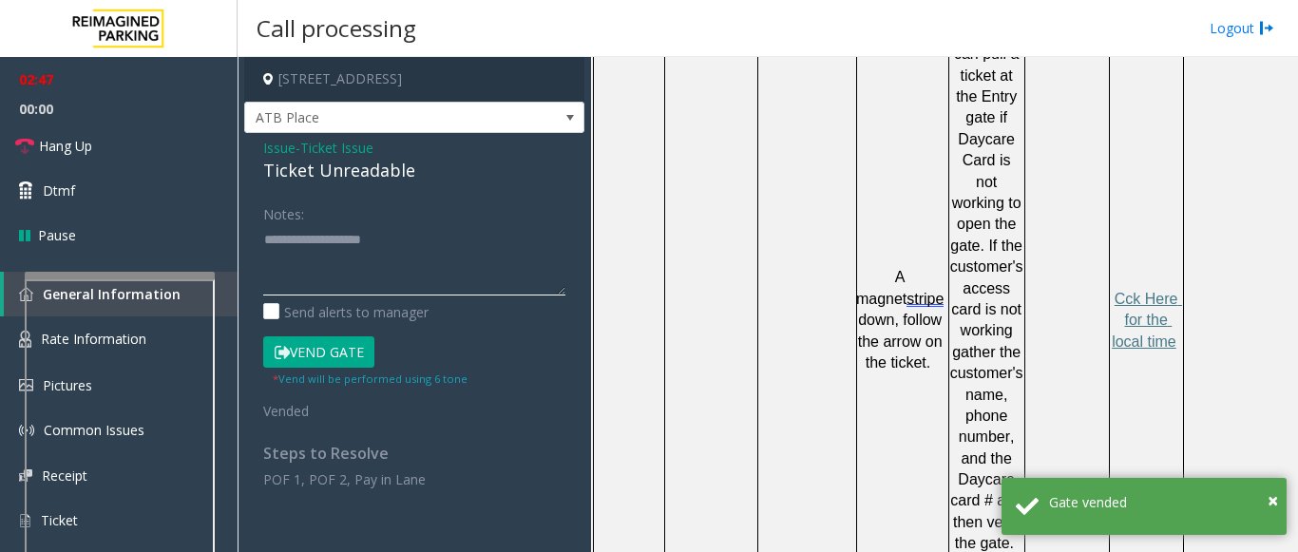
click at [326, 239] on textarea at bounding box center [414, 259] width 302 height 71
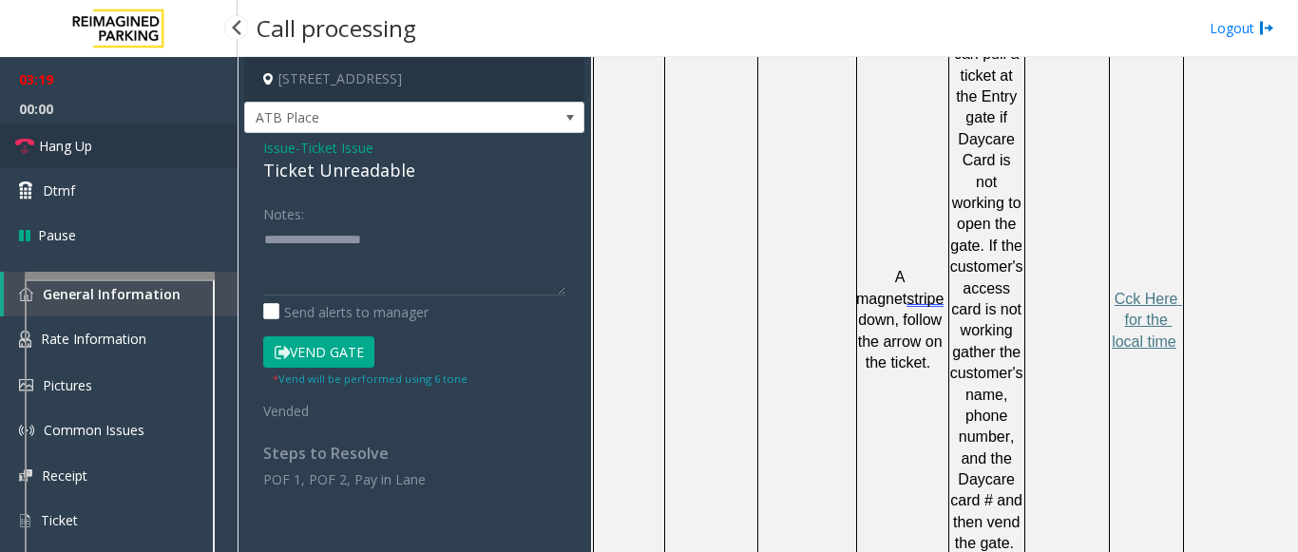
click at [82, 150] on span "Hang Up" at bounding box center [65, 146] width 53 height 20
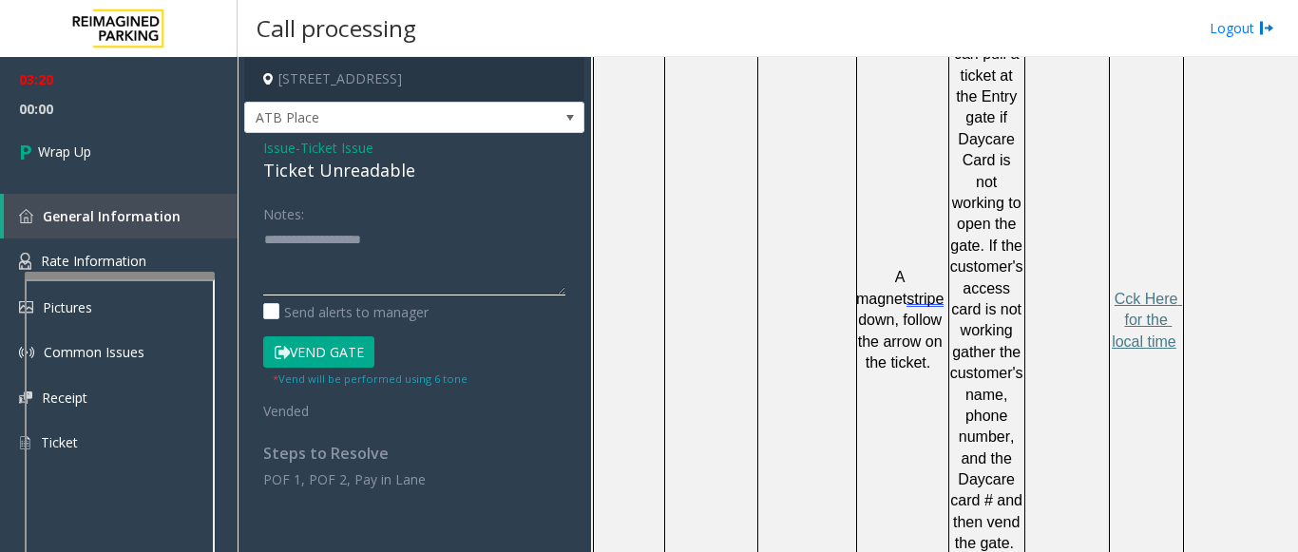
click at [317, 250] on textarea at bounding box center [414, 259] width 302 height 71
drag, startPoint x: 272, startPoint y: 169, endPoint x: 409, endPoint y: 179, distance: 137.2
click at [409, 179] on div "Ticket Unreadable" at bounding box center [414, 171] width 302 height 26
click at [409, 178] on div "Ticket Unreadable" at bounding box center [414, 171] width 302 height 26
drag, startPoint x: 407, startPoint y: 175, endPoint x: 254, endPoint y: 181, distance: 153.1
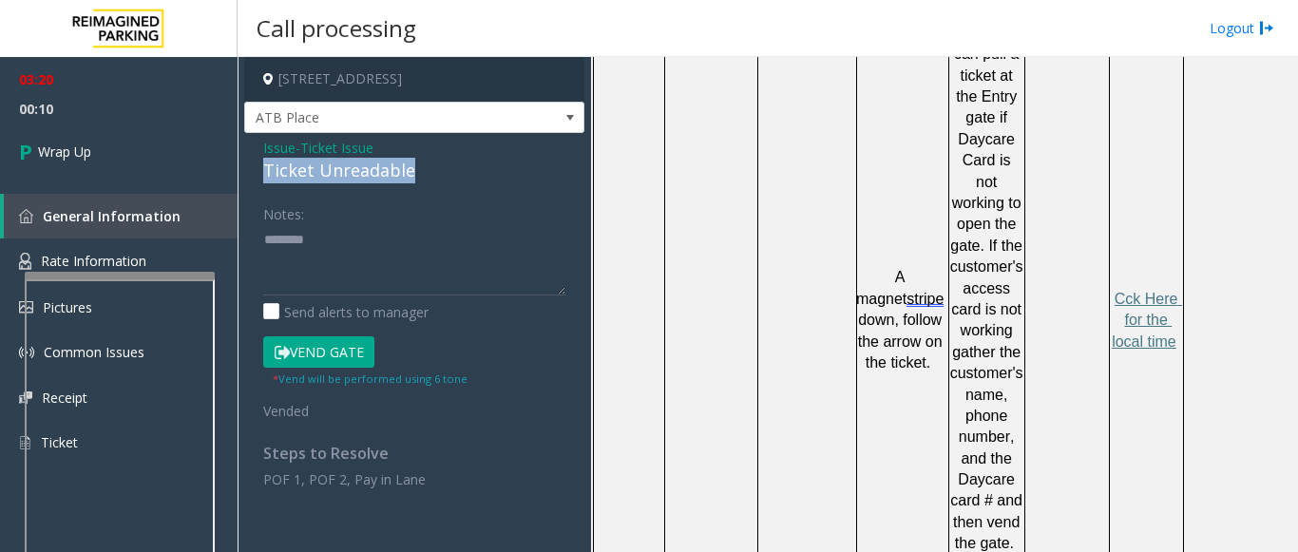
click at [254, 181] on div "Issue - Ticket Issue Ticket Unreadable Notes: Send alerts to manager Vend Gate …" at bounding box center [414, 320] width 340 height 375
copy div "Ticket Unreadable"
click at [369, 236] on textarea at bounding box center [414, 259] width 302 height 71
paste textarea "**********"
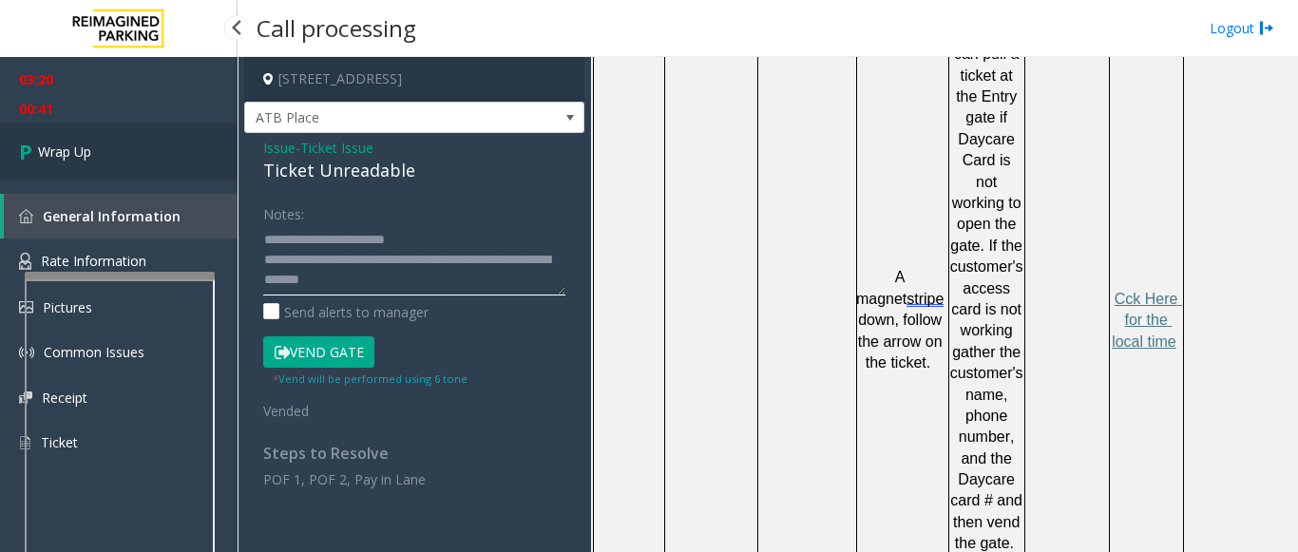
type textarea "**********"
click at [59, 134] on link "Wrap Up" at bounding box center [119, 152] width 238 height 56
